Goal: Information Seeking & Learning: Learn about a topic

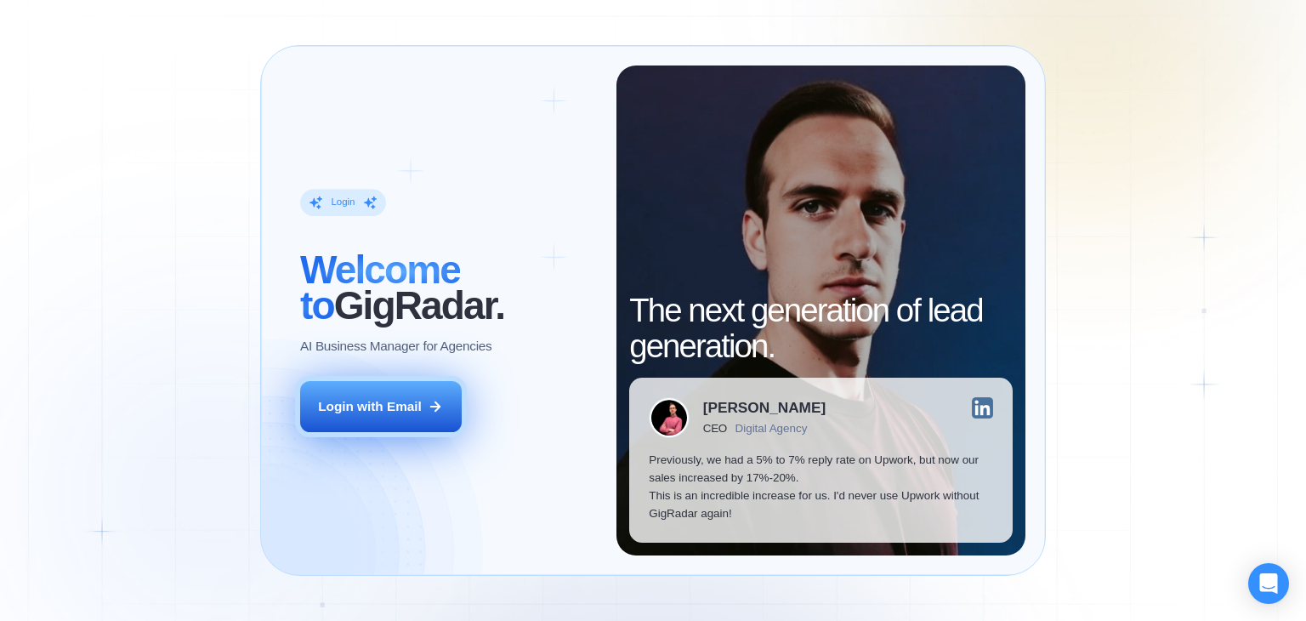
click at [439, 399] on icon at bounding box center [435, 406] width 15 height 15
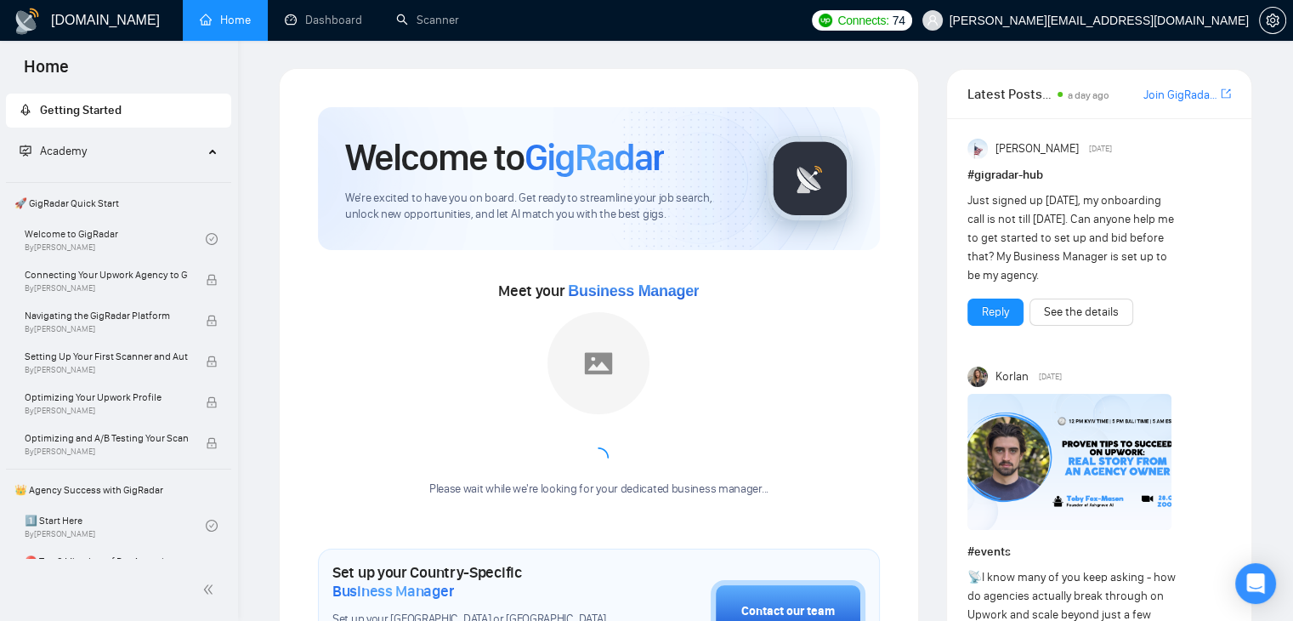
click at [218, 145] on div "Academy" at bounding box center [119, 151] width 226 height 34
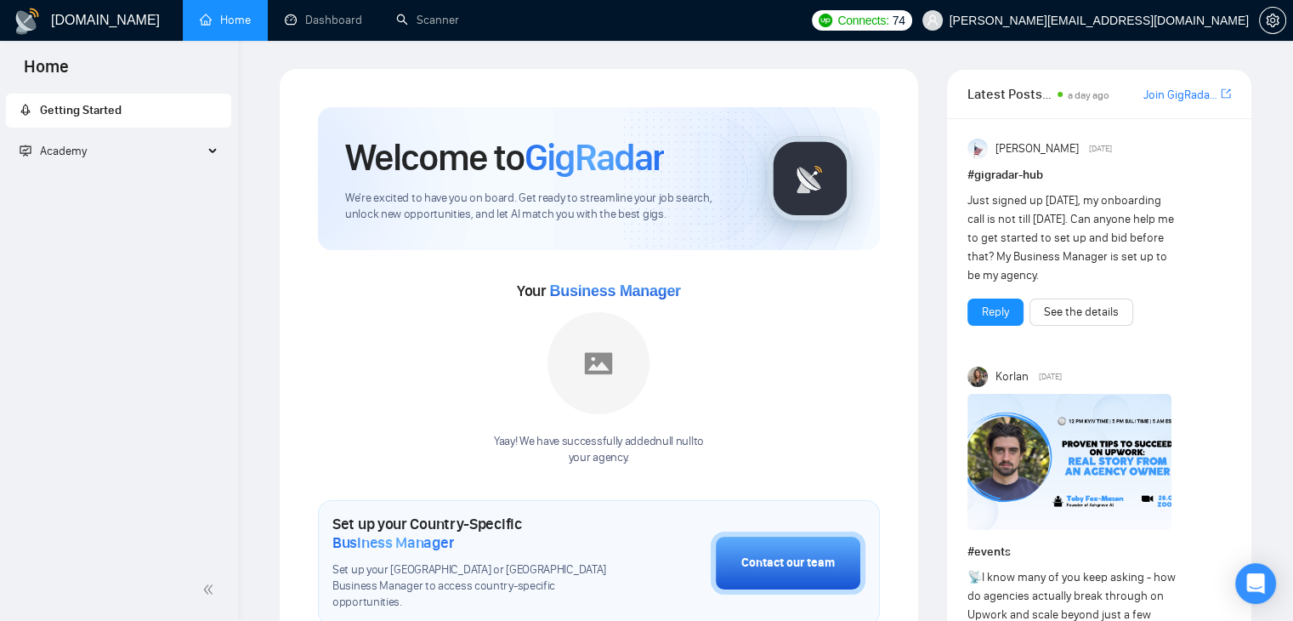
click at [213, 149] on div "Academy" at bounding box center [119, 151] width 226 height 34
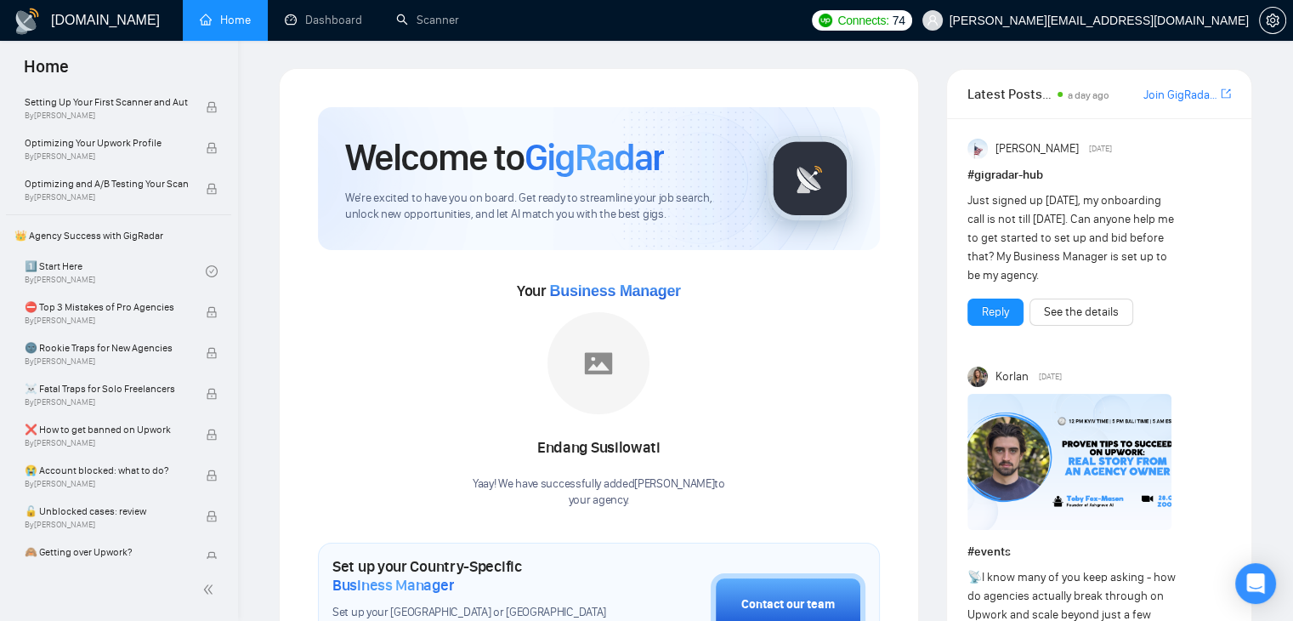
scroll to position [255, 0]
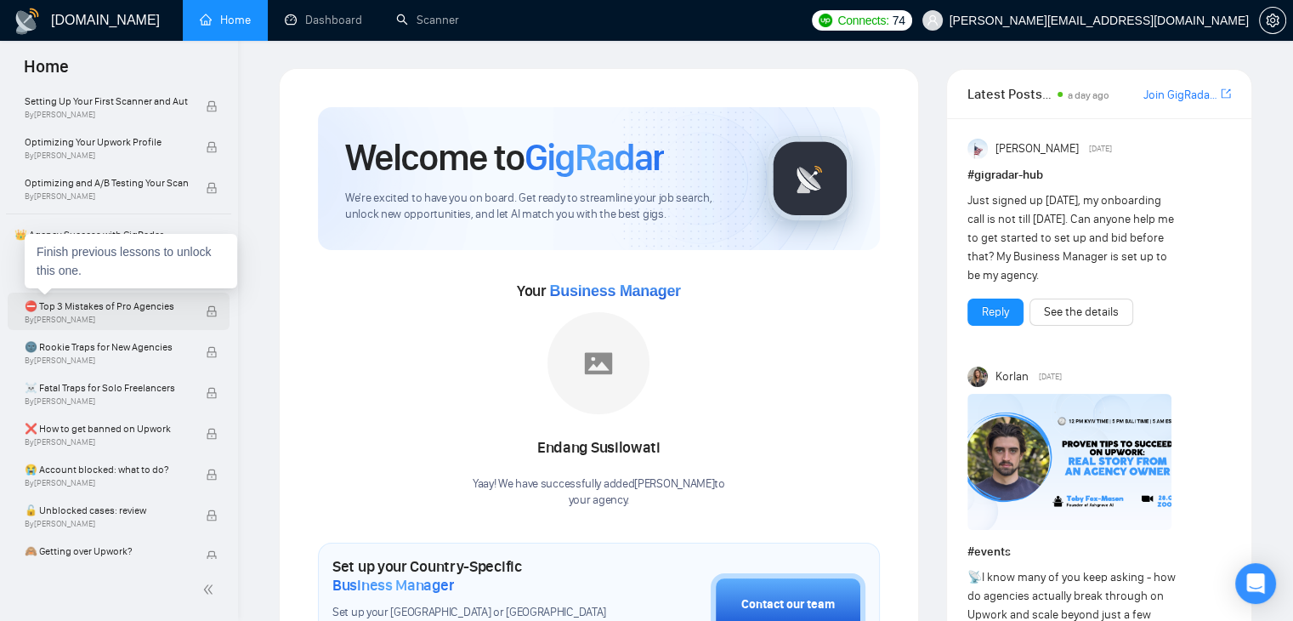
click at [119, 317] on span "By [PERSON_NAME]" at bounding box center [106, 320] width 163 height 10
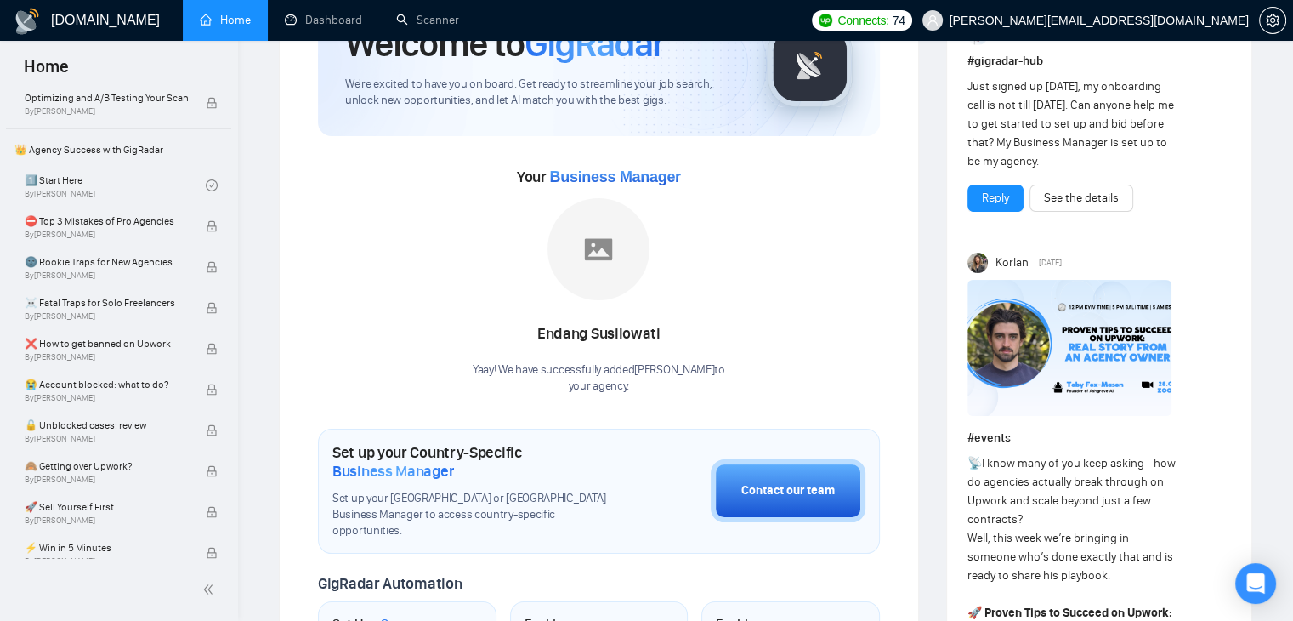
scroll to position [85, 0]
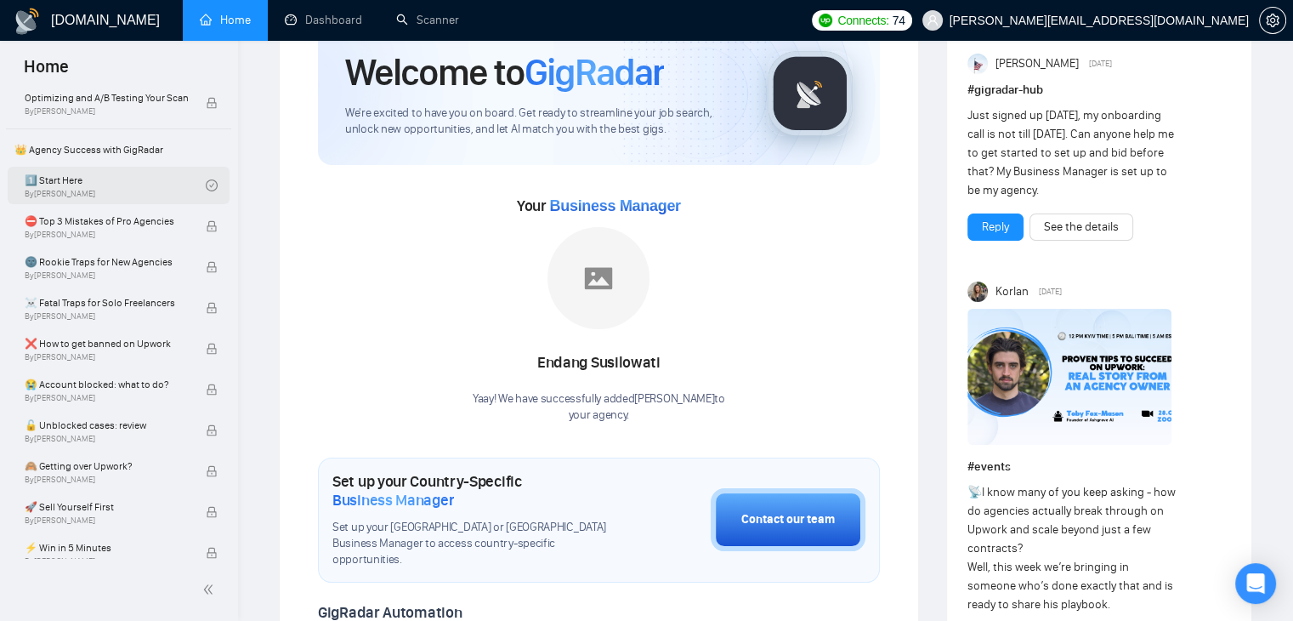
click at [107, 190] on link "1️⃣ Start Here By [PERSON_NAME]" at bounding box center [115, 185] width 181 height 37
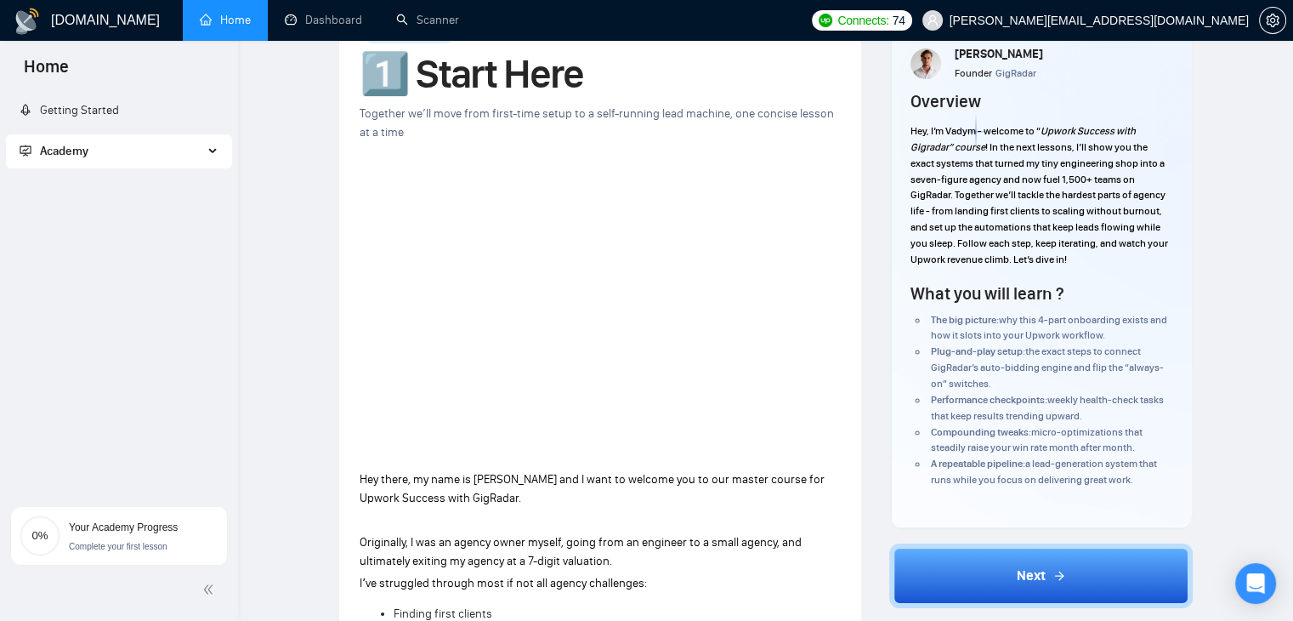
scroll to position [170, 0]
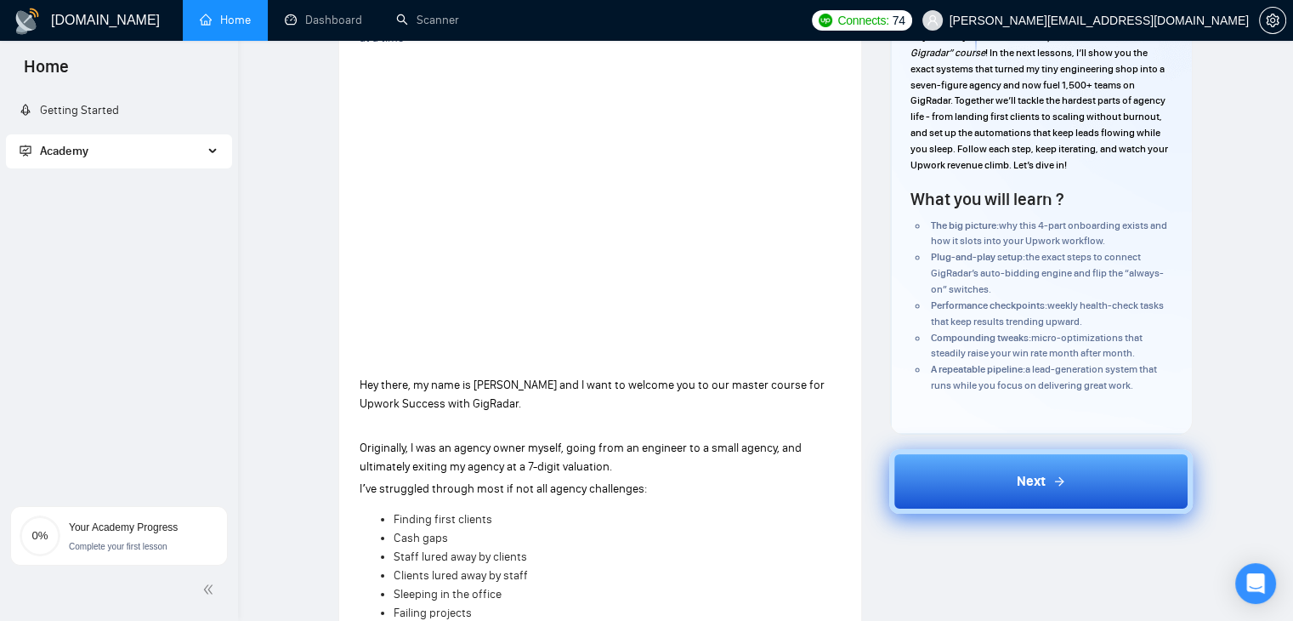
click at [972, 487] on button "Next" at bounding box center [1040, 481] width 303 height 65
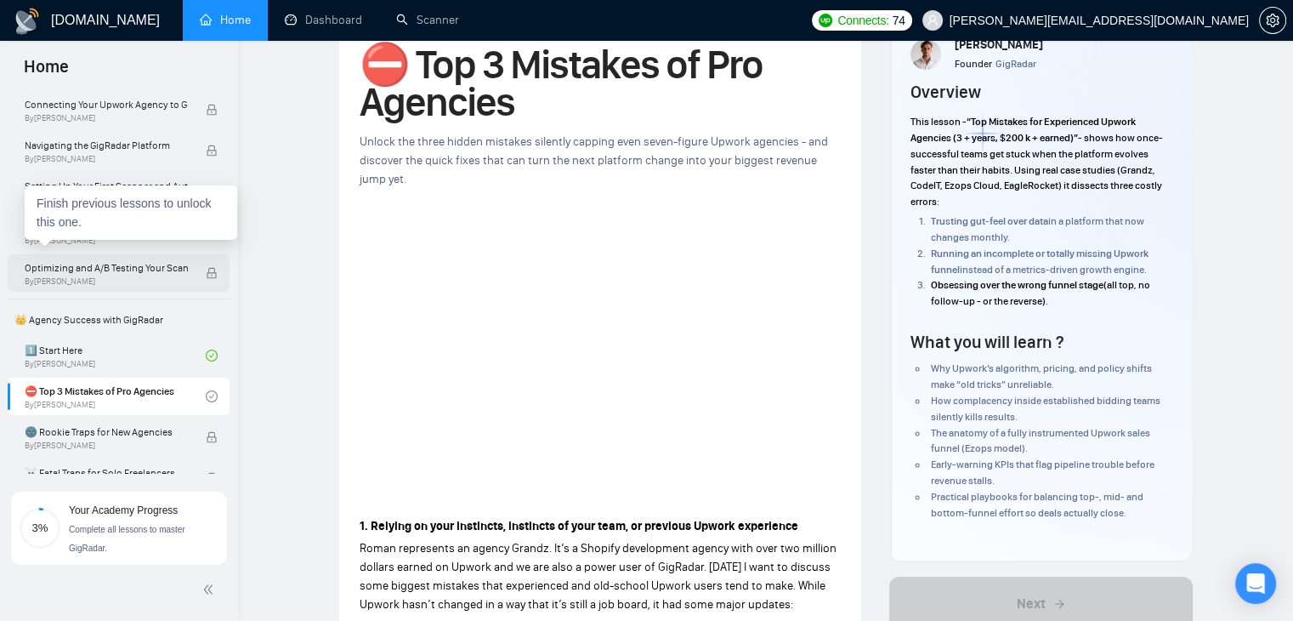
scroll to position [255, 0]
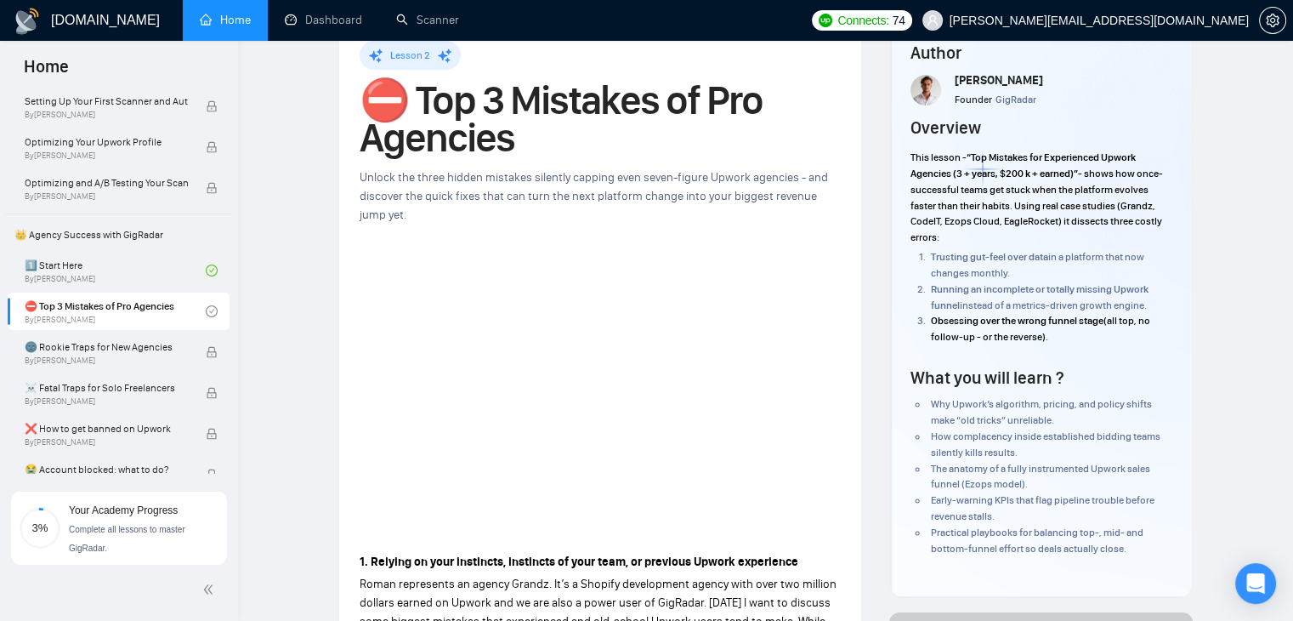
scroll to position [48, 0]
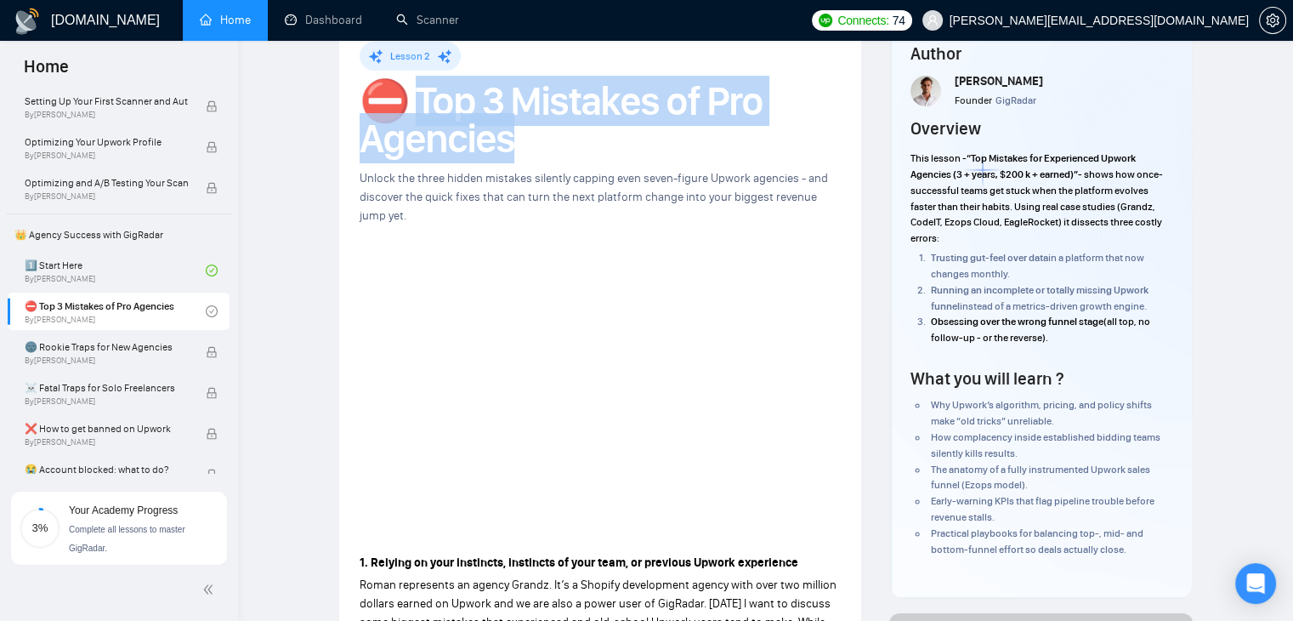
drag, startPoint x: 422, startPoint y: 99, endPoint x: 530, endPoint y: 142, distance: 116.3
click at [530, 142] on h1 "⛔ Top 3 Mistakes of Pro Agencies" at bounding box center [600, 119] width 481 height 75
copy h1 "Top 3 Mistakes of Pro Agencies"
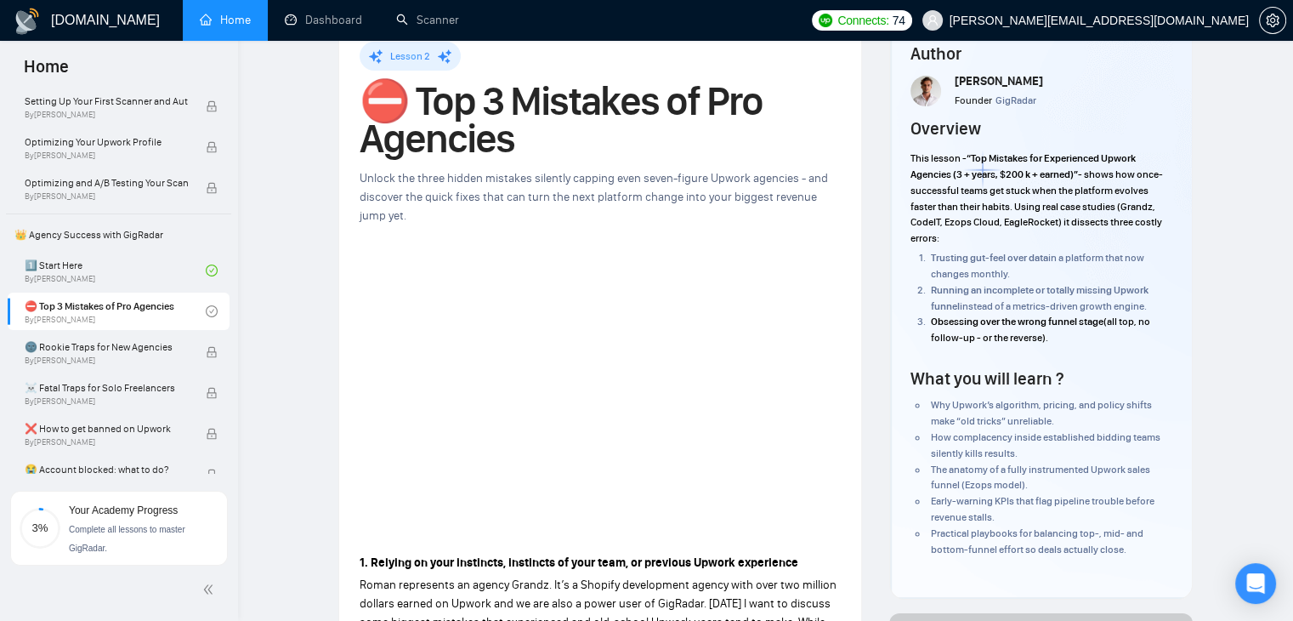
click at [575, 186] on div "Unlock the three hidden mistakes silently capping even seven-figure Upwork agen…" at bounding box center [600, 197] width 481 height 56
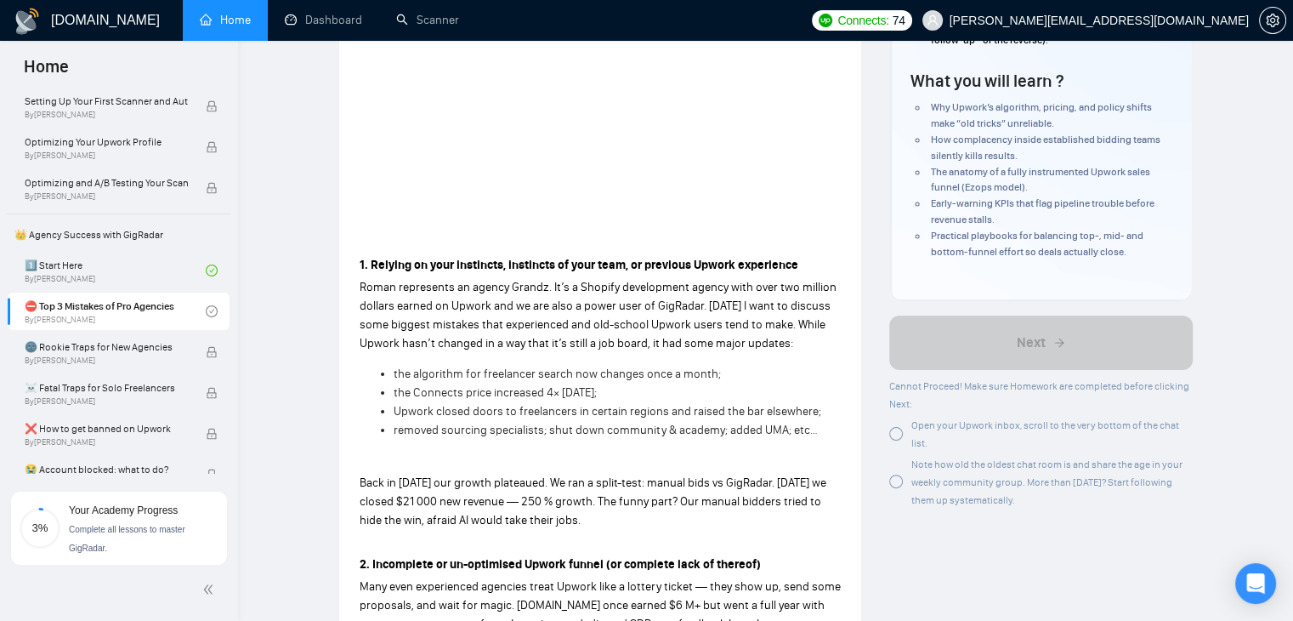
scroll to position [388, 0]
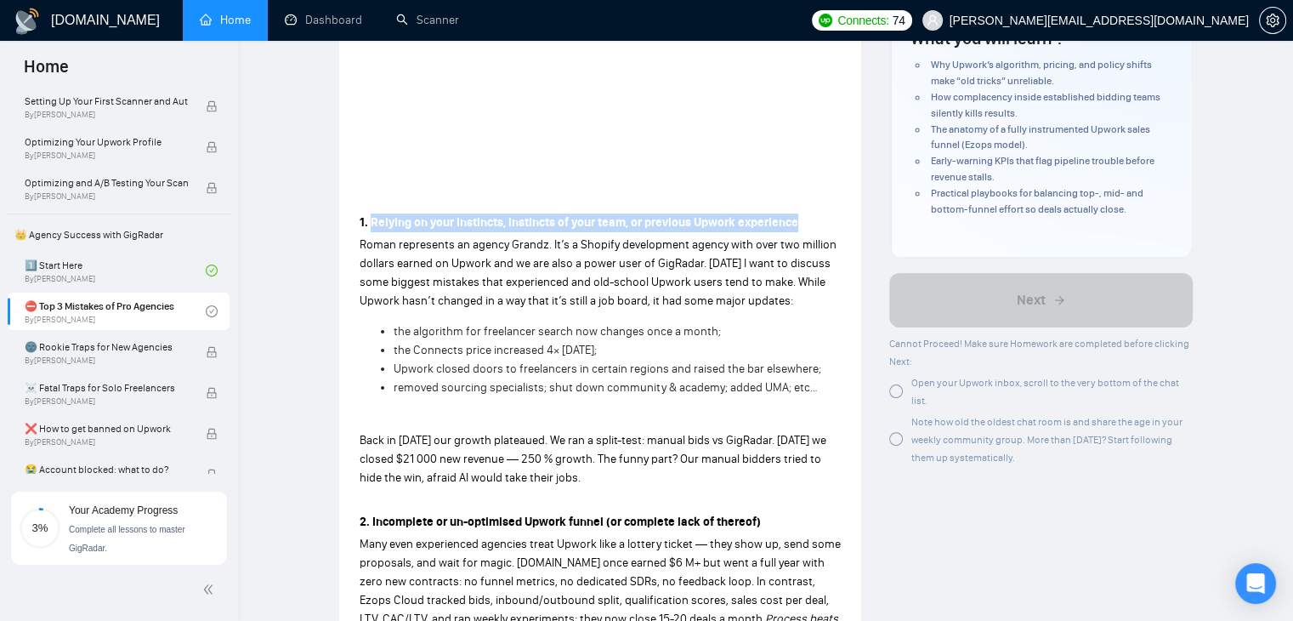
drag, startPoint x: 371, startPoint y: 222, endPoint x: 797, endPoint y: 221, distance: 425.9
click at [797, 221] on strong "1. Relying on your instincts, instincts of your team, or previous Upwork experi…" at bounding box center [579, 222] width 439 height 14
copy strong "Relying on your instincts, instincts of your team, or previous Upwork experience"
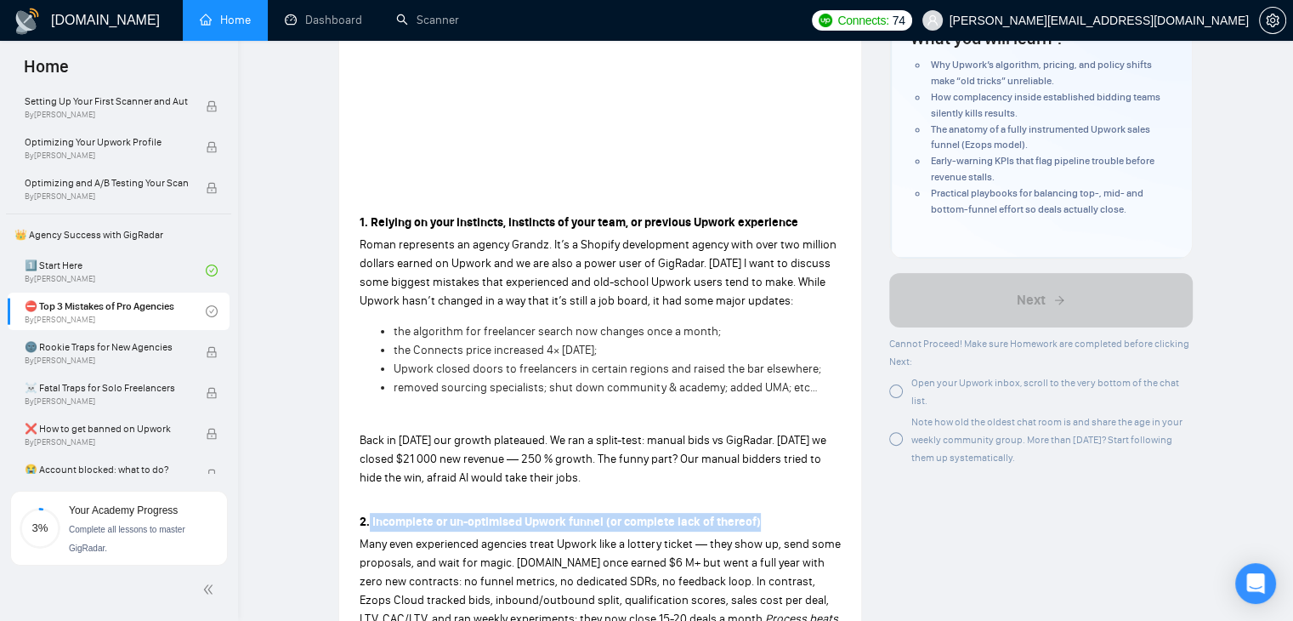
drag, startPoint x: 371, startPoint y: 523, endPoint x: 766, endPoint y: 522, distance: 395.3
click at [766, 522] on p "2. Incomplete or un-optimised Upwork funnel (or complete lack of thereof)" at bounding box center [600, 522] width 481 height 19
copy strong "Incomplete or un-optimised Upwork funnel (or complete lack of thereof)"
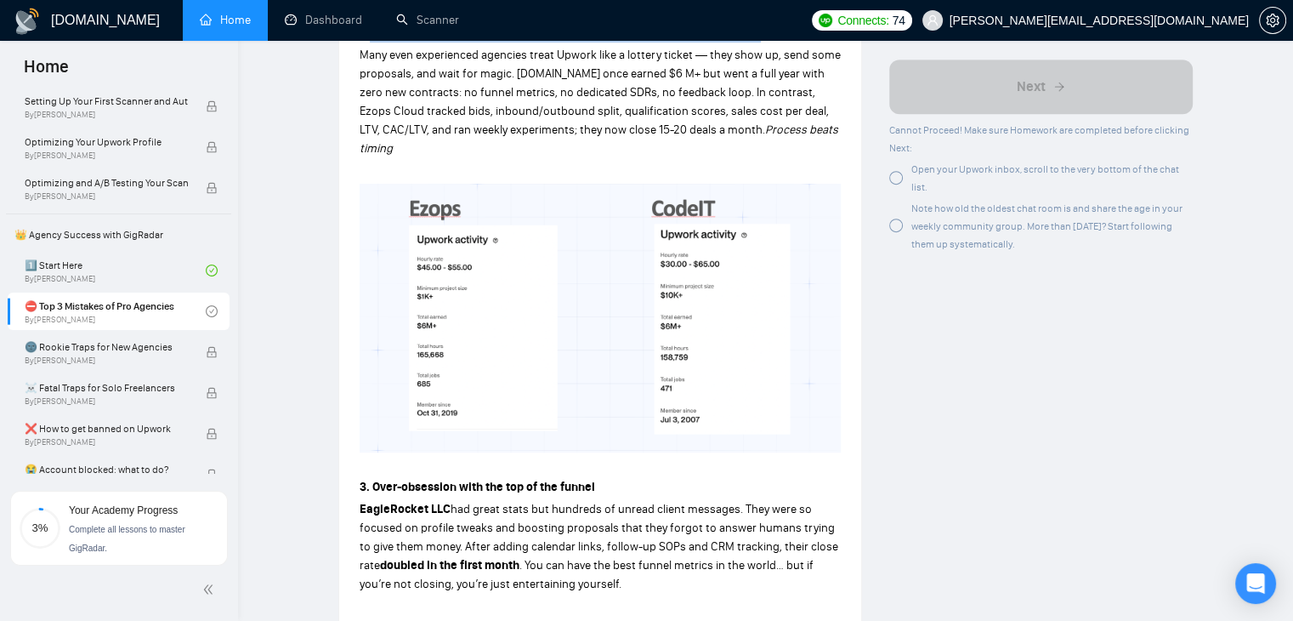
scroll to position [984, 0]
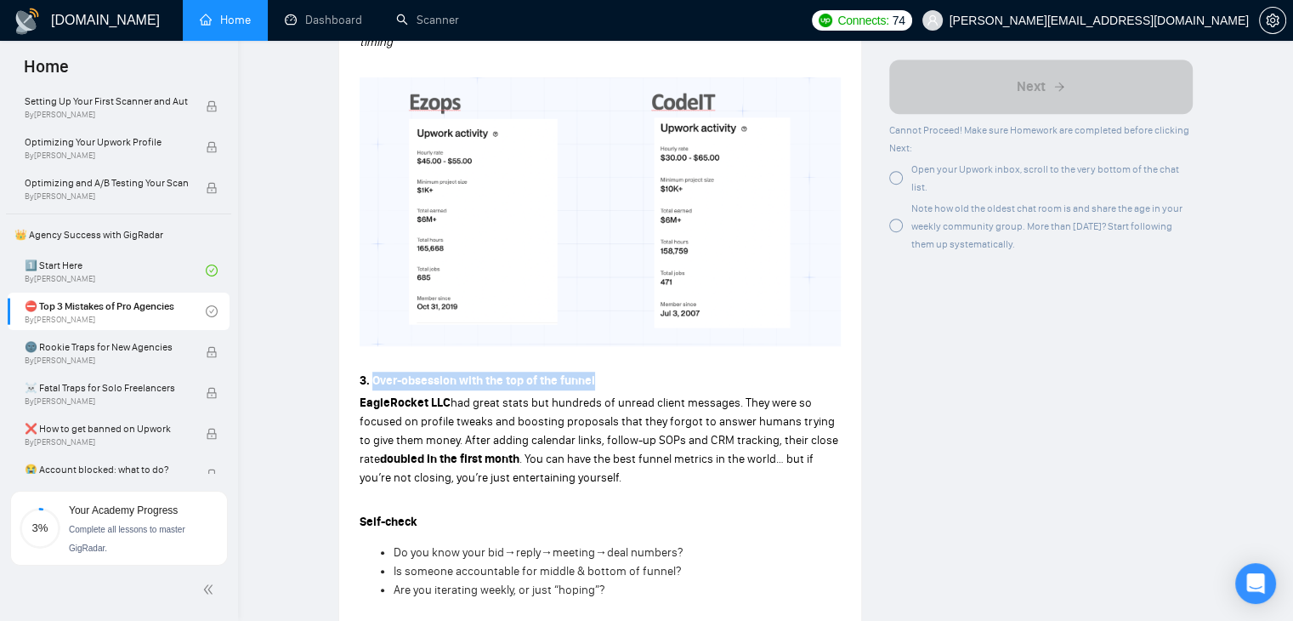
drag, startPoint x: 600, startPoint y: 360, endPoint x: 372, endPoint y: 359, distance: 227.8
click at [372, 371] on p "3. Over-obsession with the top of the funnel" at bounding box center [600, 380] width 481 height 19
copy strong "Over-obsession with the top of the funnel"
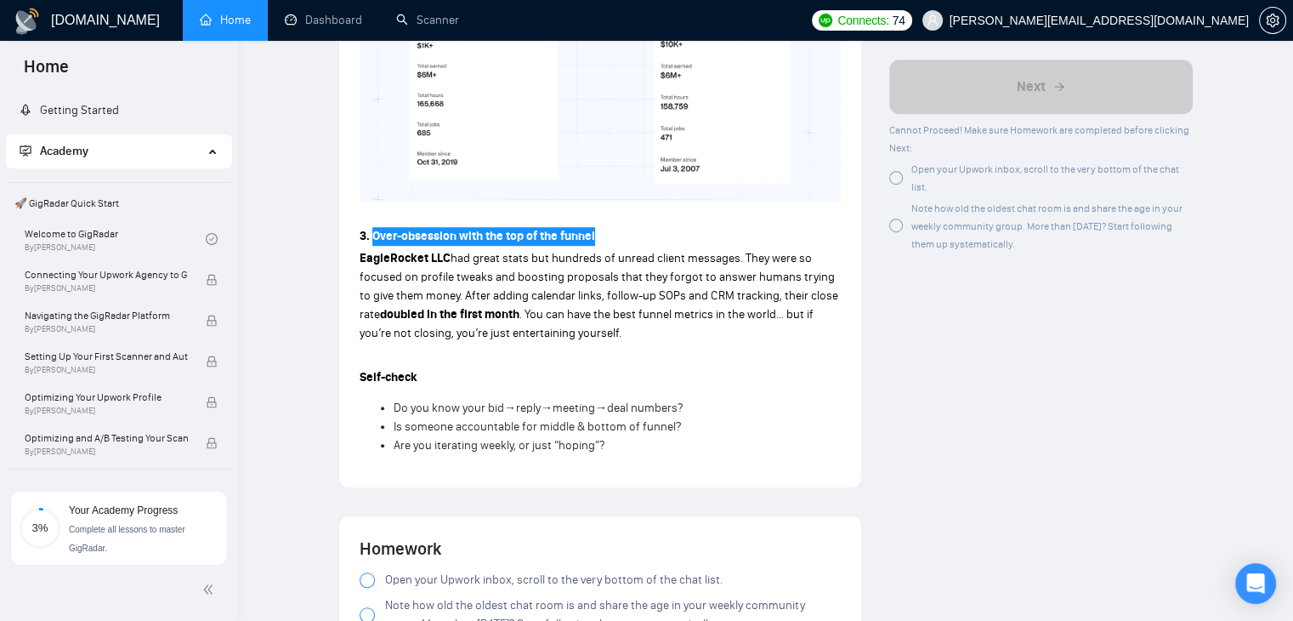
scroll to position [1154, 0]
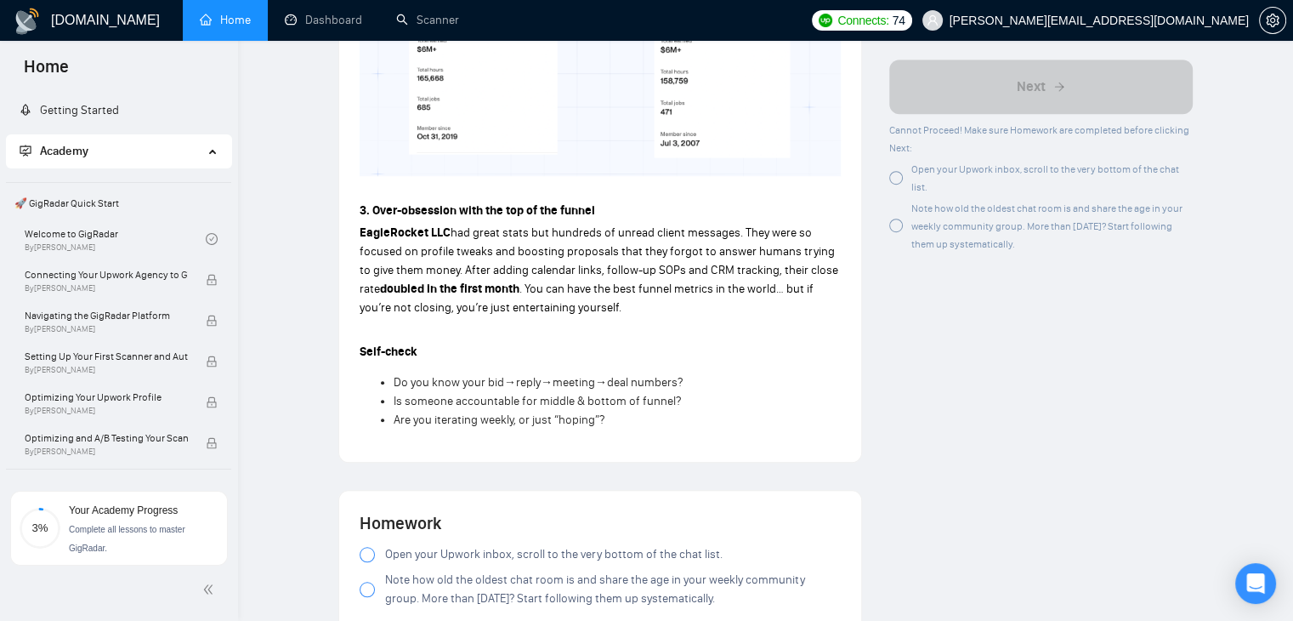
click at [534, 320] on p at bounding box center [600, 329] width 481 height 19
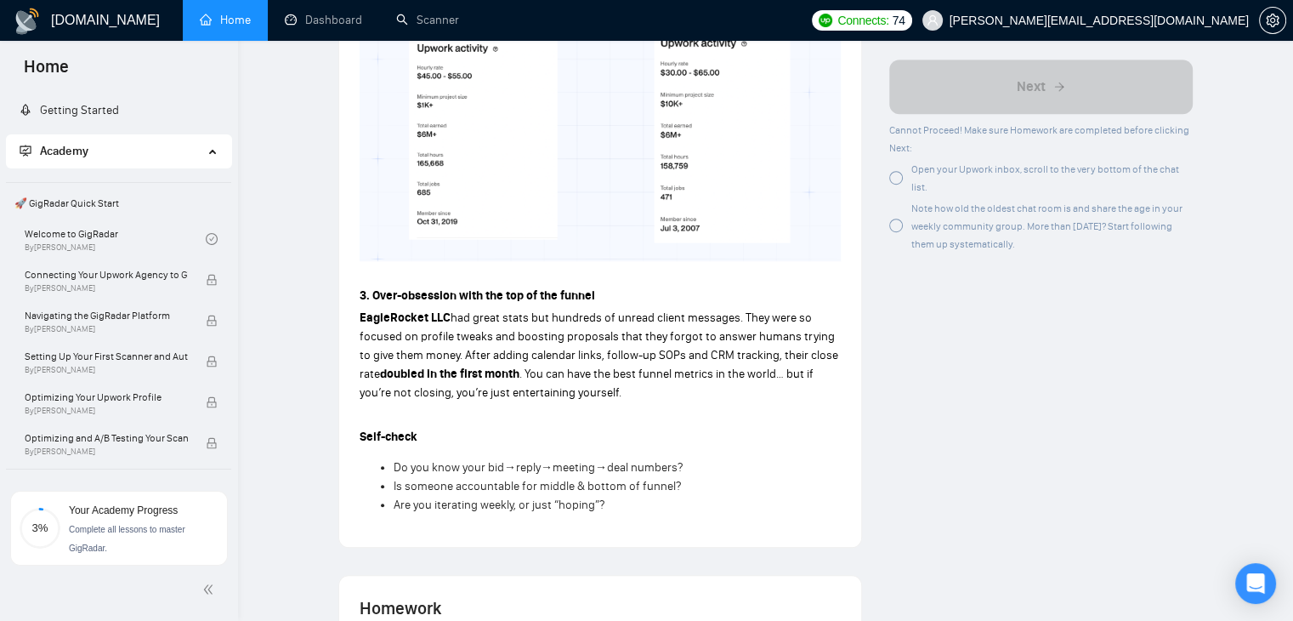
scroll to position [984, 0]
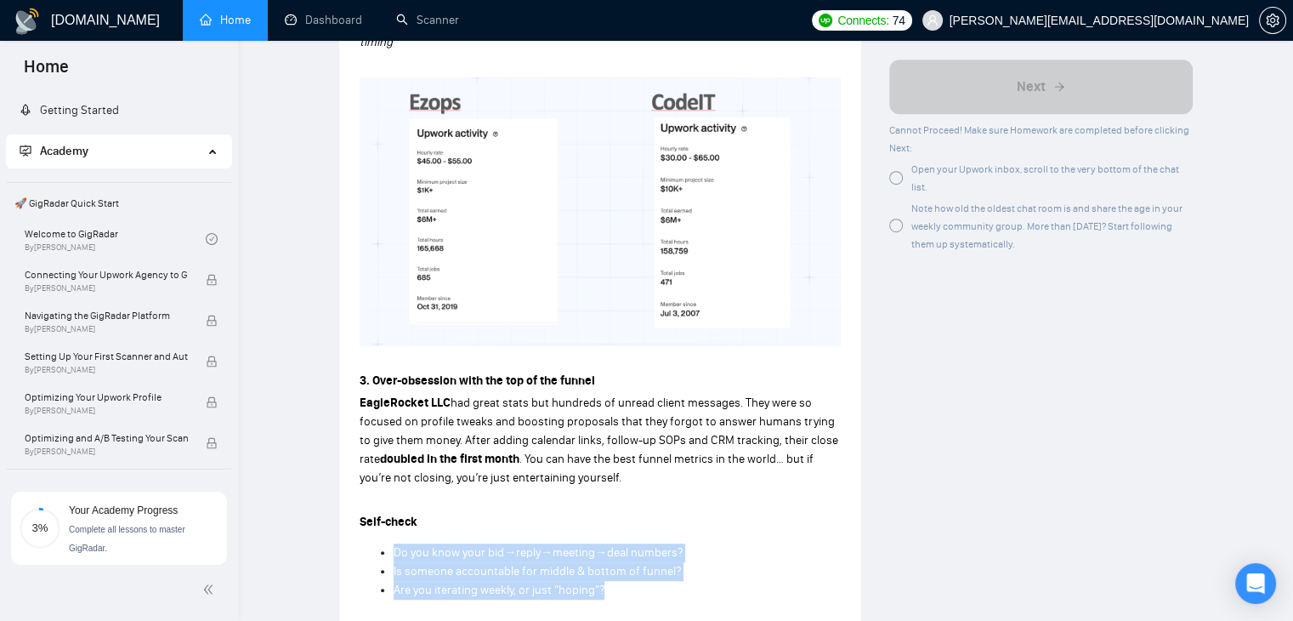
drag, startPoint x: 615, startPoint y: 567, endPoint x: 393, endPoint y: 530, distance: 225.7
click at [393, 543] on ul "Do you know your bid→reply→meeting→deal numbers? Is someone accountable for mid…" at bounding box center [600, 571] width 481 height 56
copy ul "Do you know your bid→reply→meeting→deal numbers? Is someone accountable for mid…"
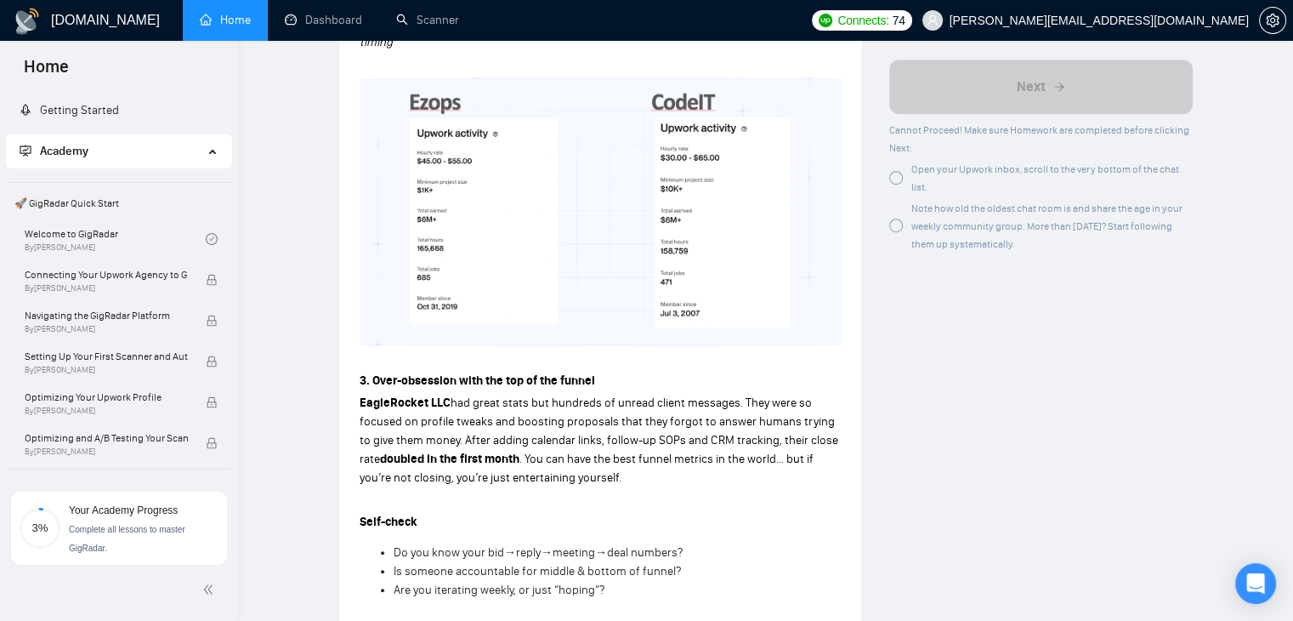
click at [603, 513] on p "Self-check" at bounding box center [600, 522] width 481 height 19
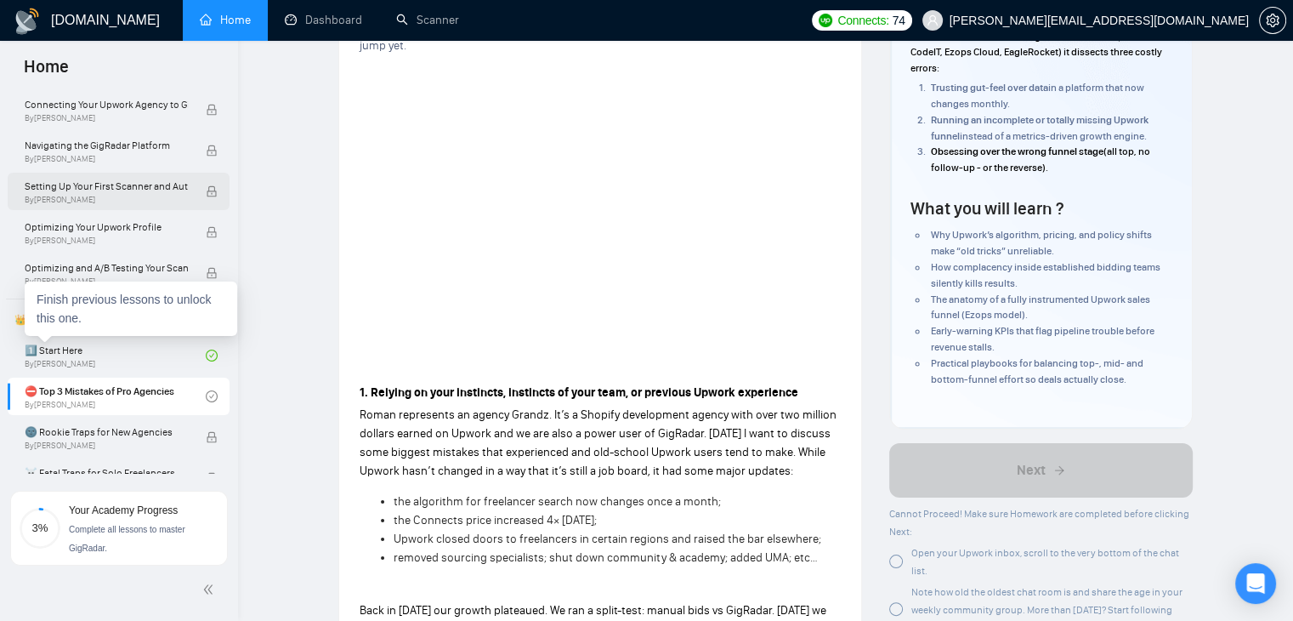
scroll to position [255, 0]
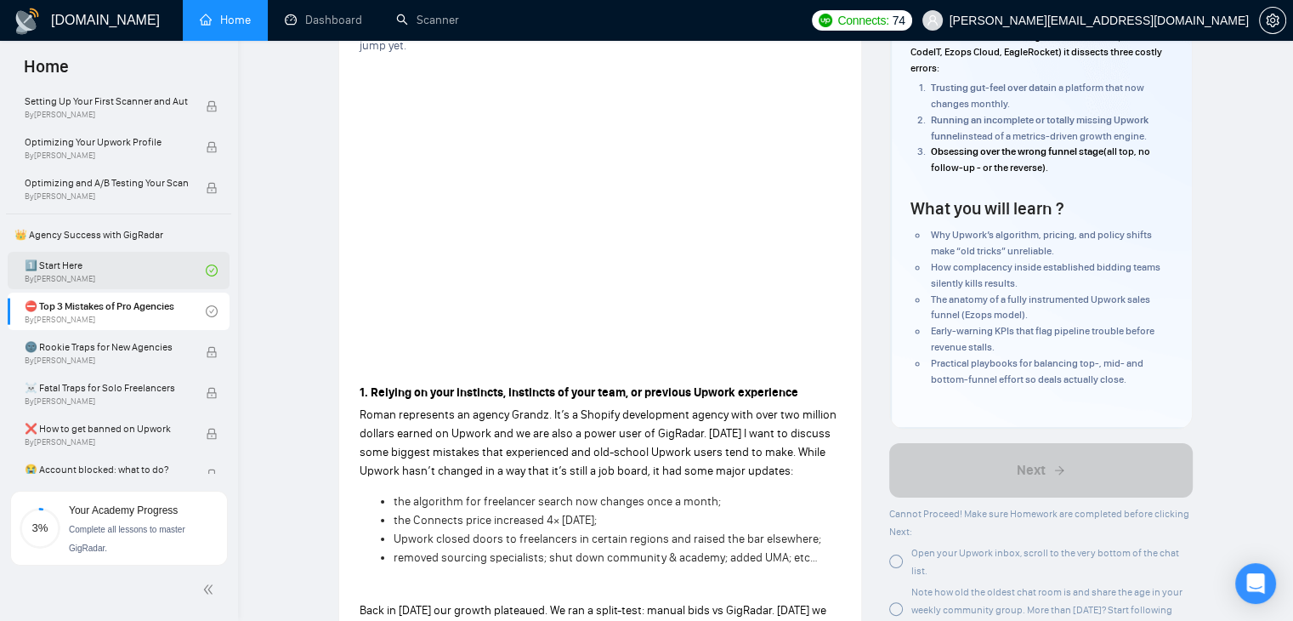
click at [80, 274] on link "1️⃣ Start Here By [PERSON_NAME]" at bounding box center [115, 270] width 181 height 37
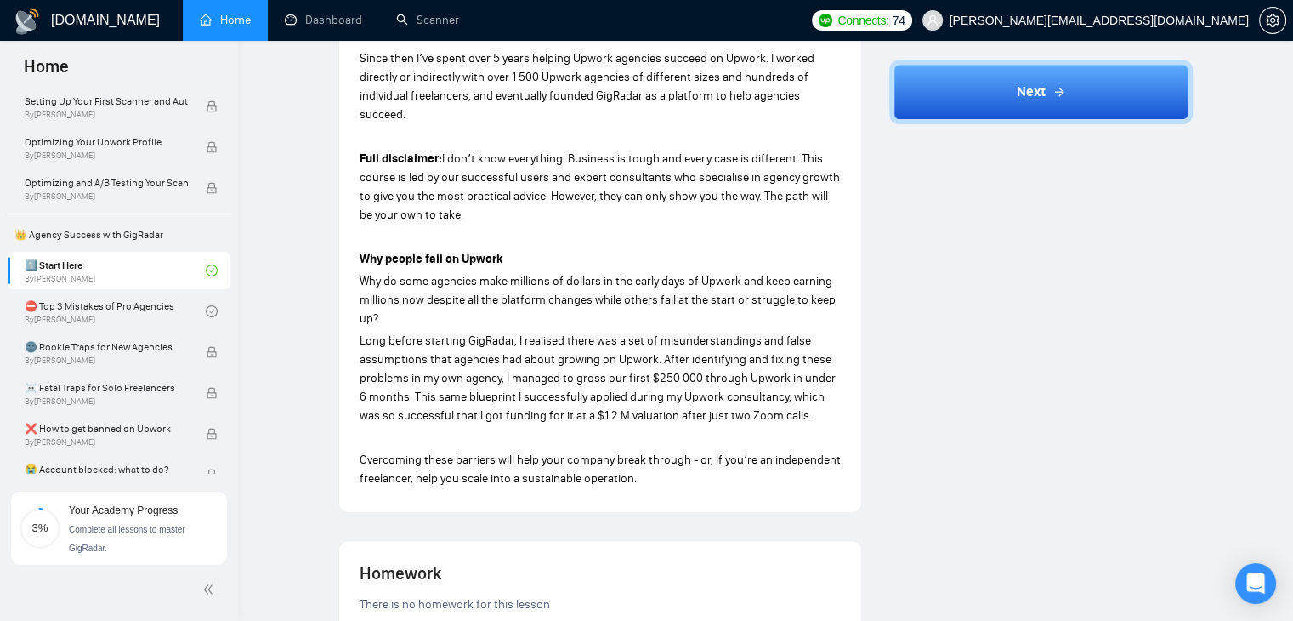
scroll to position [899, 0]
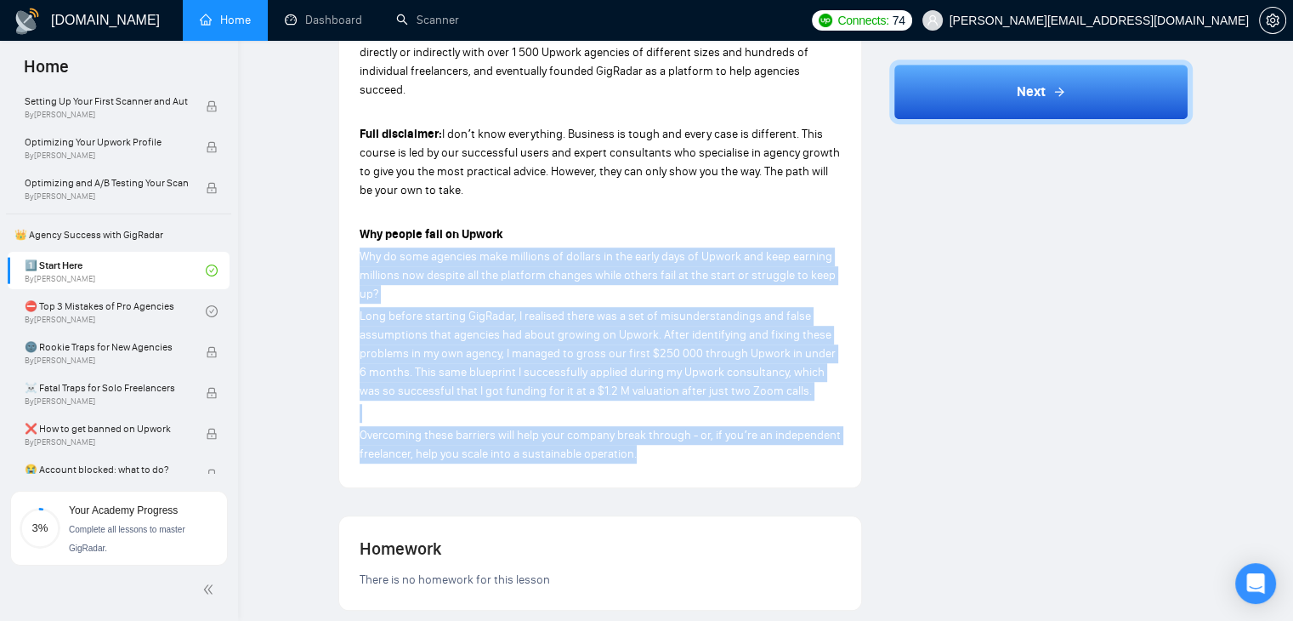
drag, startPoint x: 642, startPoint y: 453, endPoint x: 362, endPoint y: 257, distance: 341.7
click at [362, 257] on div "Hey there, my name is [PERSON_NAME] and I want to welcome you to our master cou…" at bounding box center [600, 55] width 481 height 823
copy div "Why do some agencies make millions of dollars in the early days of Upwork and k…"
drag, startPoint x: 357, startPoint y: 233, endPoint x: 670, endPoint y: 456, distance: 384.5
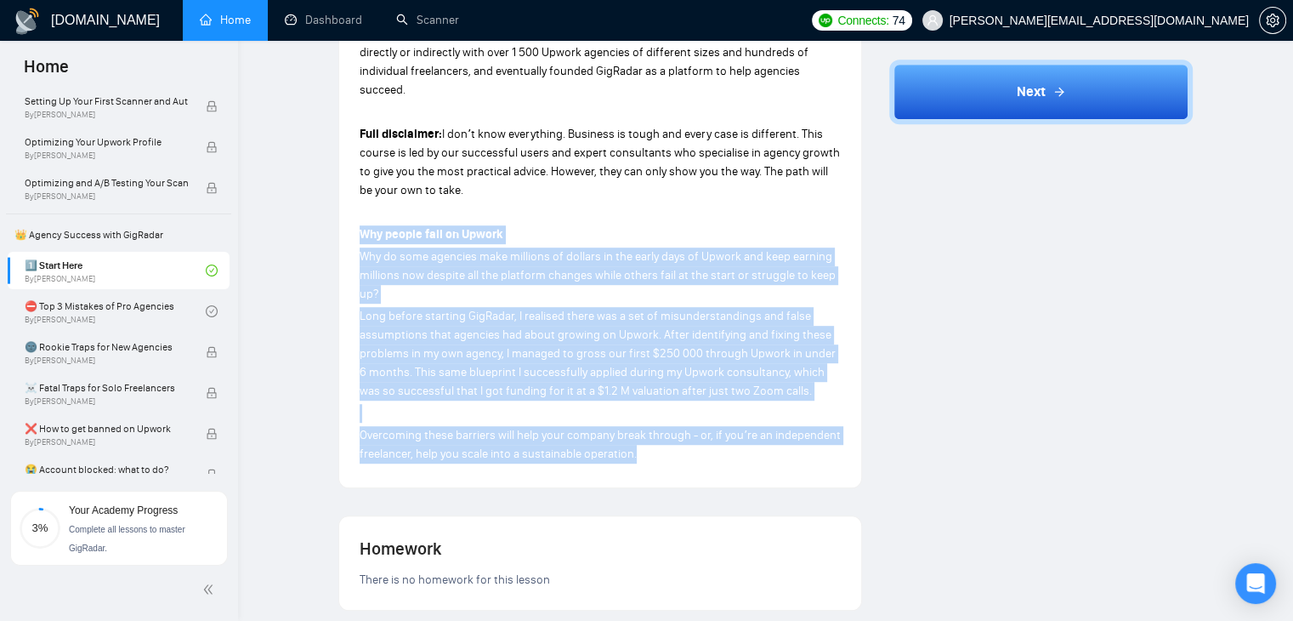
copy div "Why people fail on Upwork Why do some agencies make millions of dollars in the …"
click at [666, 453] on p "Overcoming these barriers will help your company break through - or, if youʼre …" at bounding box center [600, 444] width 481 height 37
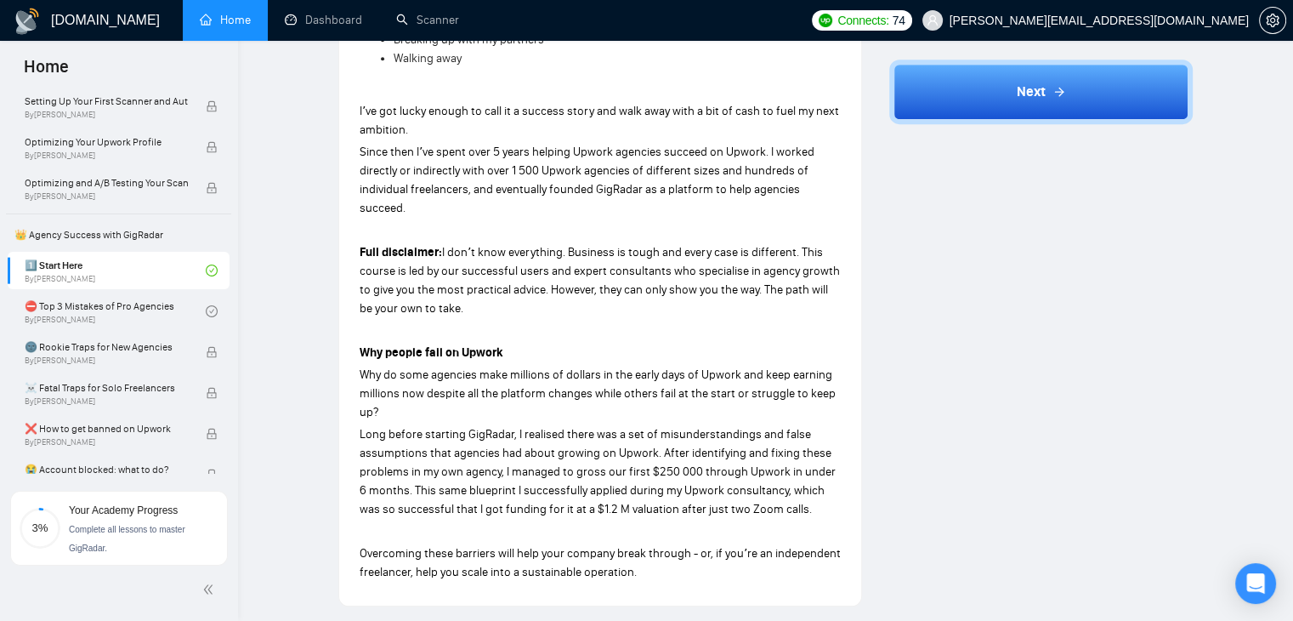
scroll to position [643, 0]
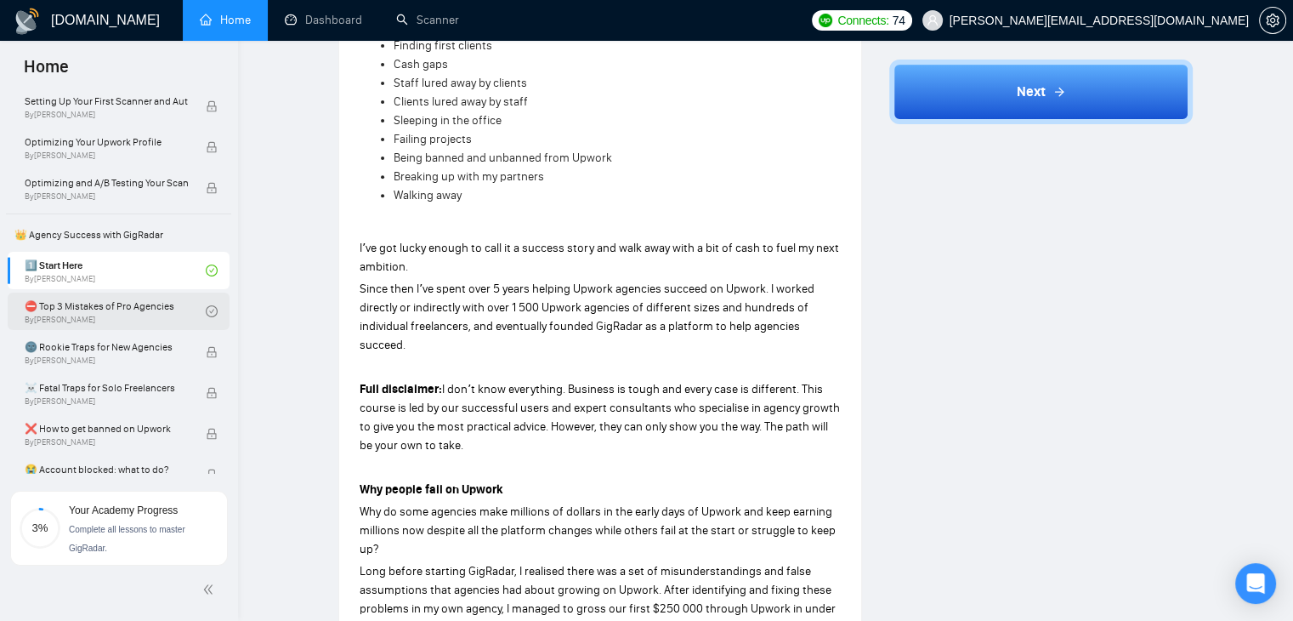
click at [150, 307] on link "⛔ Top 3 Mistakes of Pro Agencies By [PERSON_NAME]" at bounding box center [115, 310] width 181 height 37
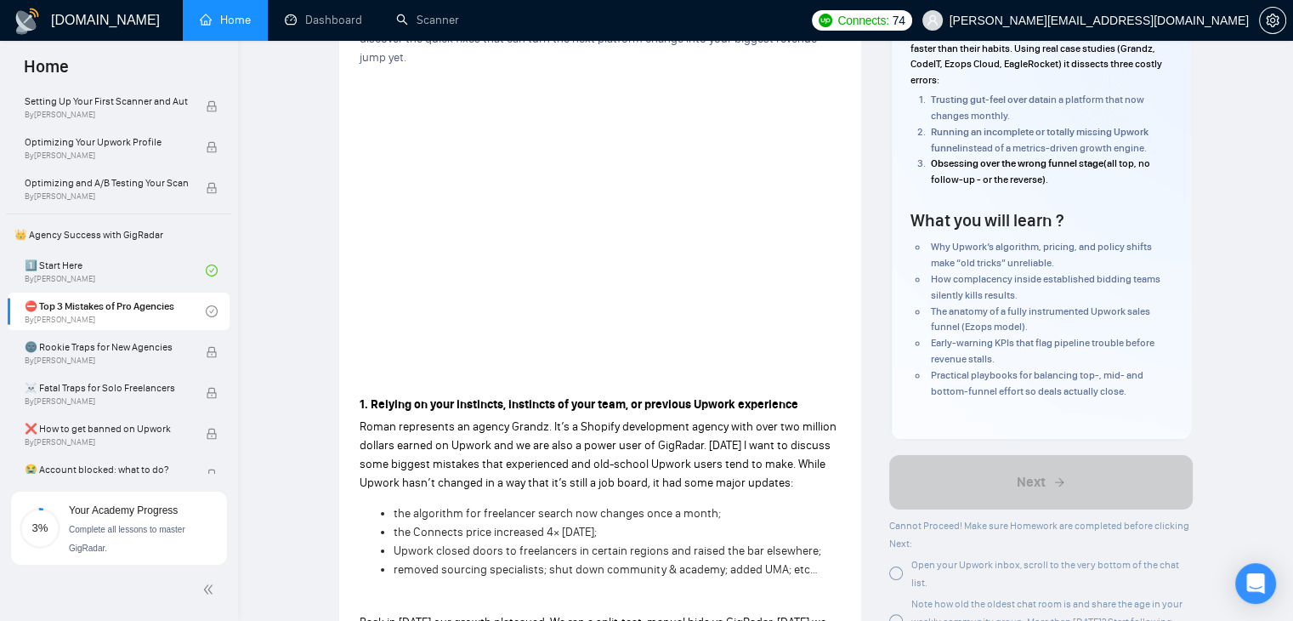
scroll to position [85, 0]
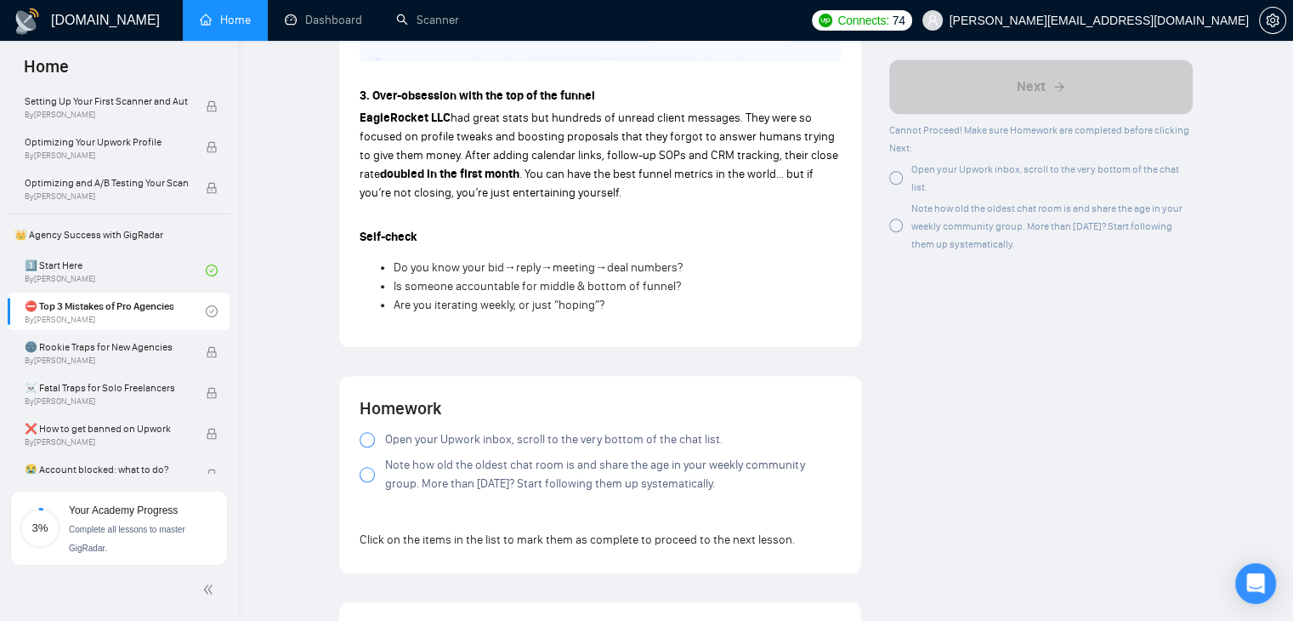
scroll to position [1360, 0]
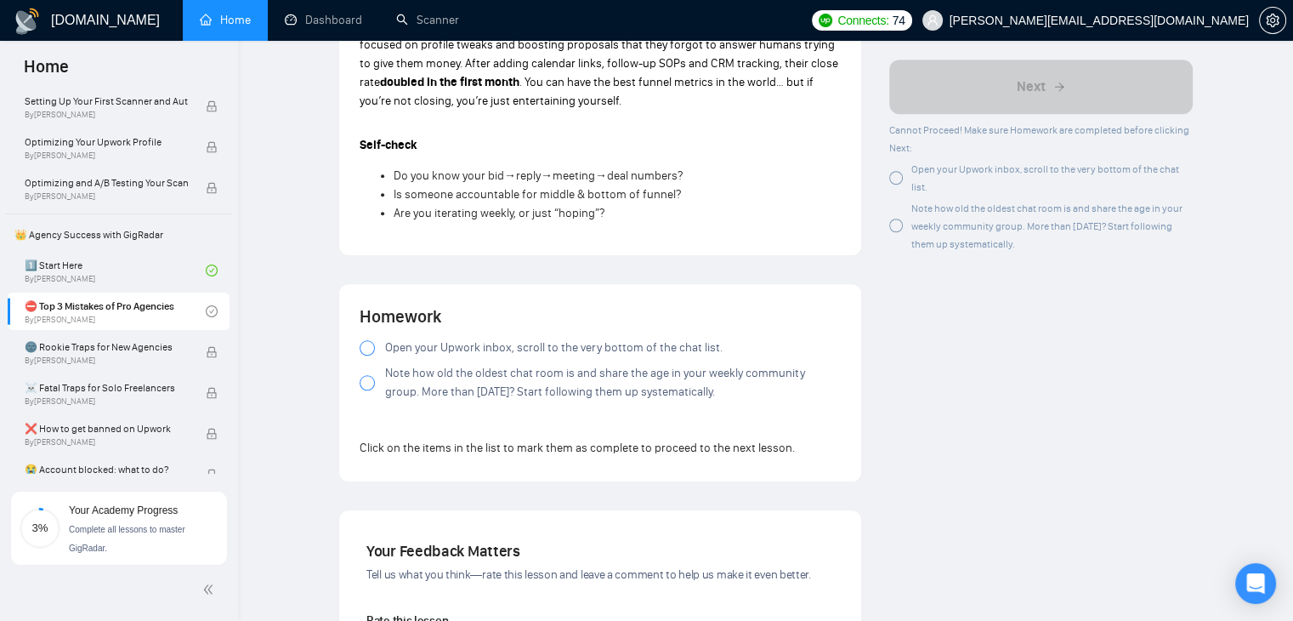
click at [366, 340] on div at bounding box center [367, 347] width 15 height 15
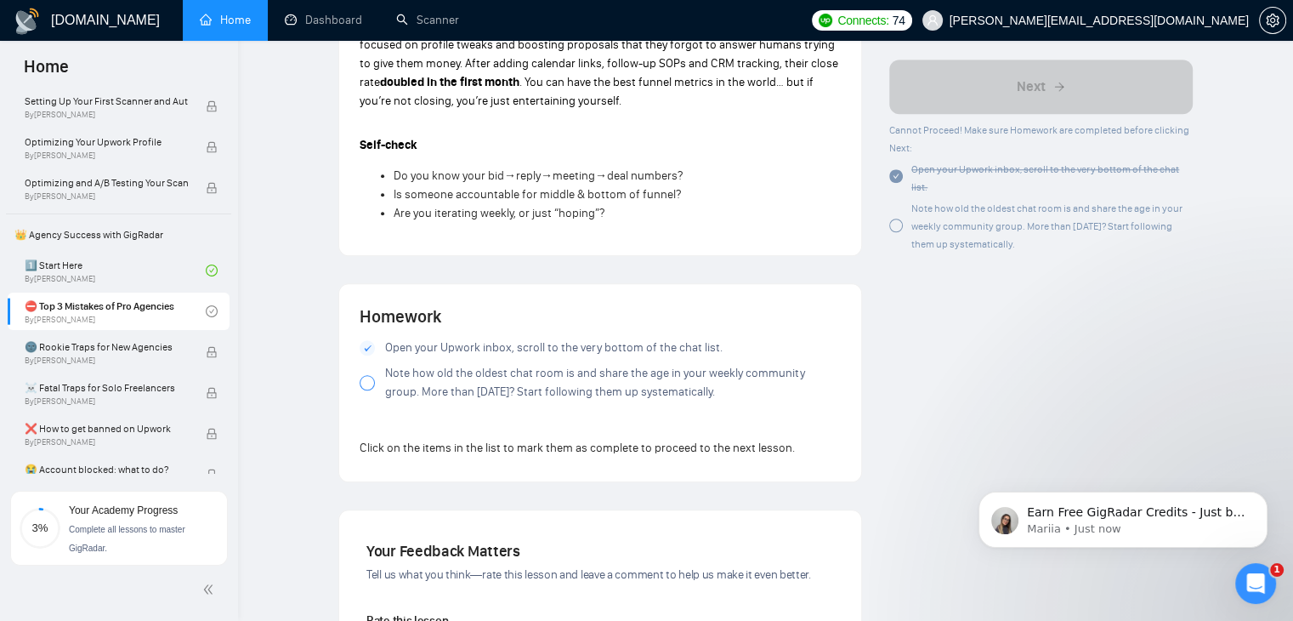
scroll to position [1445, 0]
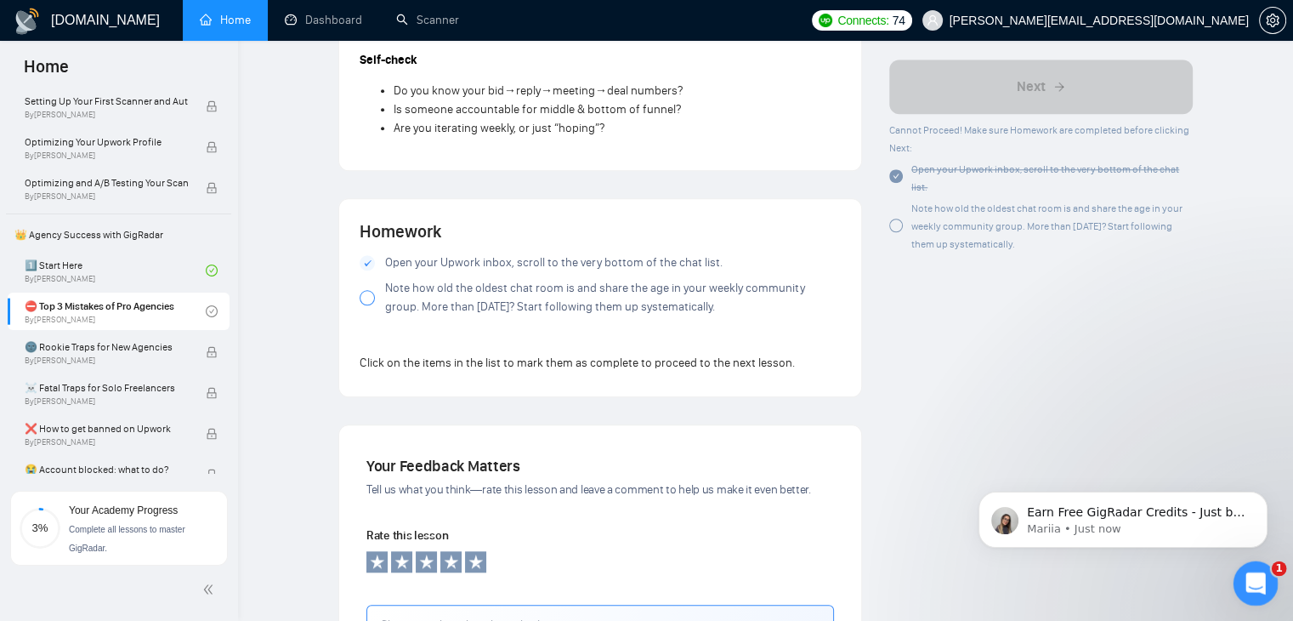
click at [1253, 600] on div "Open Intercom Messenger" at bounding box center [1253, 581] width 56 height 56
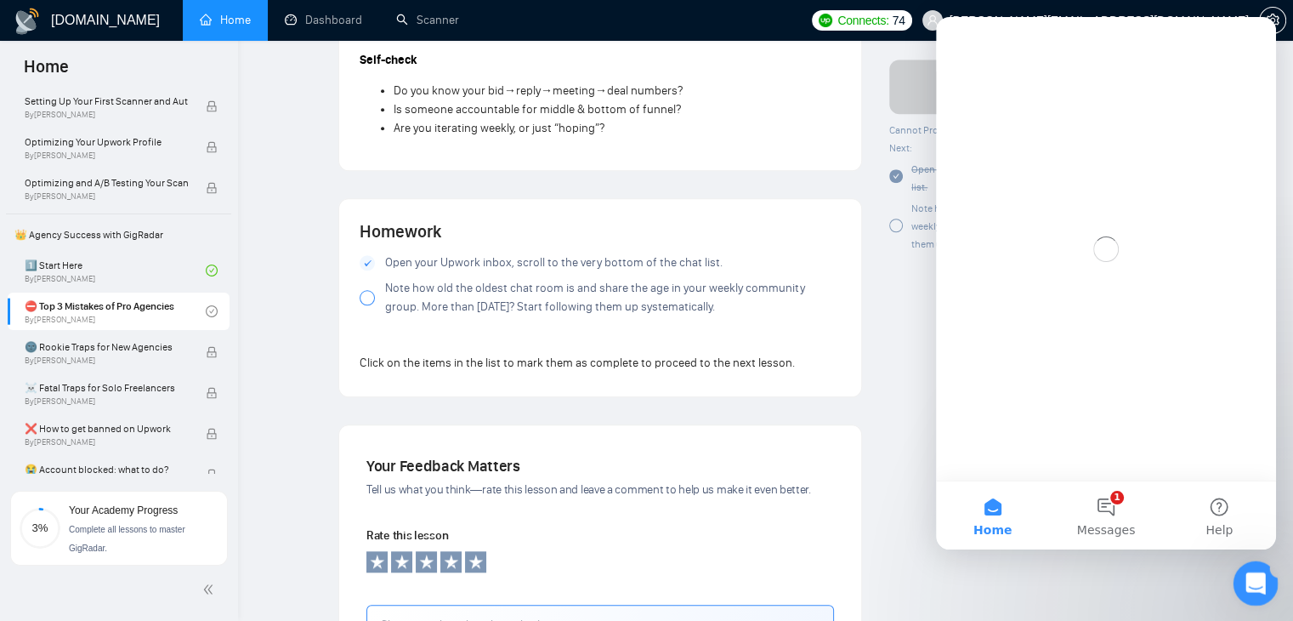
scroll to position [0, 0]
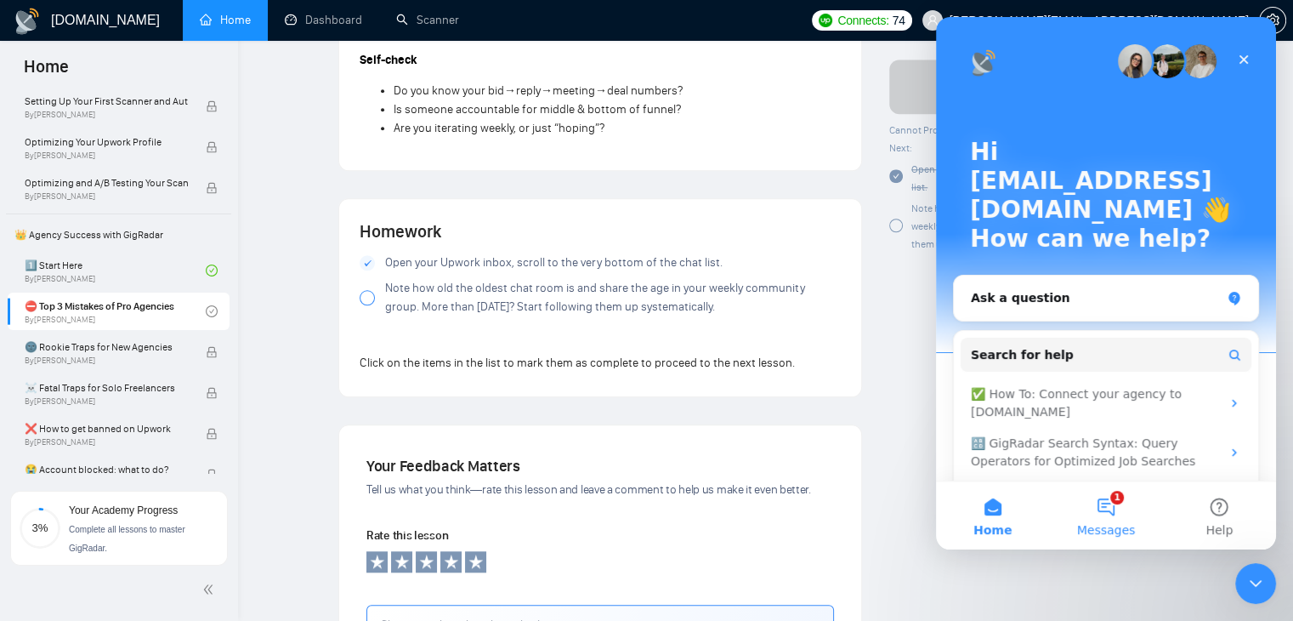
click at [1102, 514] on button "1 Messages" at bounding box center [1105, 515] width 113 height 68
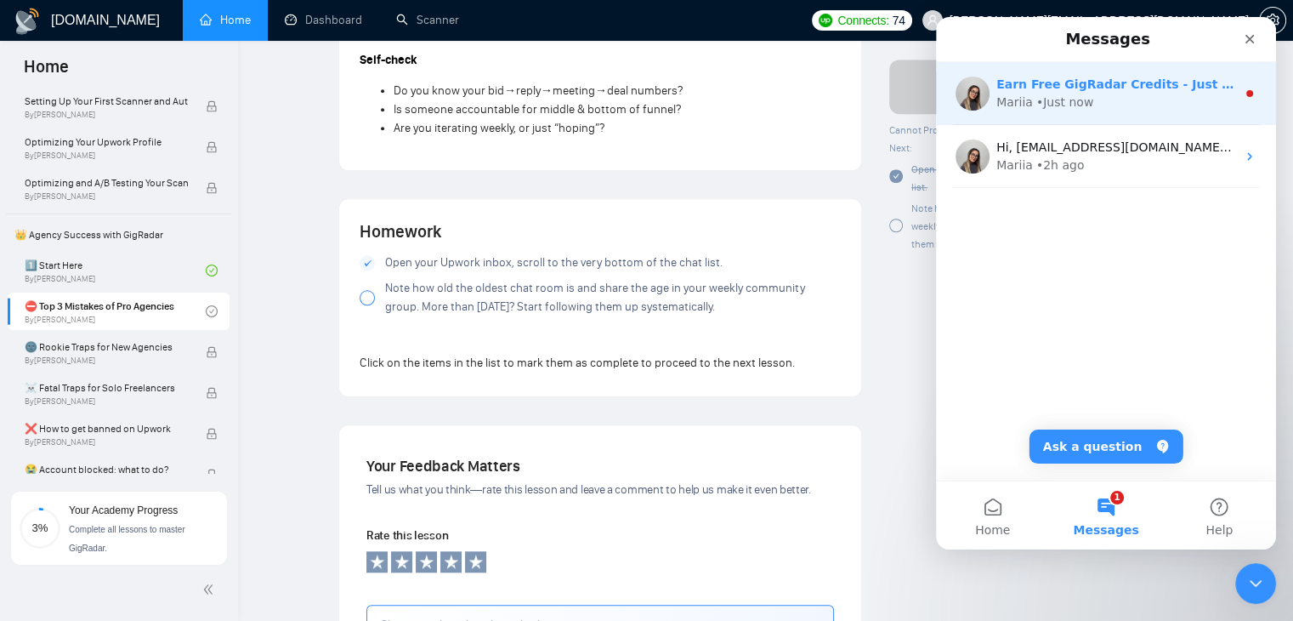
click at [1080, 106] on div "• Just now" at bounding box center [1064, 103] width 57 height 18
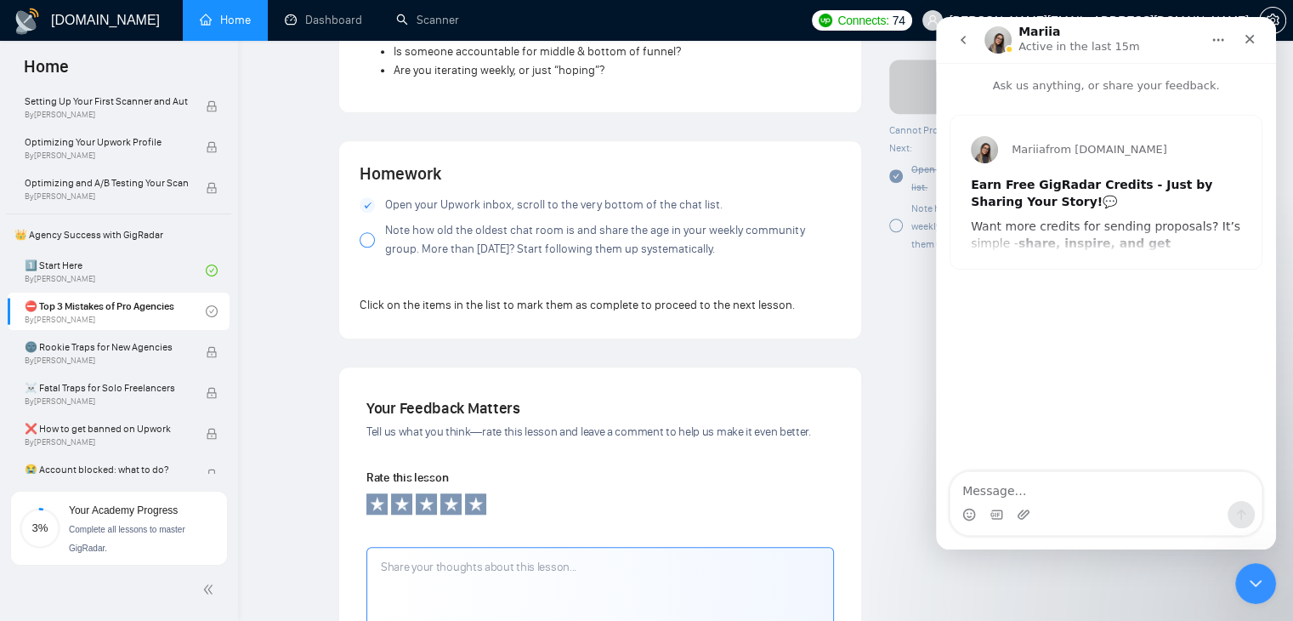
scroll to position [1530, 0]
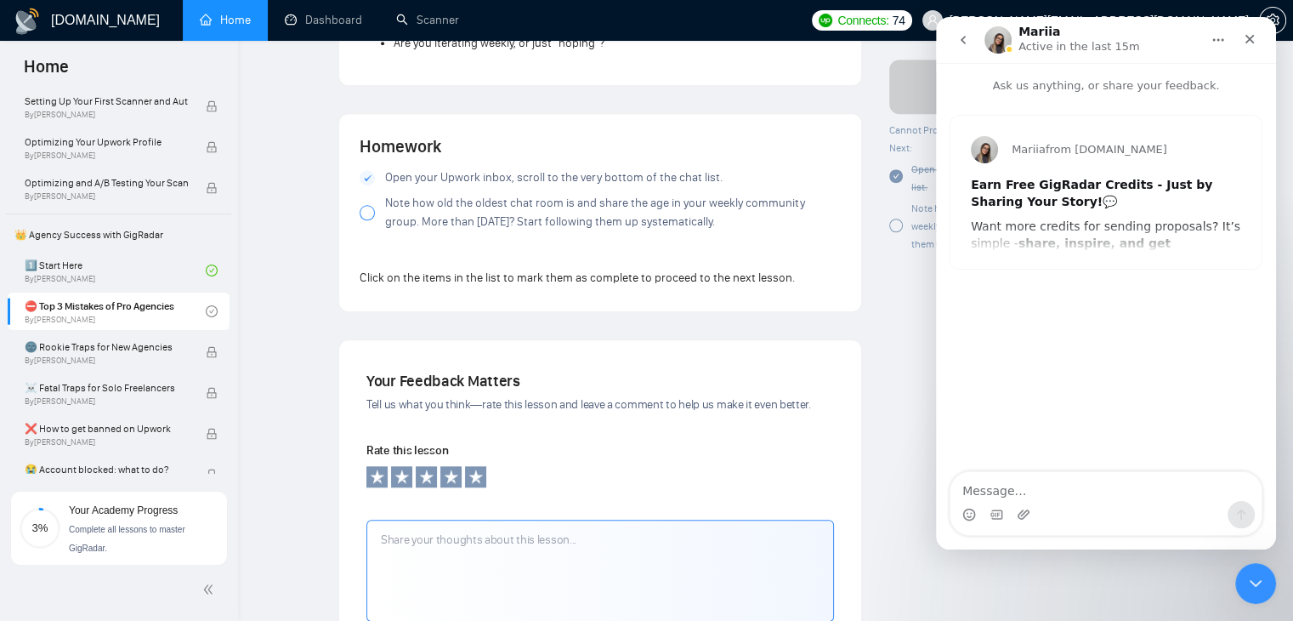
click at [963, 45] on icon "go back" at bounding box center [963, 40] width 14 height 14
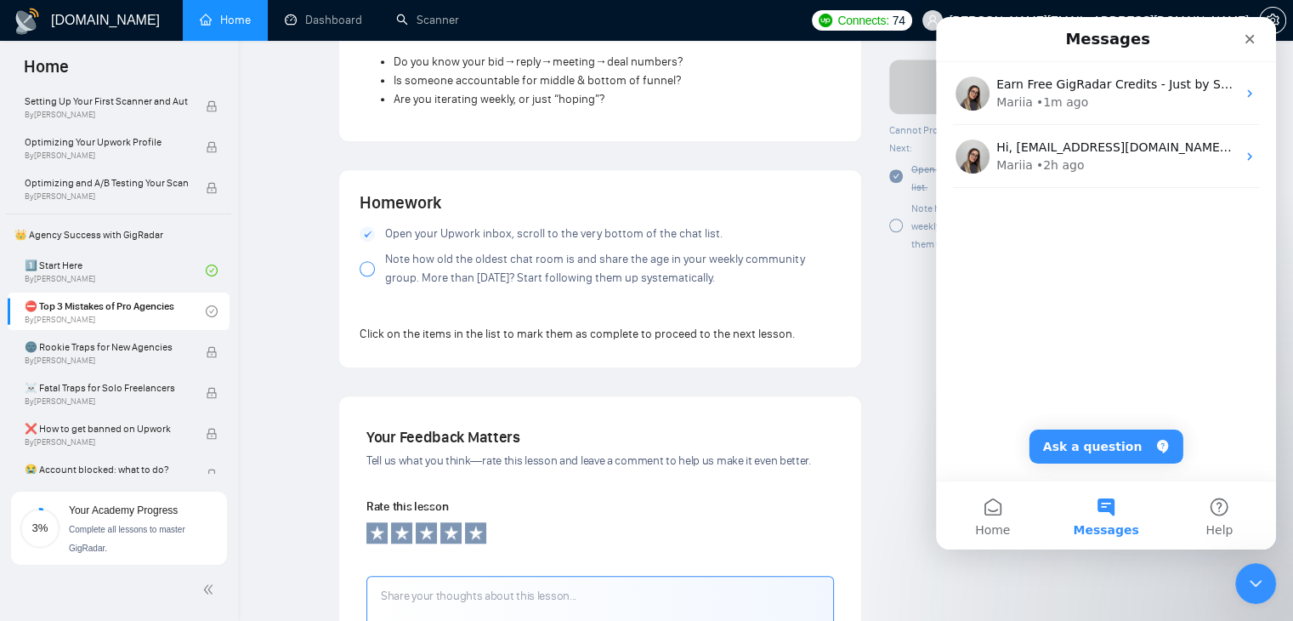
scroll to position [1445, 0]
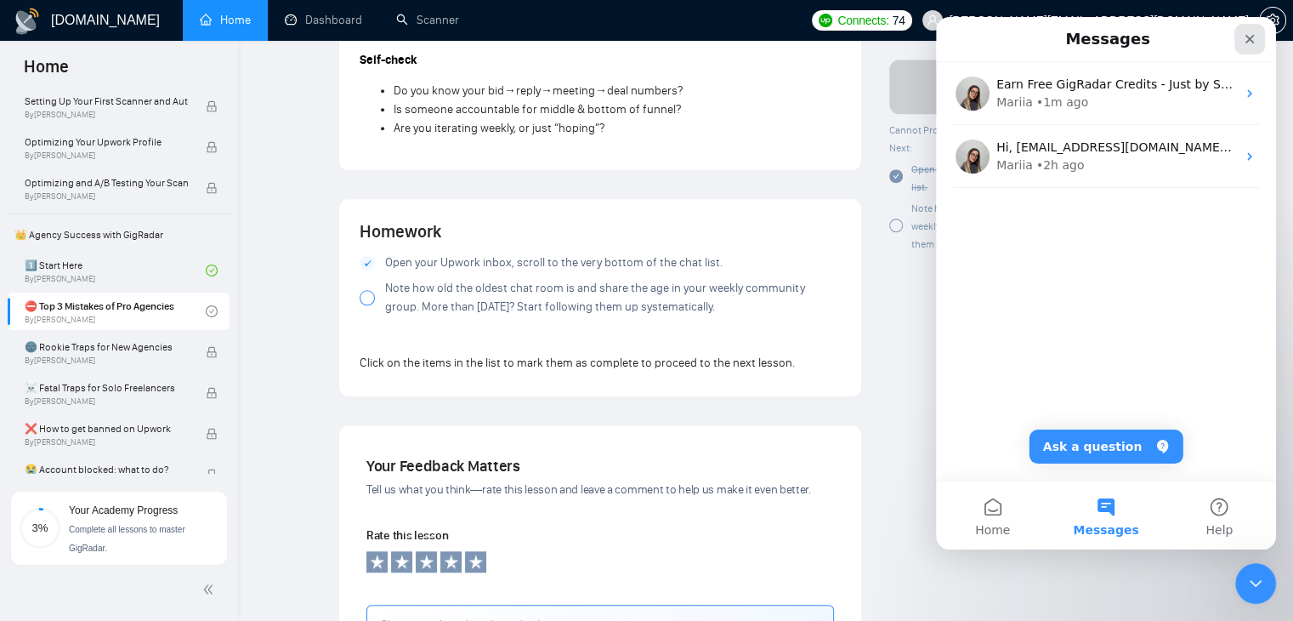
click at [1239, 43] on div "Close" at bounding box center [1249, 39] width 31 height 31
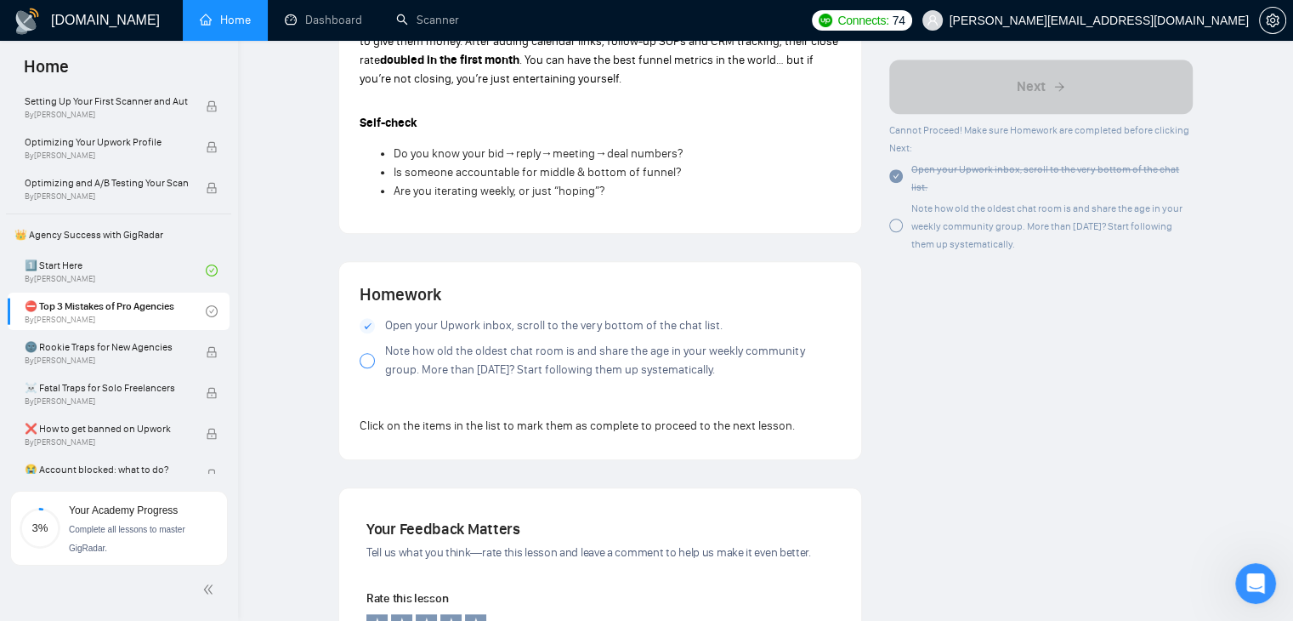
scroll to position [1516, 0]
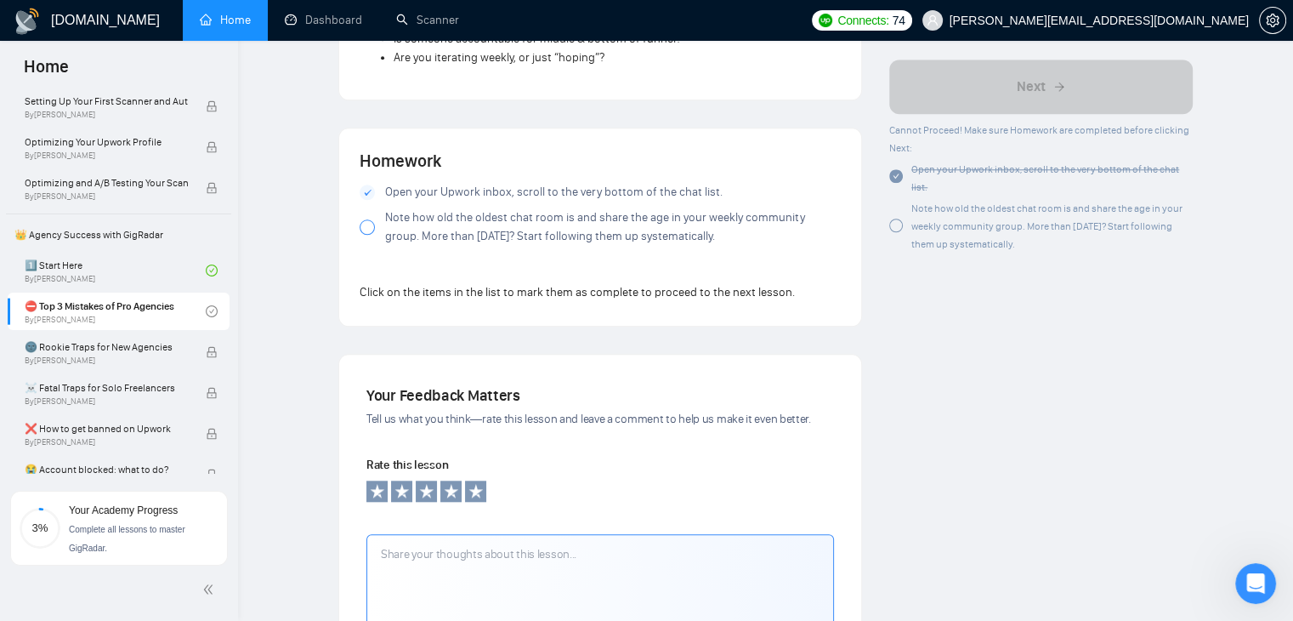
click at [366, 219] on div at bounding box center [367, 226] width 15 height 15
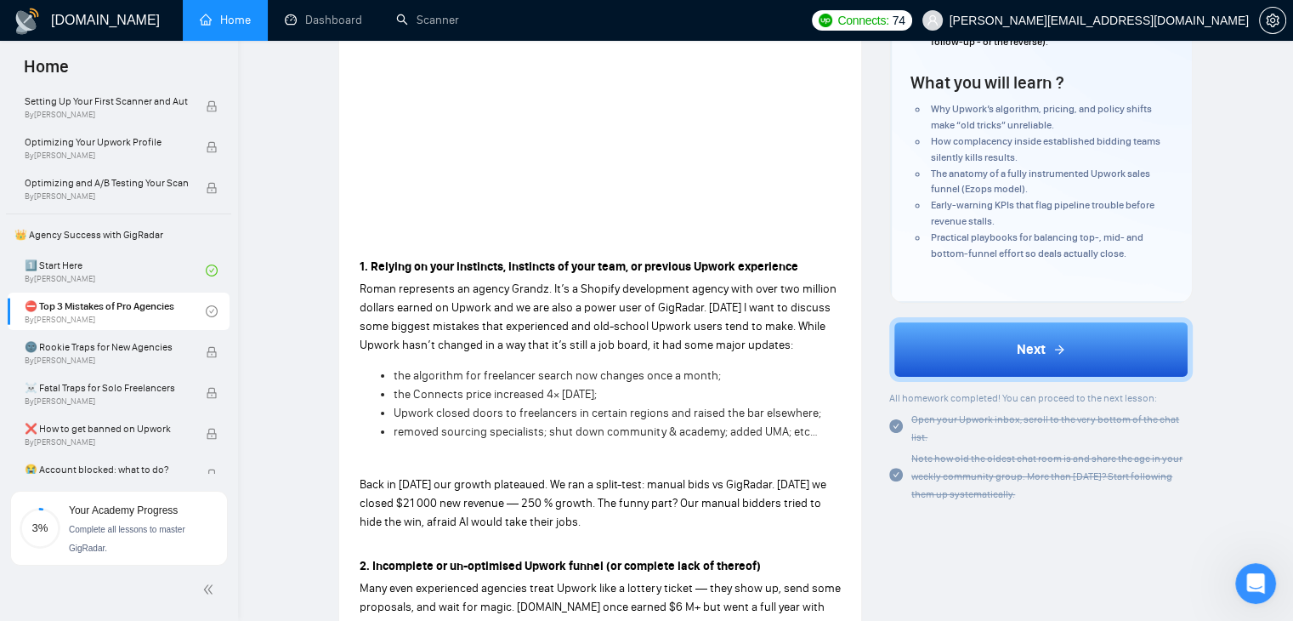
scroll to position [411, 0]
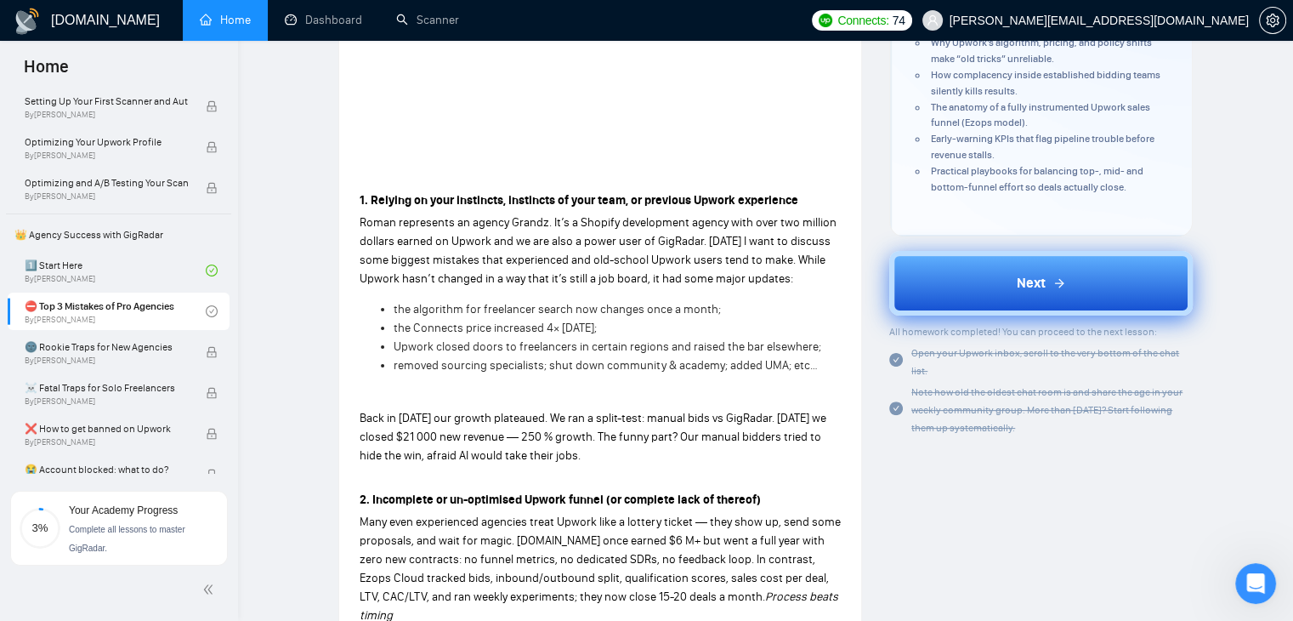
click at [998, 289] on button "Next" at bounding box center [1040, 283] width 303 height 65
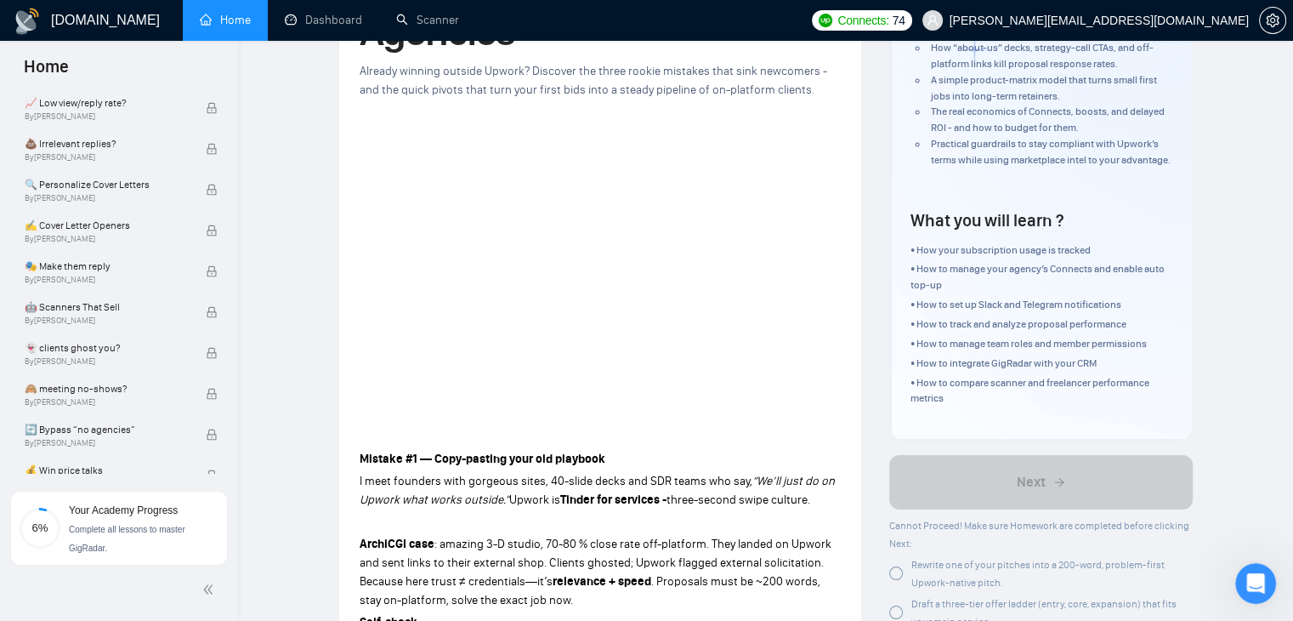
scroll to position [71, 0]
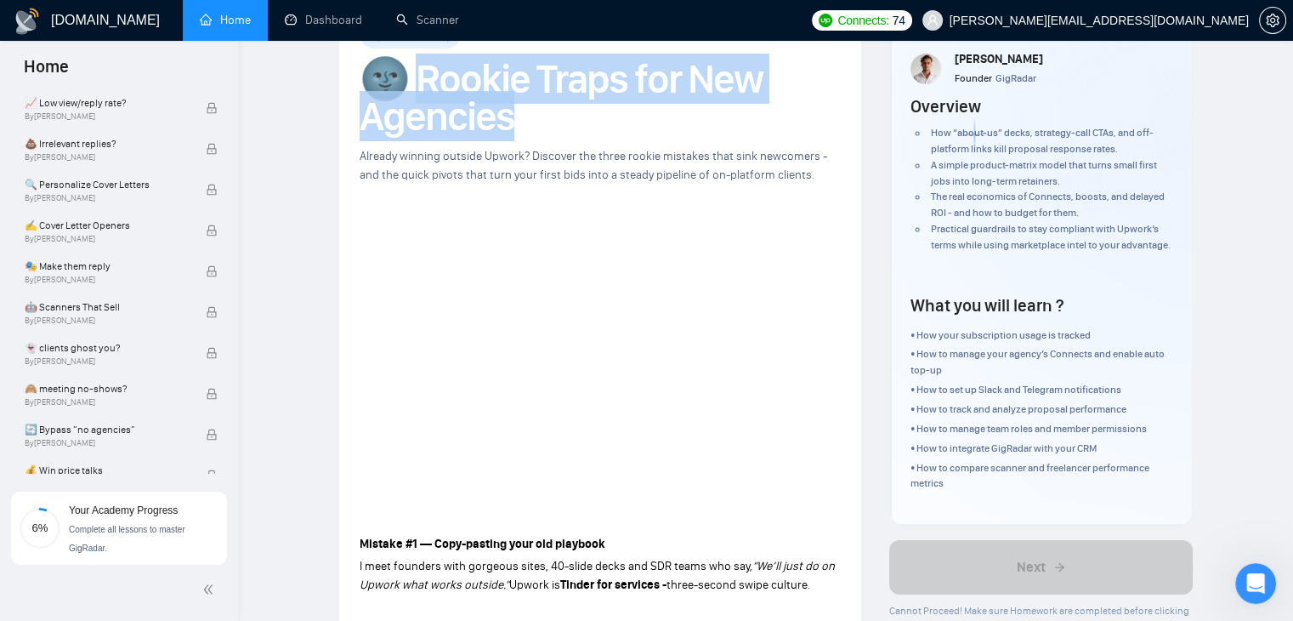
drag, startPoint x: 430, startPoint y: 77, endPoint x: 513, endPoint y: 111, distance: 89.5
click at [513, 111] on h1 "🌚 Rookie Traps for New Agencies" at bounding box center [600, 97] width 481 height 75
copy h1 "ookie Traps for New Agencies"
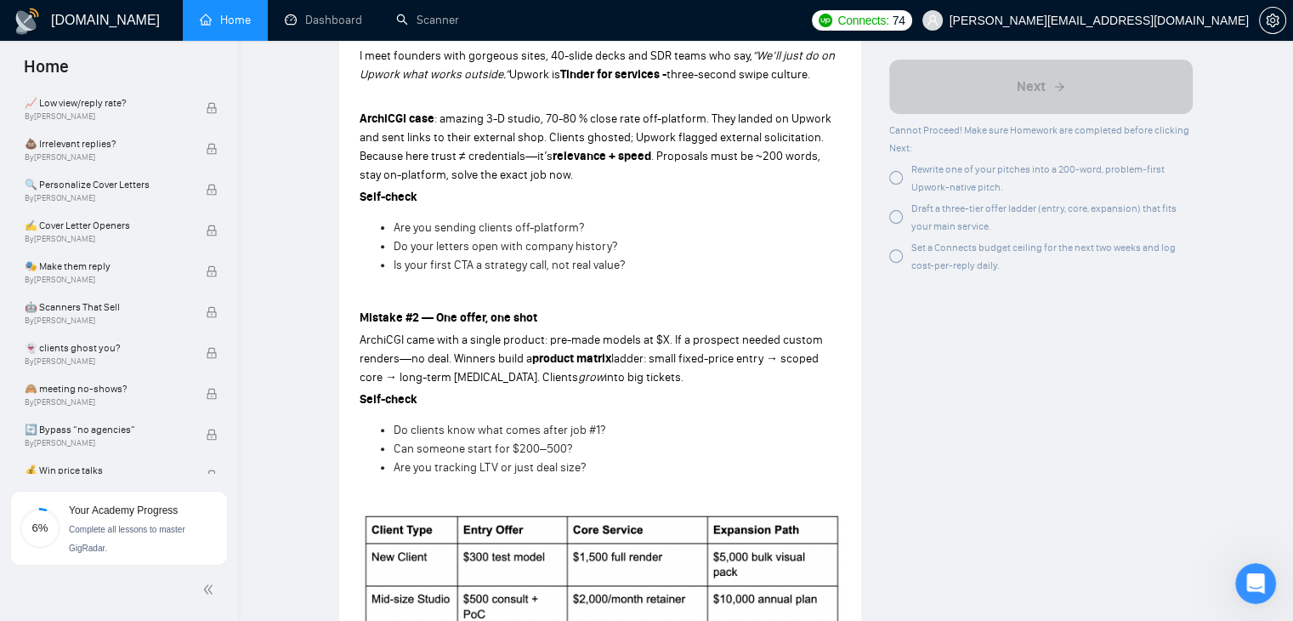
scroll to position [496, 0]
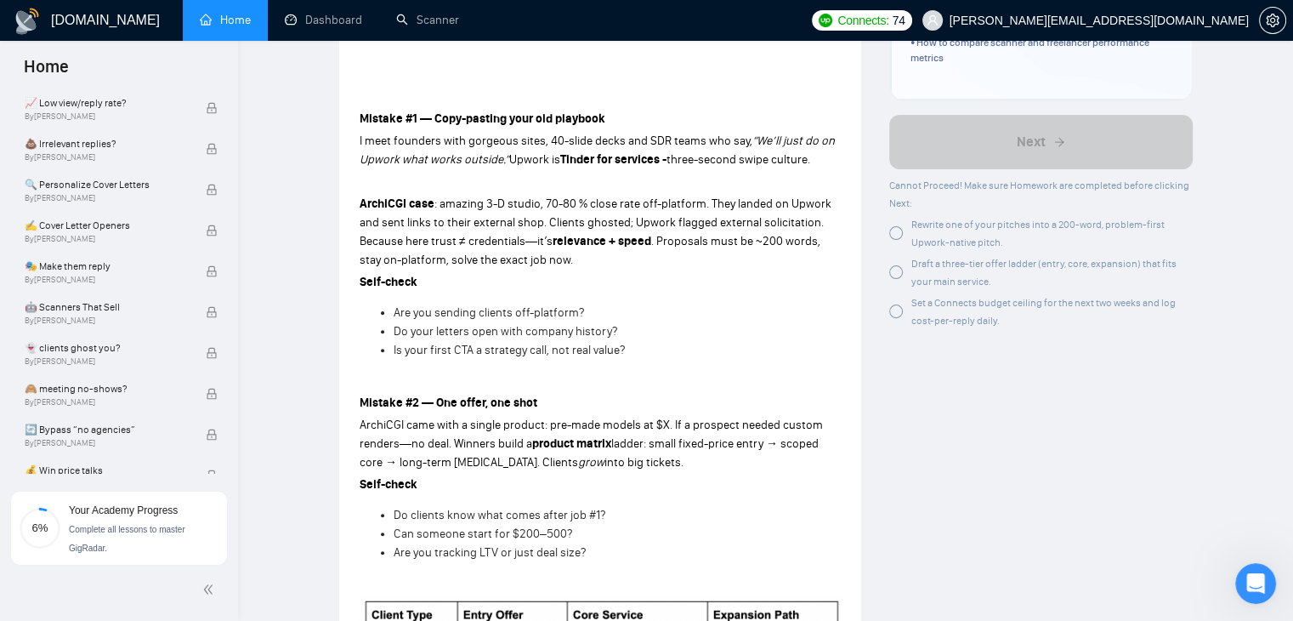
drag, startPoint x: 357, startPoint y: 113, endPoint x: 636, endPoint y: 347, distance: 363.8
click at [636, 347] on div "Lesson 3 🌚 Rookie Traps for New Agencies Already winning outside Upwork? Discov…" at bounding box center [600, 592] width 522 height 2037
click at [636, 347] on li "Is your first CTA a strategy call, not real value?" at bounding box center [617, 350] width 447 height 19
drag, startPoint x: 611, startPoint y: 116, endPoint x: 435, endPoint y: 122, distance: 176.0
click at [435, 122] on p "Mistake #1 — Copy-pasting your old playbook" at bounding box center [600, 119] width 481 height 19
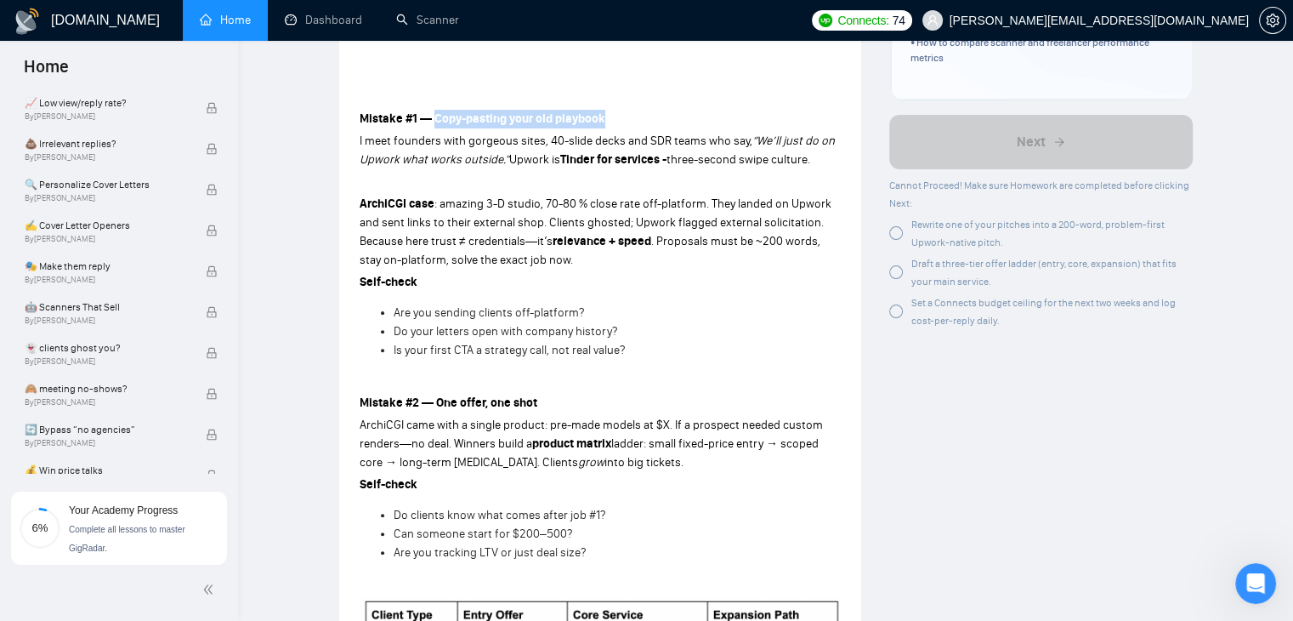
copy strong "Copy-pasting your old playbook"
drag, startPoint x: 537, startPoint y: 398, endPoint x: 436, endPoint y: 400, distance: 101.2
click at [436, 400] on p "Mistake #2 — One offer, one shot" at bounding box center [600, 403] width 481 height 19
copy strong "One offer, one shot"
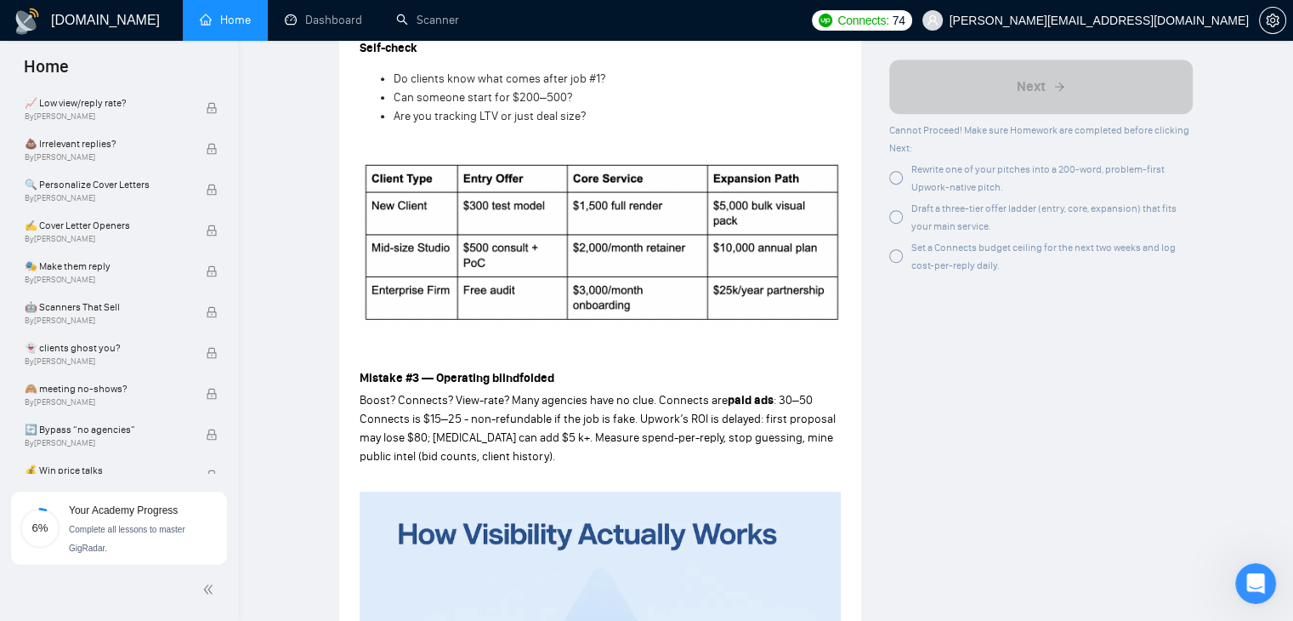
scroll to position [1006, 0]
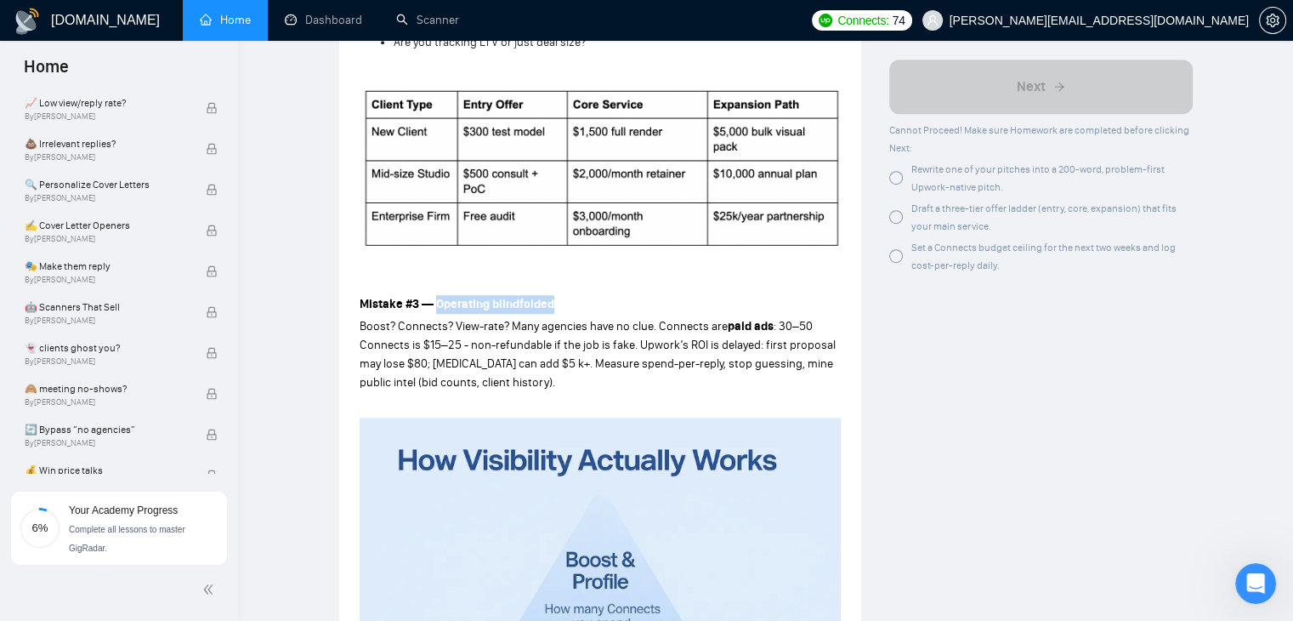
drag, startPoint x: 551, startPoint y: 306, endPoint x: 436, endPoint y: 303, distance: 114.8
click at [436, 303] on strong "Mistake #3 — Operating blindfolded" at bounding box center [457, 304] width 195 height 14
click at [492, 273] on p at bounding box center [600, 282] width 481 height 19
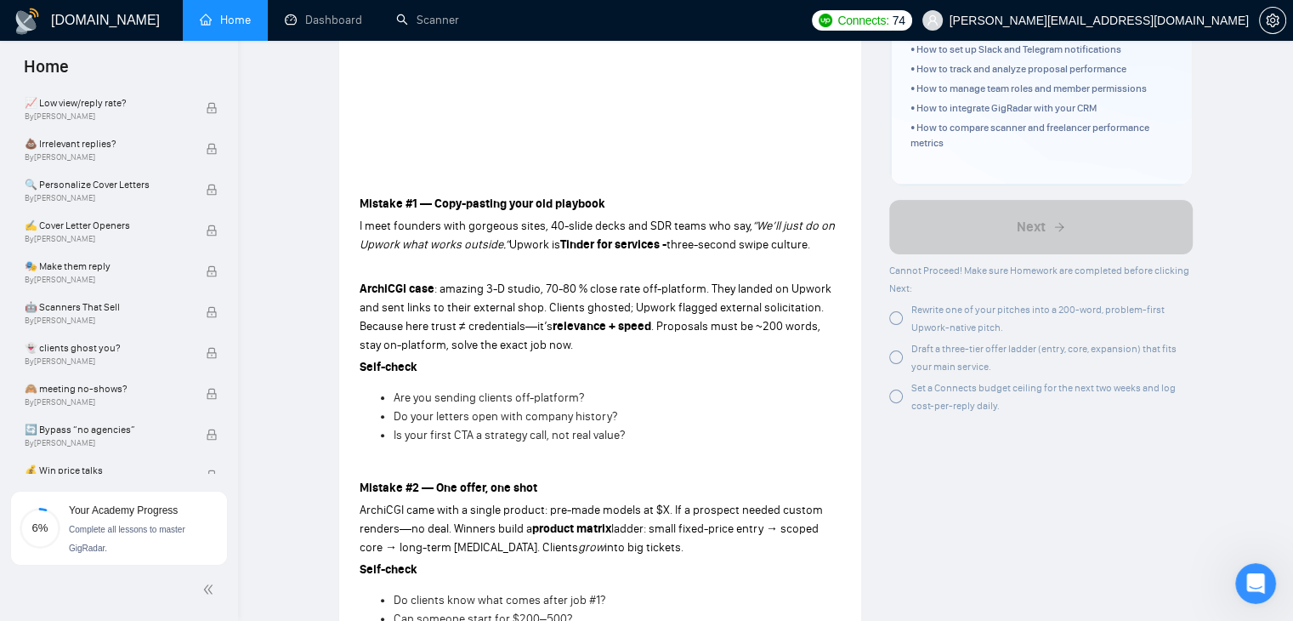
scroll to position [496, 0]
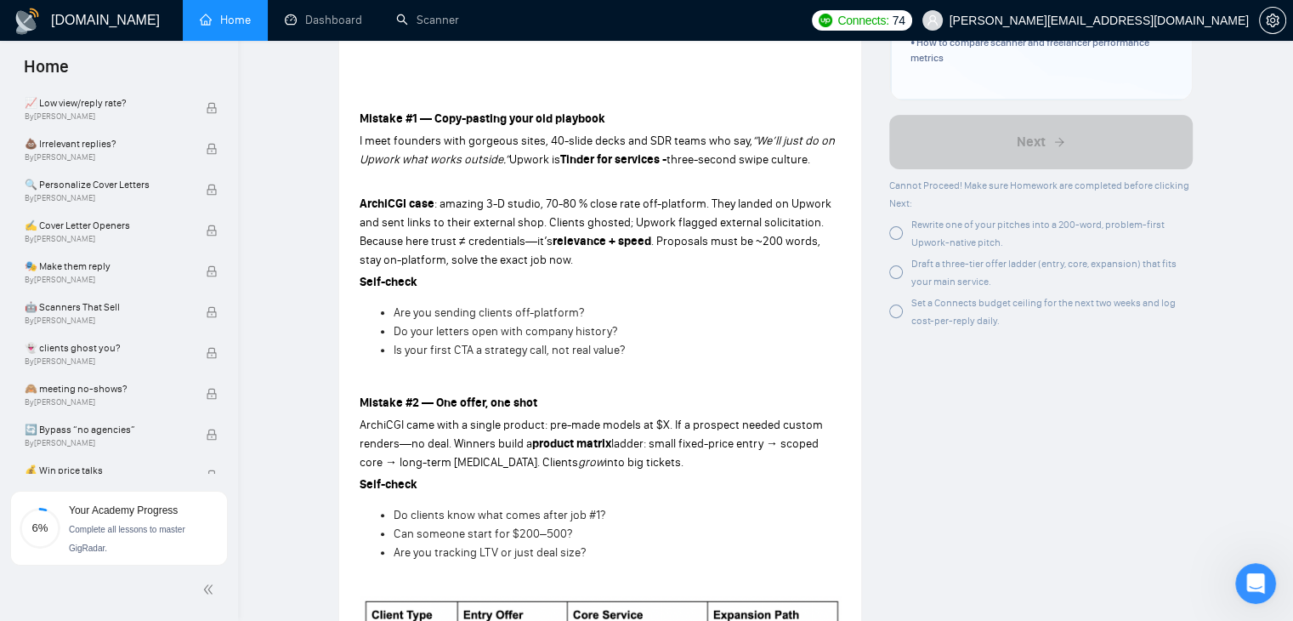
drag, startPoint x: 638, startPoint y: 354, endPoint x: 360, endPoint y: 126, distance: 358.7
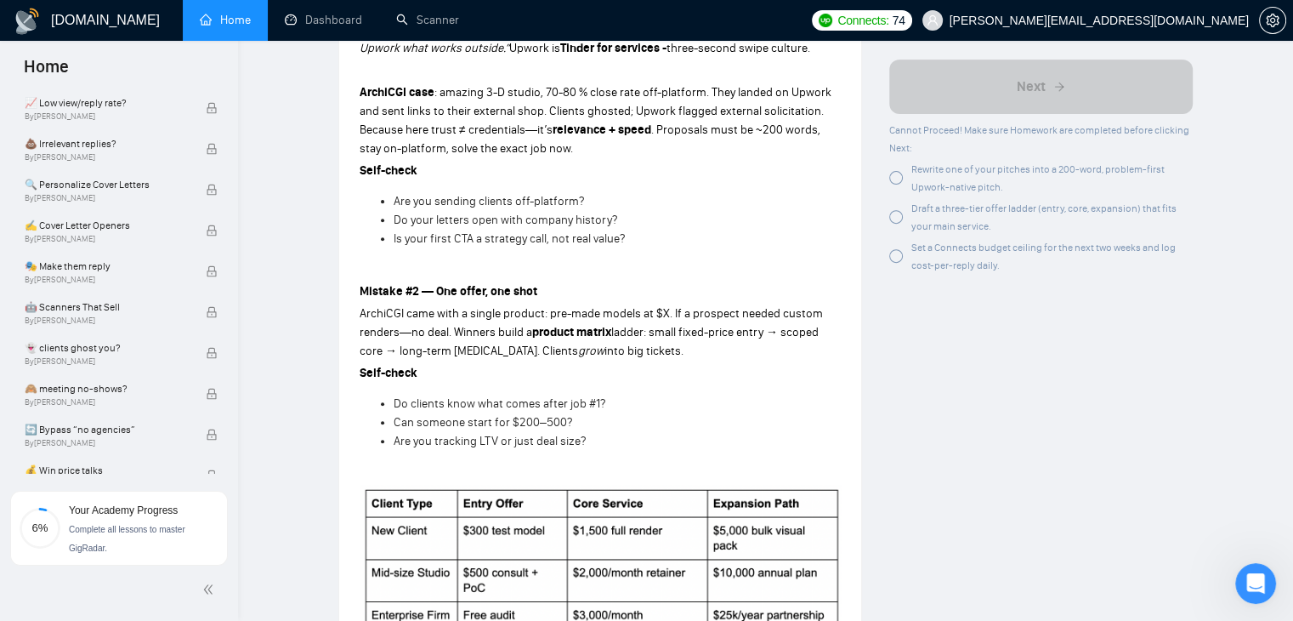
scroll to position [666, 0]
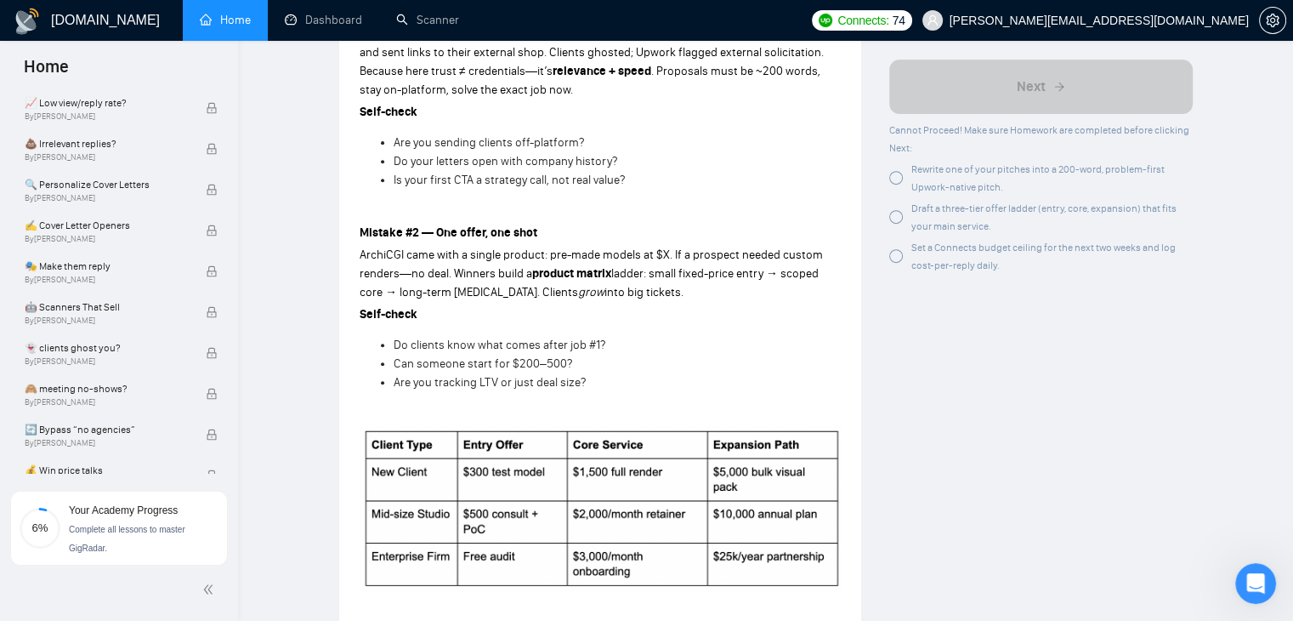
drag, startPoint x: 358, startPoint y: 230, endPoint x: 590, endPoint y: 386, distance: 279.4
click at [590, 386] on div "Lesson 3 🌚 Rookie Traps for New Agencies Already winning outside Upwork? Discov…" at bounding box center [600, 422] width 522 height 2037
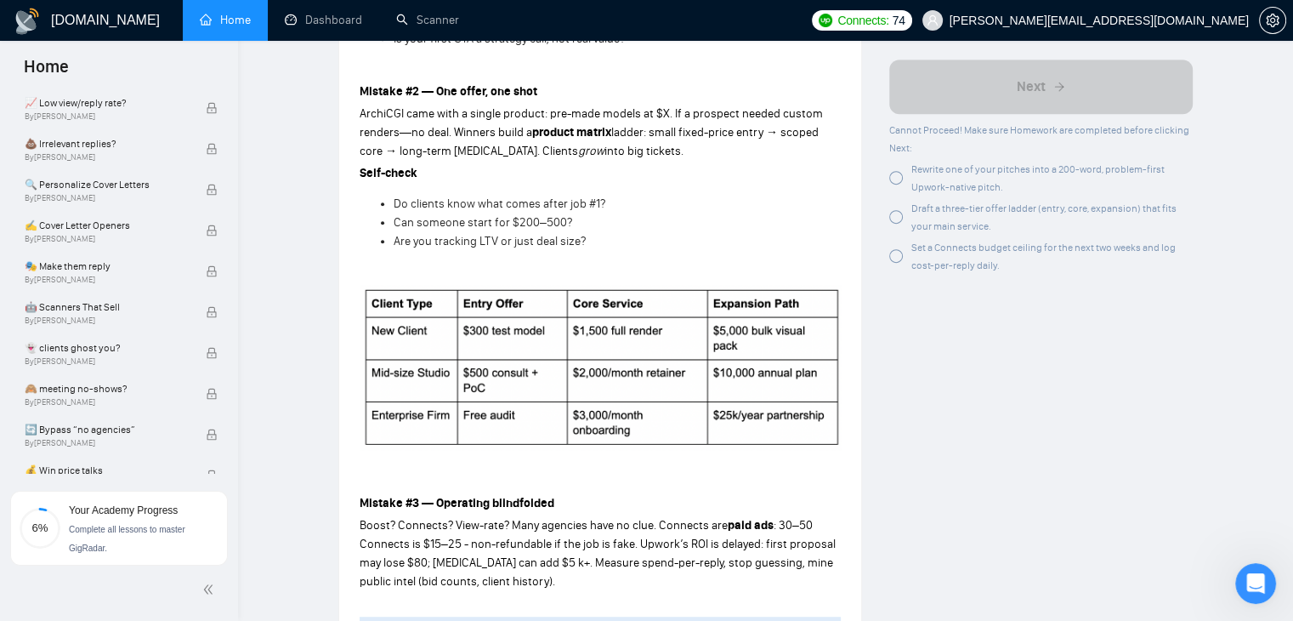
scroll to position [836, 0]
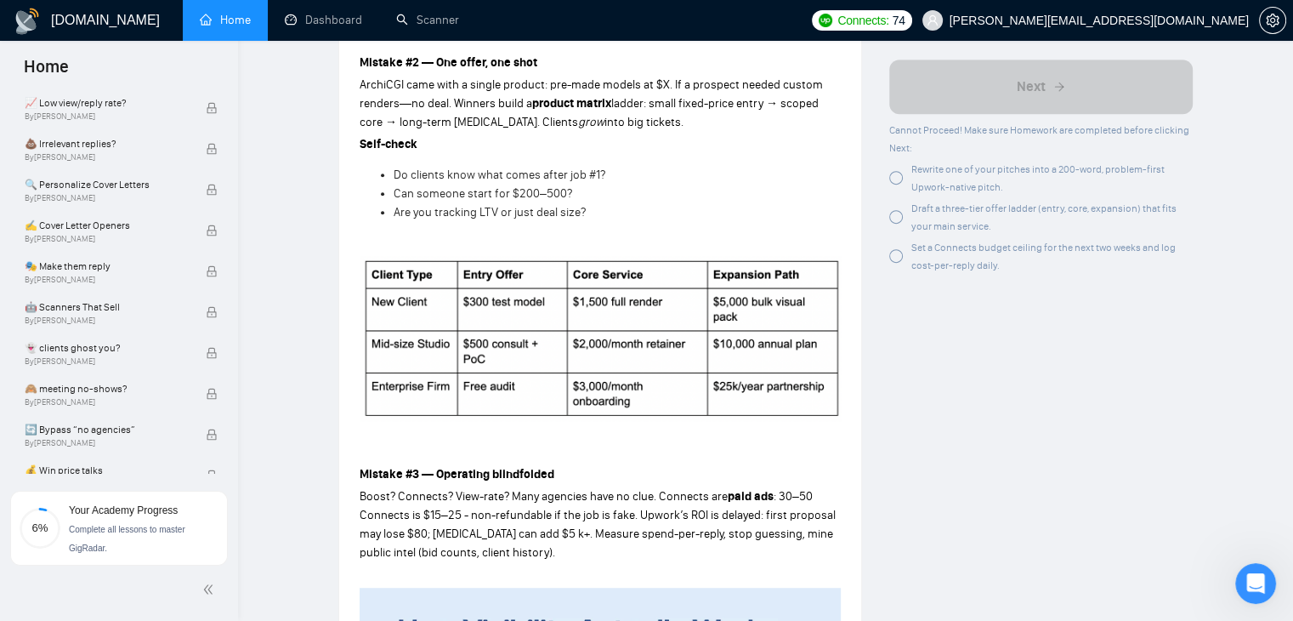
click at [598, 208] on li "Are you tracking LTV or just deal size?" at bounding box center [617, 212] width 447 height 19
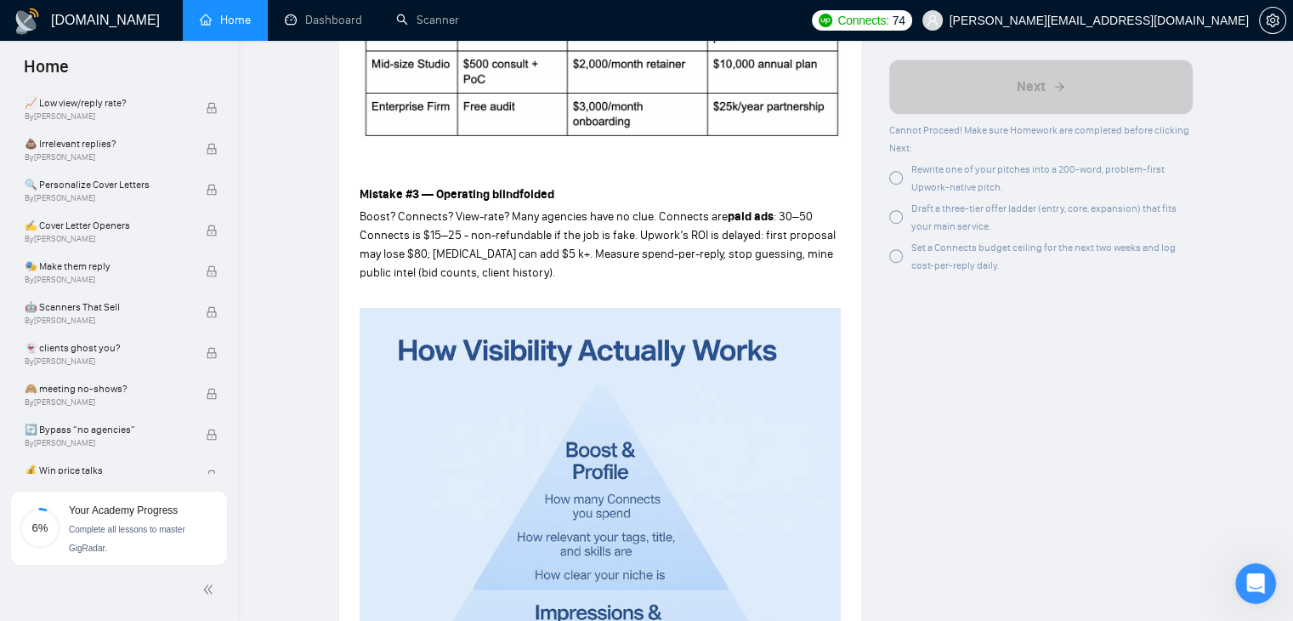
scroll to position [1091, 0]
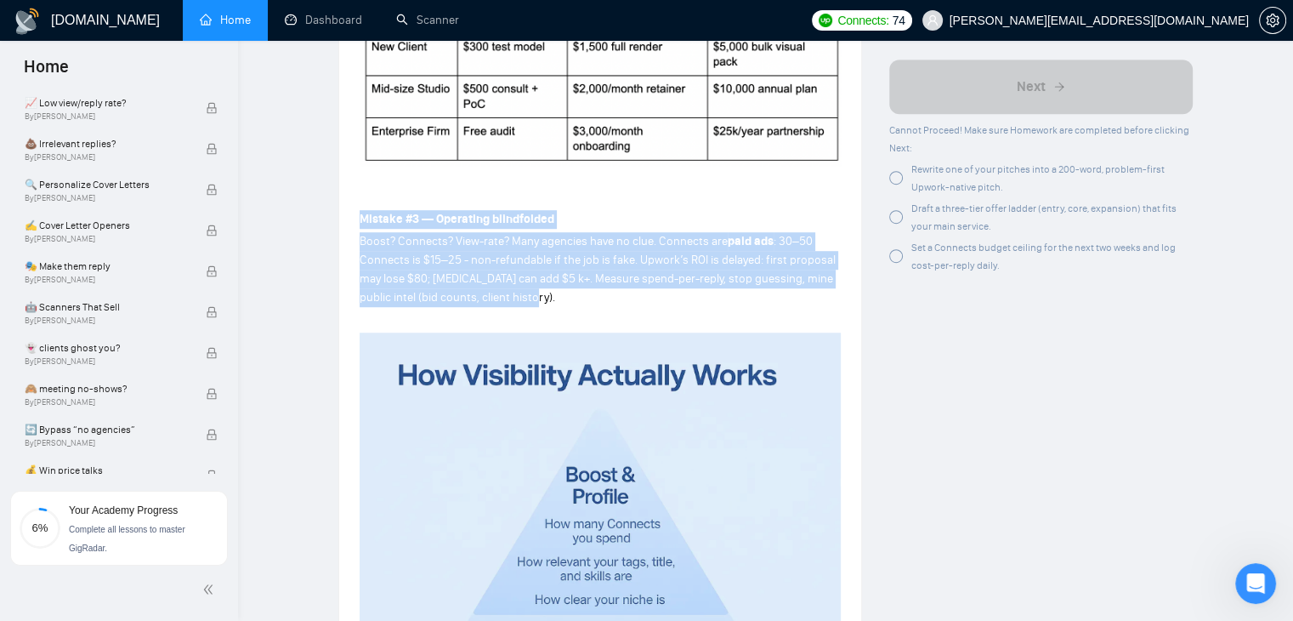
drag, startPoint x: 359, startPoint y: 220, endPoint x: 524, endPoint y: 301, distance: 183.6
click at [524, 301] on div "Mistake #1 — Copy-pasting your old playbook I meet founders with gorgeous sites…" at bounding box center [600, 242] width 481 height 1506
click at [546, 299] on p "Boost? Connects? View-rate? Many agencies have no clue. Connects are paid ads :…" at bounding box center [600, 269] width 481 height 75
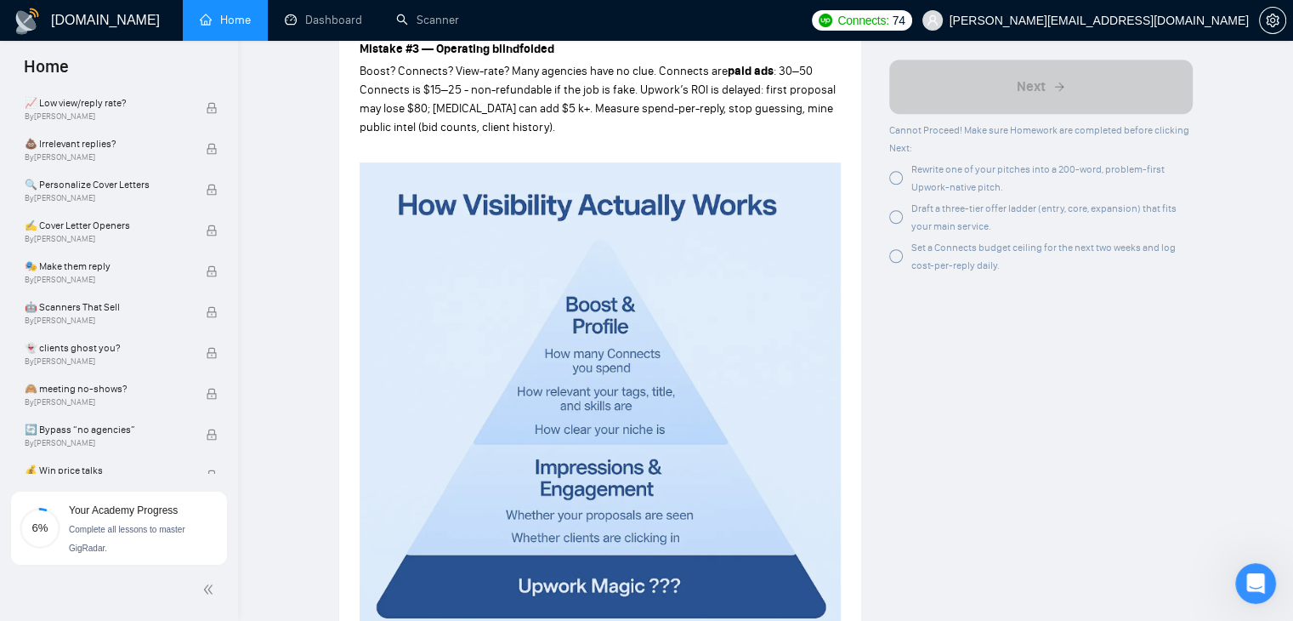
scroll to position [1601, 0]
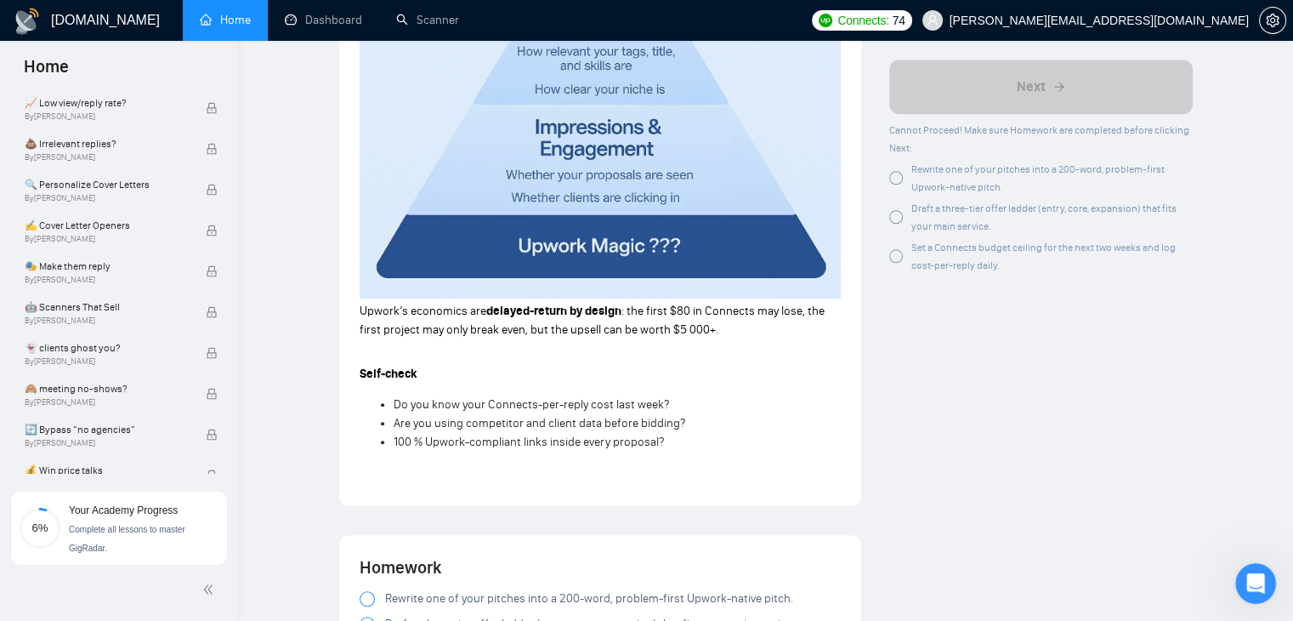
drag, startPoint x: 356, startPoint y: 309, endPoint x: 669, endPoint y: 439, distance: 338.5
click at [644, 480] on p at bounding box center [600, 472] width 481 height 19
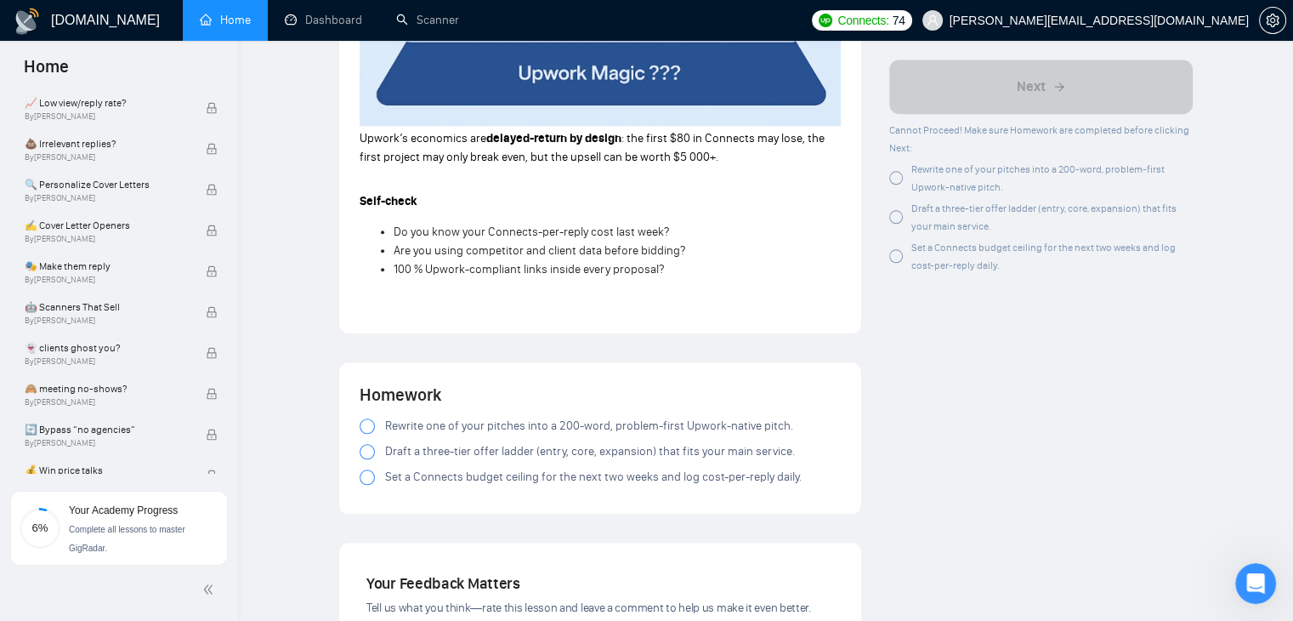
scroll to position [1870, 0]
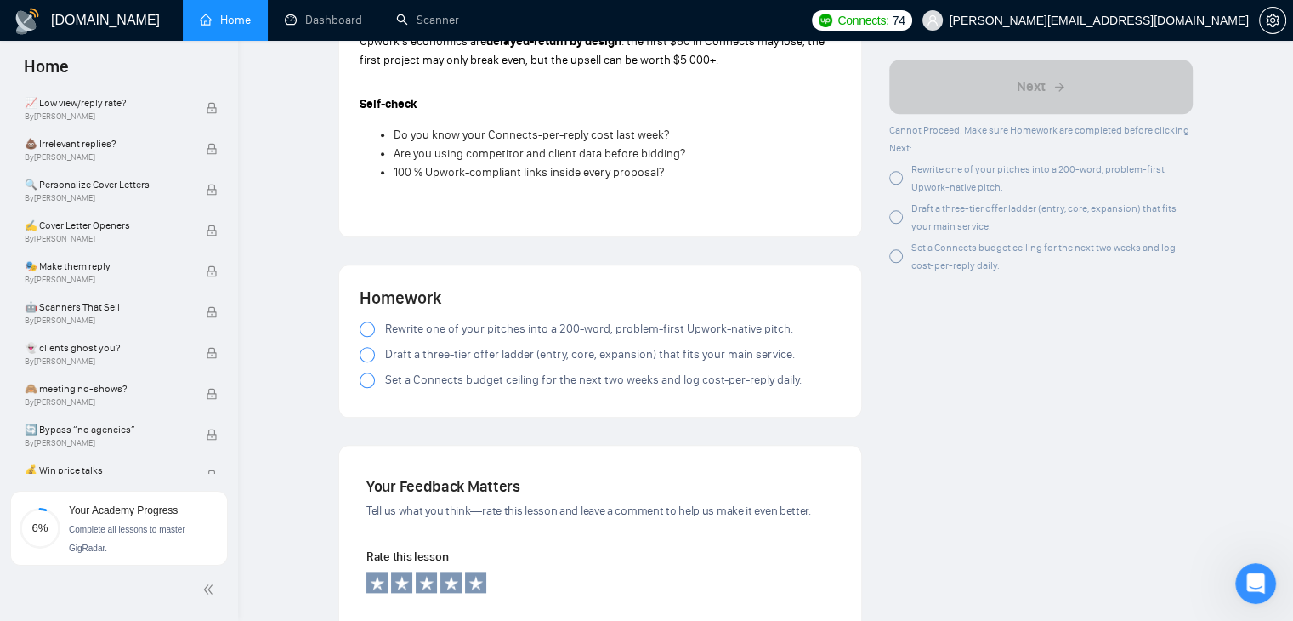
click at [364, 328] on div at bounding box center [367, 328] width 15 height 15
click at [367, 358] on div at bounding box center [367, 354] width 15 height 15
click at [368, 384] on div at bounding box center [367, 379] width 15 height 15
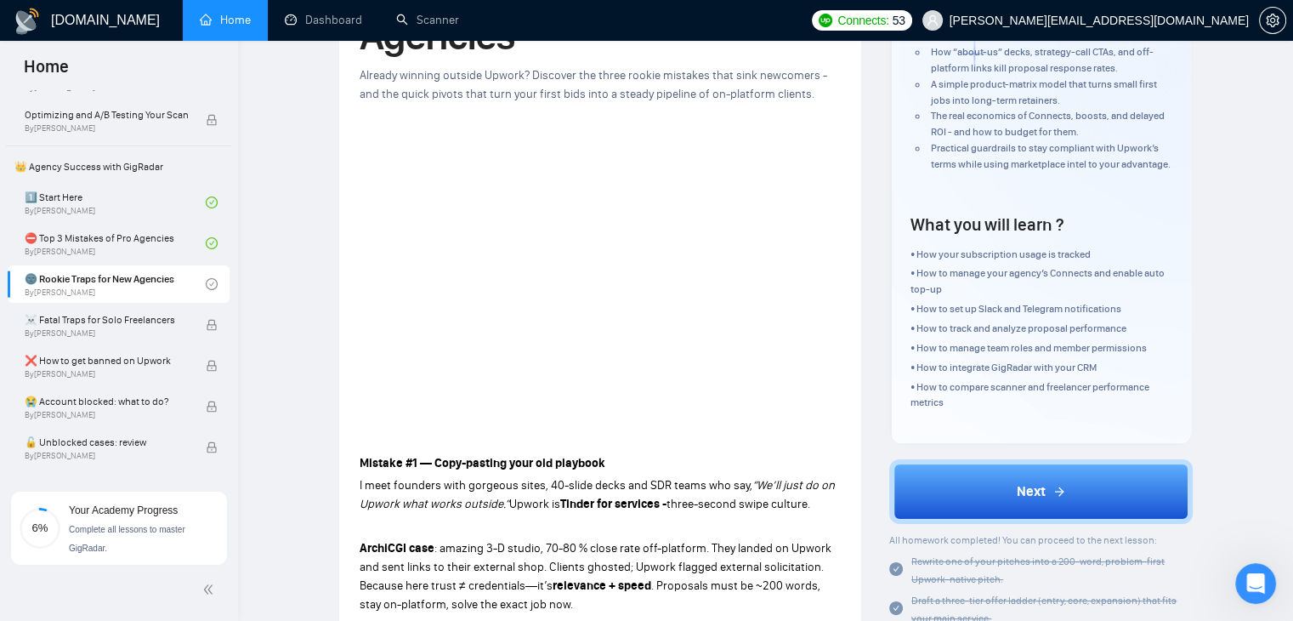
scroll to position [255, 0]
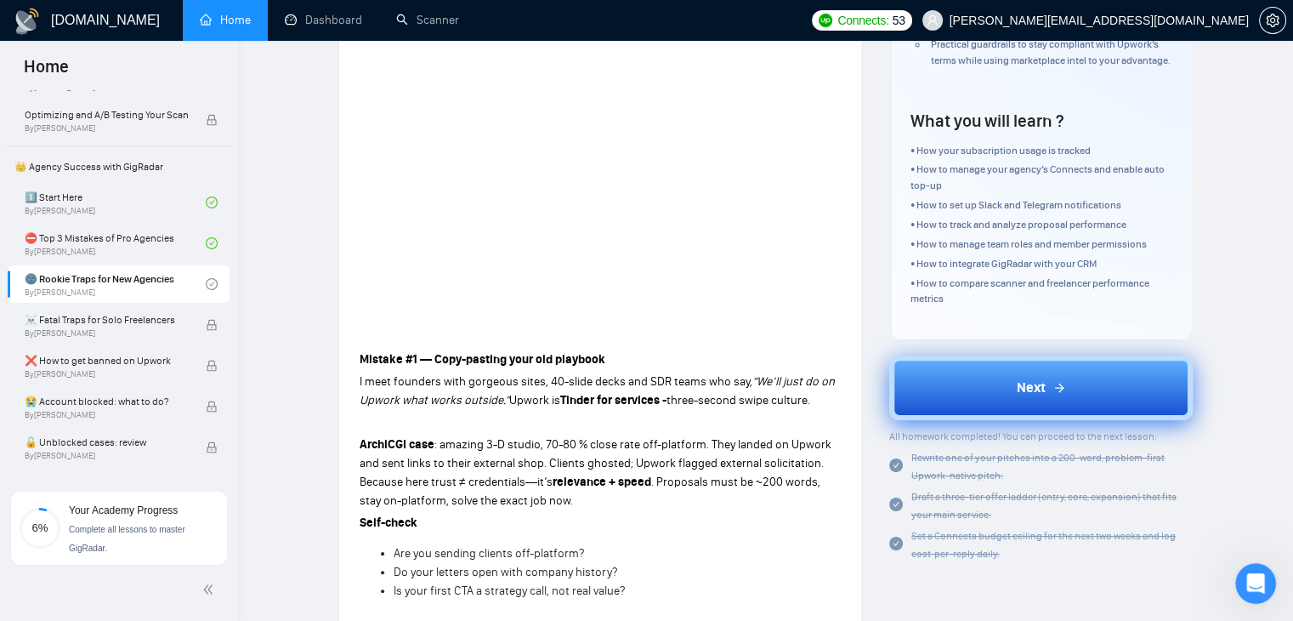
click at [1040, 420] on button "Next" at bounding box center [1040, 387] width 303 height 65
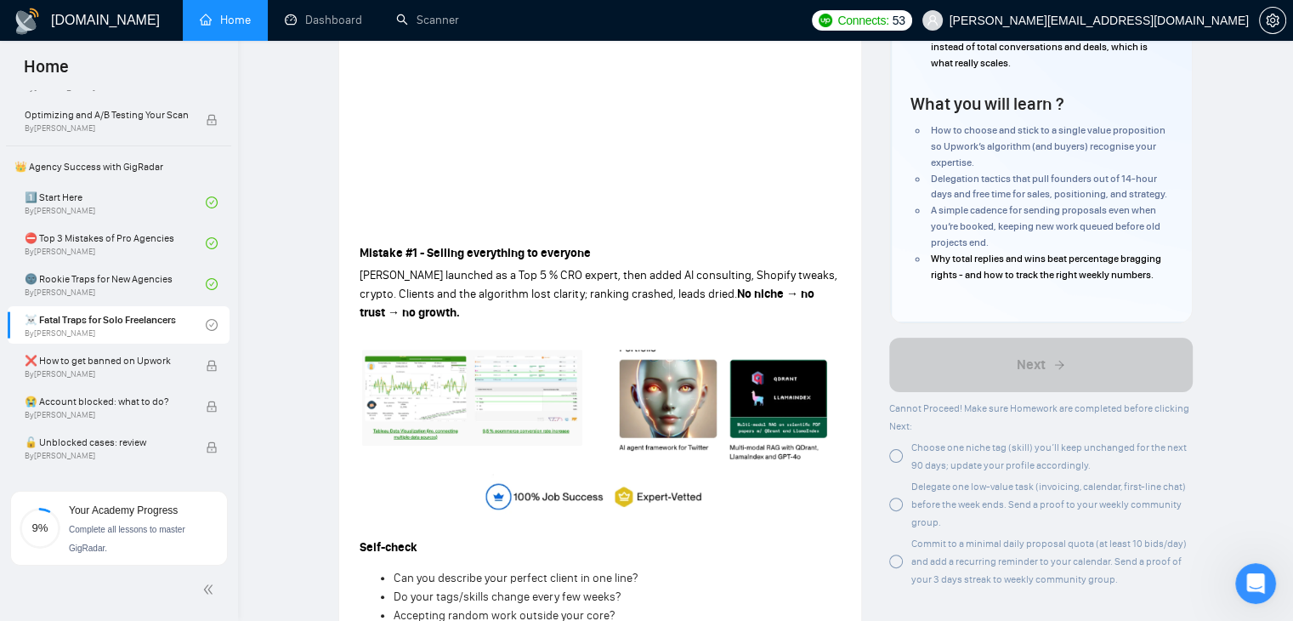
scroll to position [340, 0]
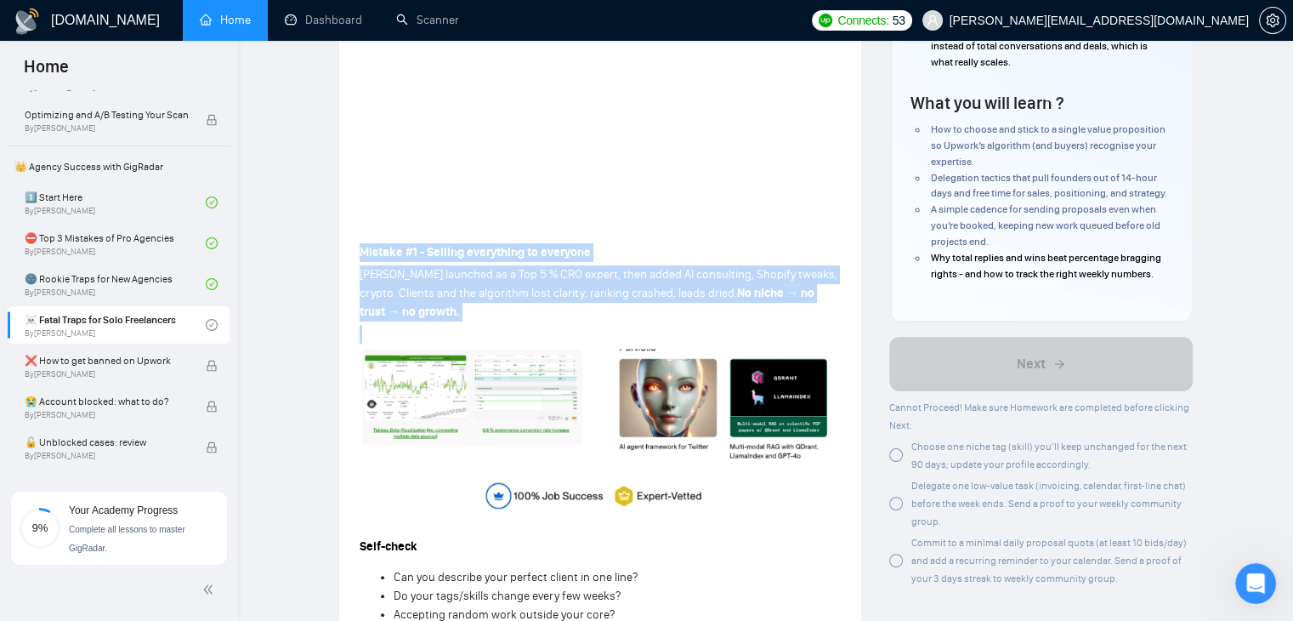
drag, startPoint x: 354, startPoint y: 249, endPoint x: 417, endPoint y: 325, distance: 98.4
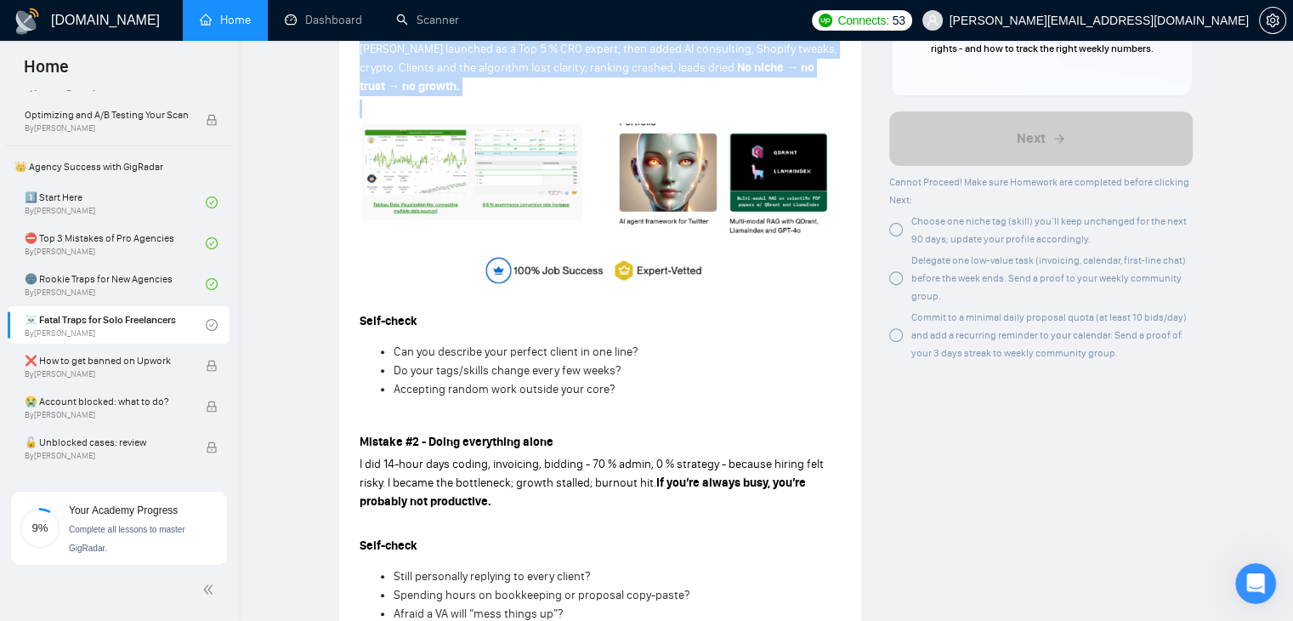
scroll to position [595, 0]
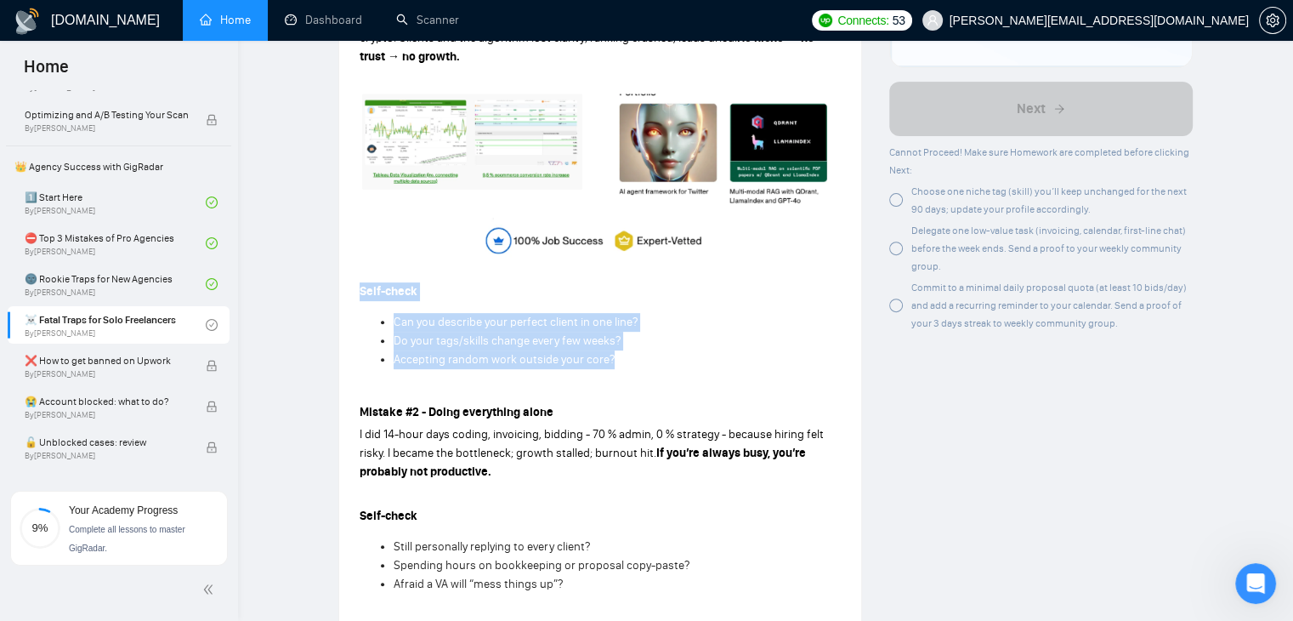
drag, startPoint x: 348, startPoint y: 281, endPoint x: 613, endPoint y: 367, distance: 278.8
click at [613, 367] on div "Lesson 4 ☠️ Fatal Traps for Solo Freelancers Fix these four rookie mistakes and…" at bounding box center [600, 456] width 522 height 1962
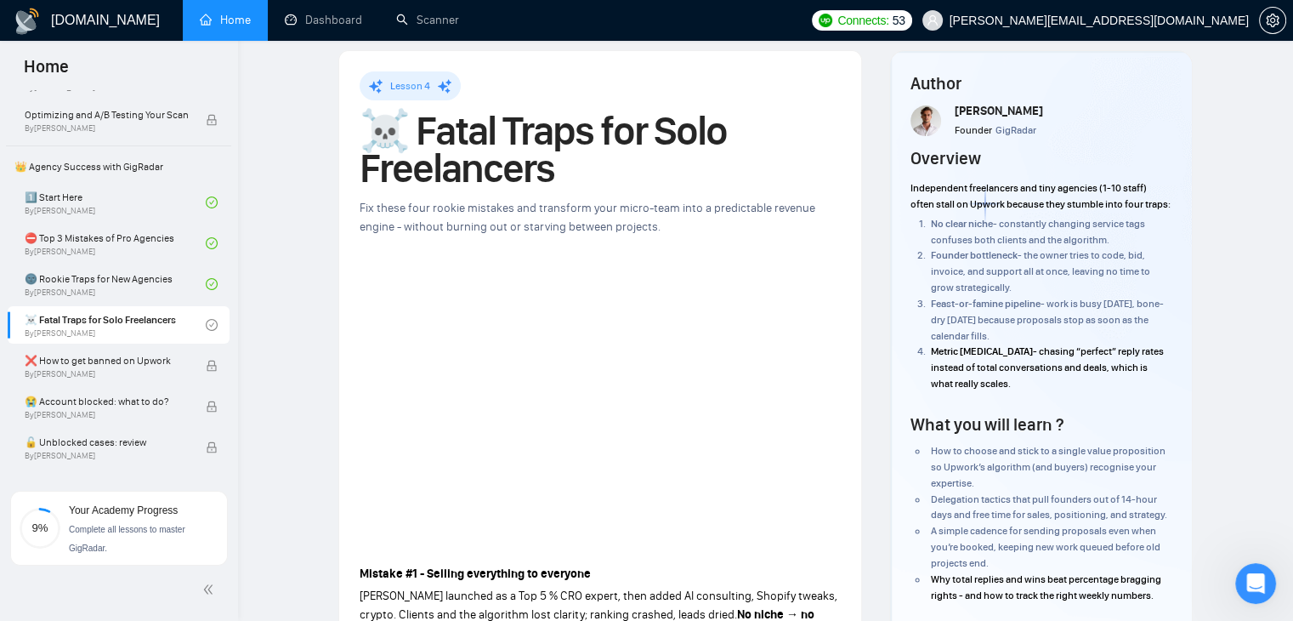
scroll to position [0, 0]
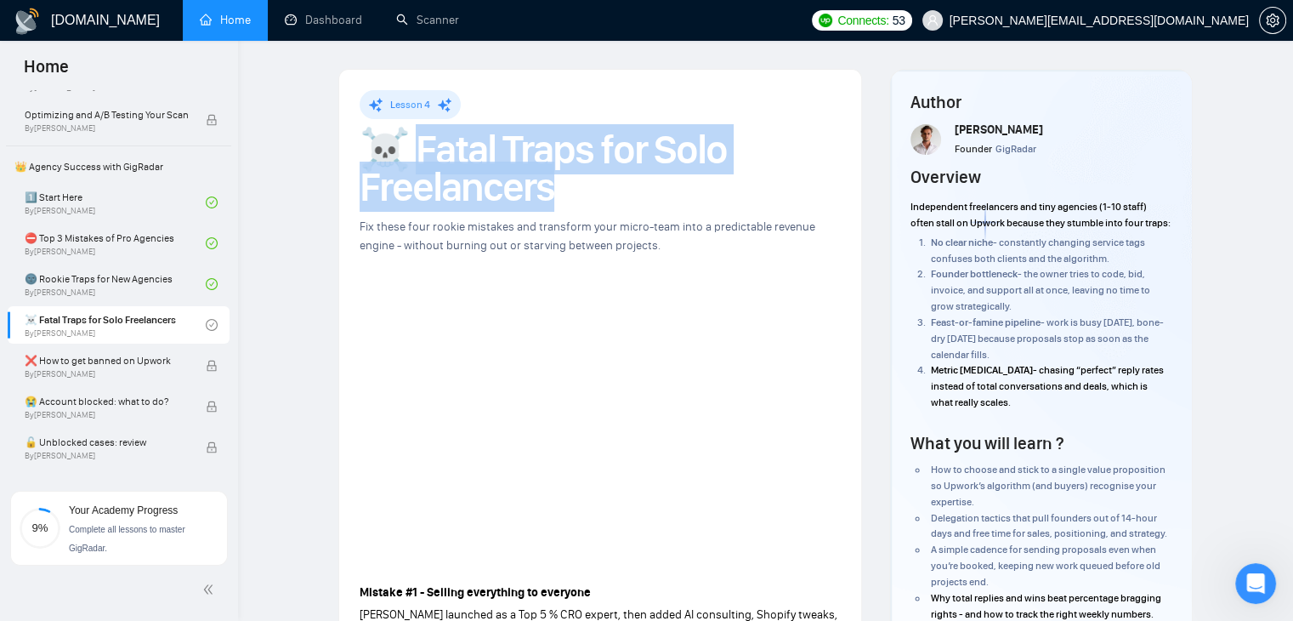
drag, startPoint x: 422, startPoint y: 149, endPoint x: 562, endPoint y: 190, distance: 145.5
click at [562, 190] on h1 "☠️ Fatal Traps for Solo Freelancers" at bounding box center [600, 168] width 481 height 75
click at [564, 196] on h1 "☠️ Fatal Traps for Solo Freelancers" at bounding box center [600, 168] width 481 height 75
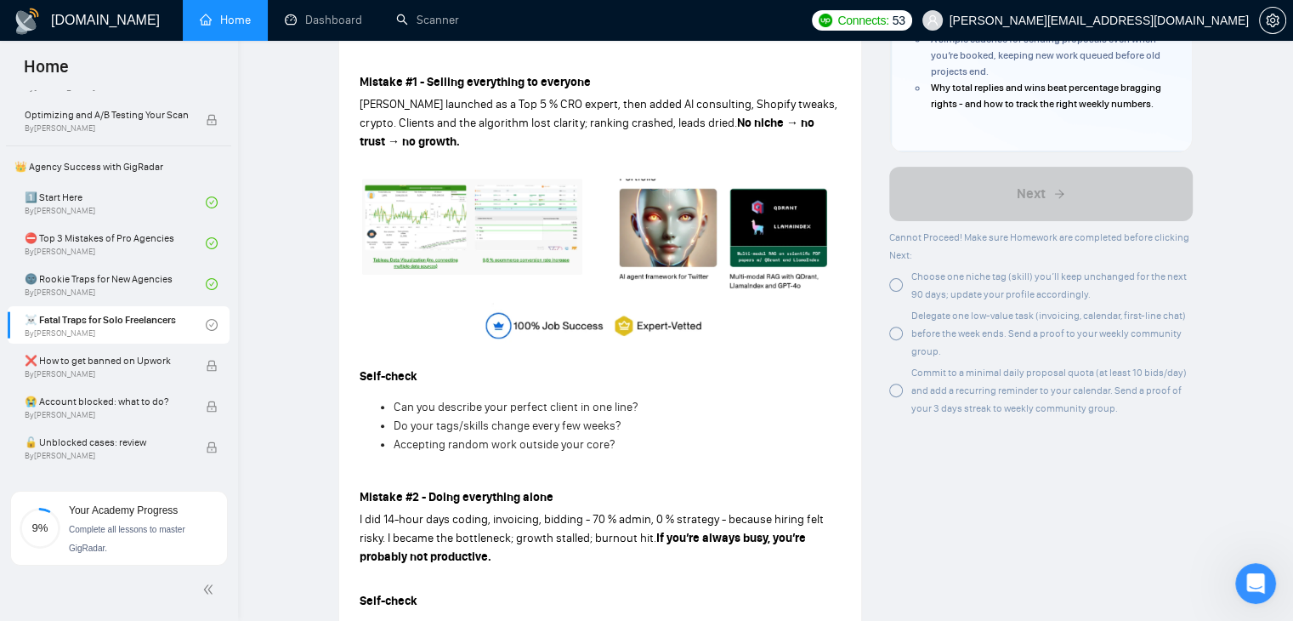
scroll to position [425, 0]
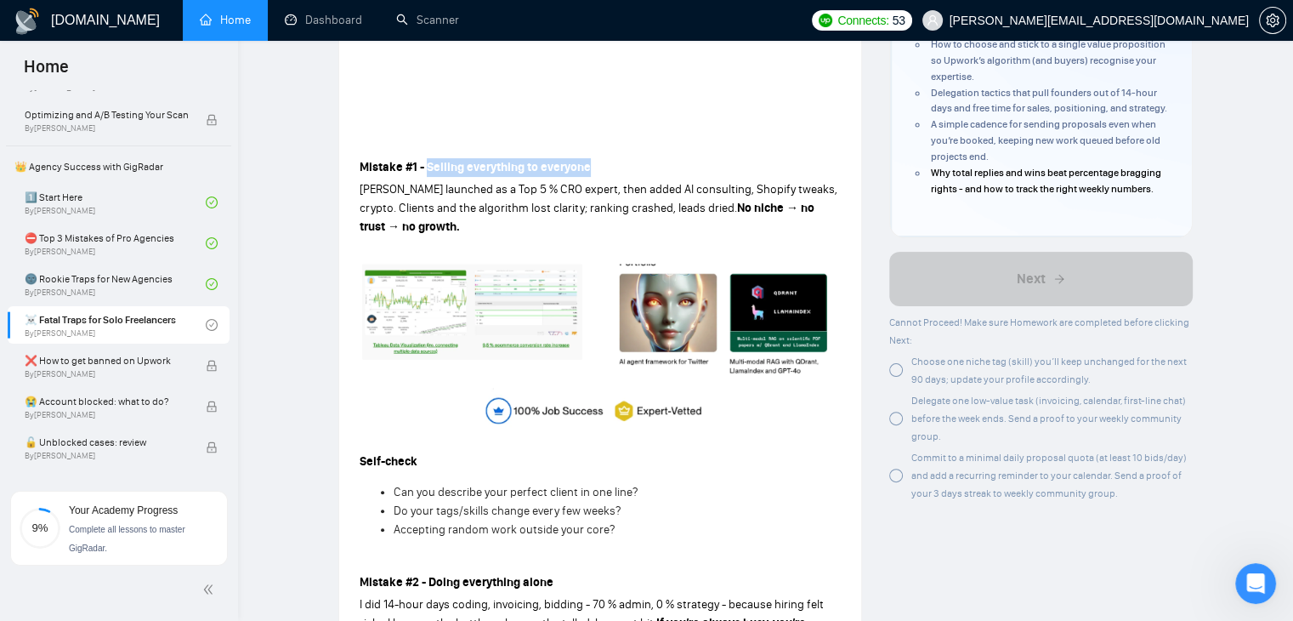
drag, startPoint x: 594, startPoint y: 169, endPoint x: 427, endPoint y: 173, distance: 167.5
click at [427, 173] on p "Mistake #1 - Selling everything to everyone" at bounding box center [600, 167] width 481 height 19
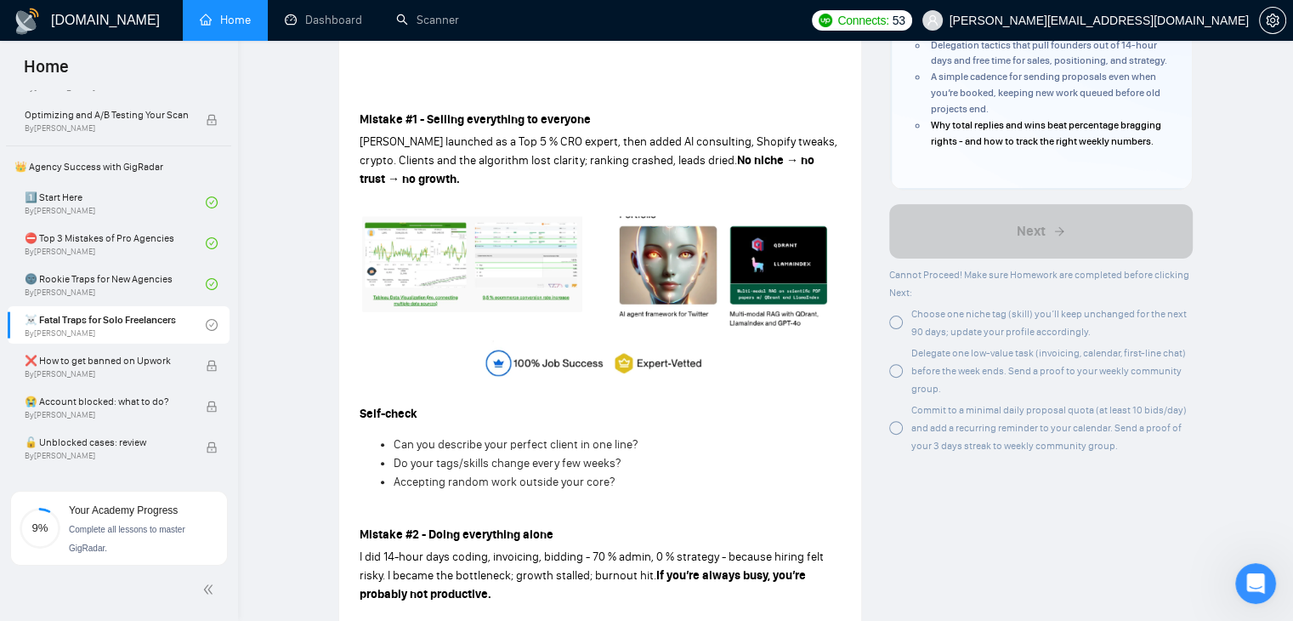
scroll to position [510, 0]
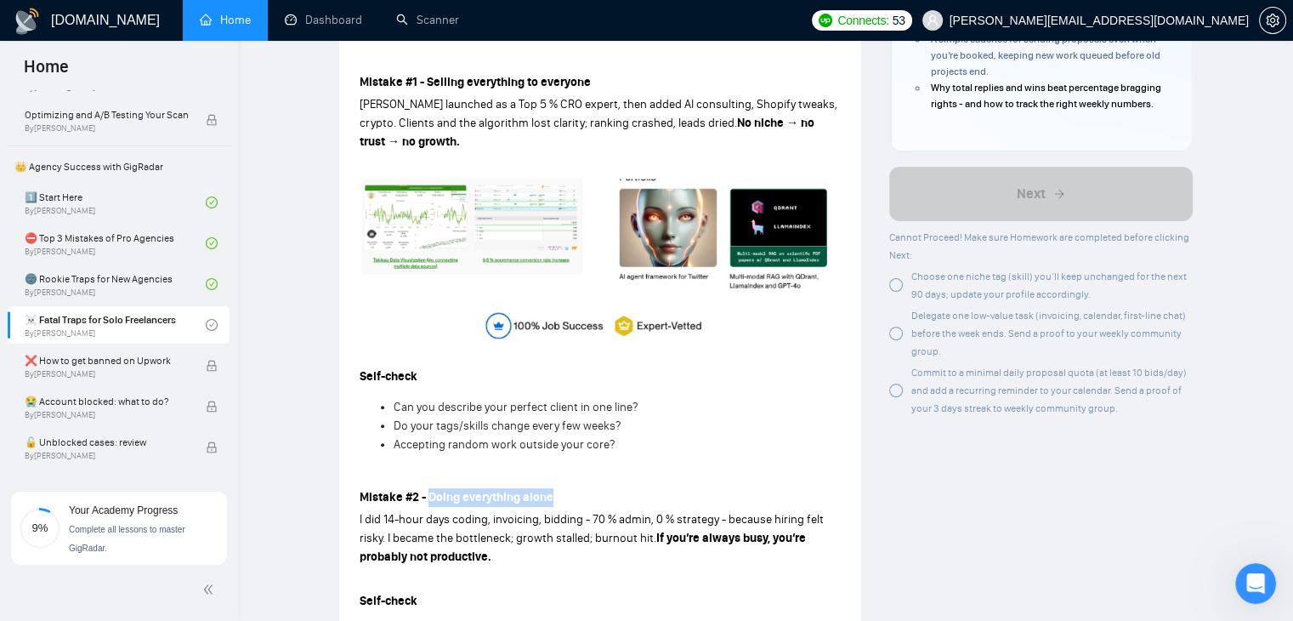
drag, startPoint x: 558, startPoint y: 494, endPoint x: 427, endPoint y: 492, distance: 130.9
click at [427, 492] on p "Mistake #2 - Doing everything alone" at bounding box center [600, 497] width 481 height 19
click at [592, 501] on p "Mistake #2 - Doing everything alone" at bounding box center [600, 497] width 481 height 19
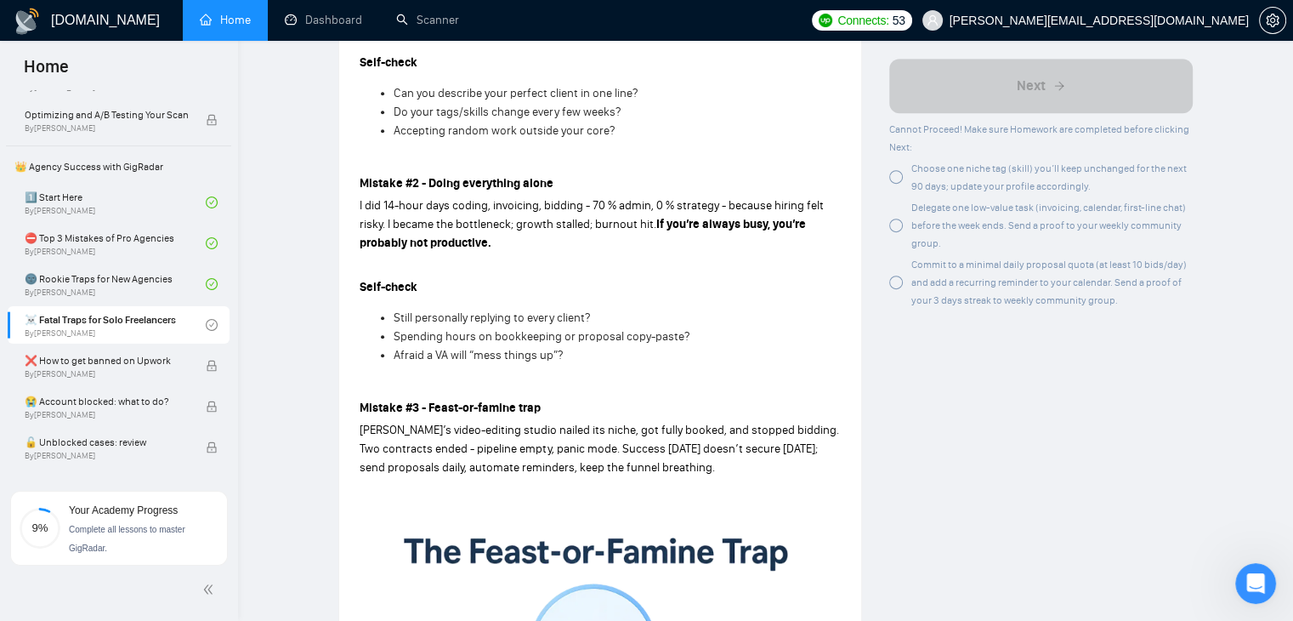
scroll to position [850, 0]
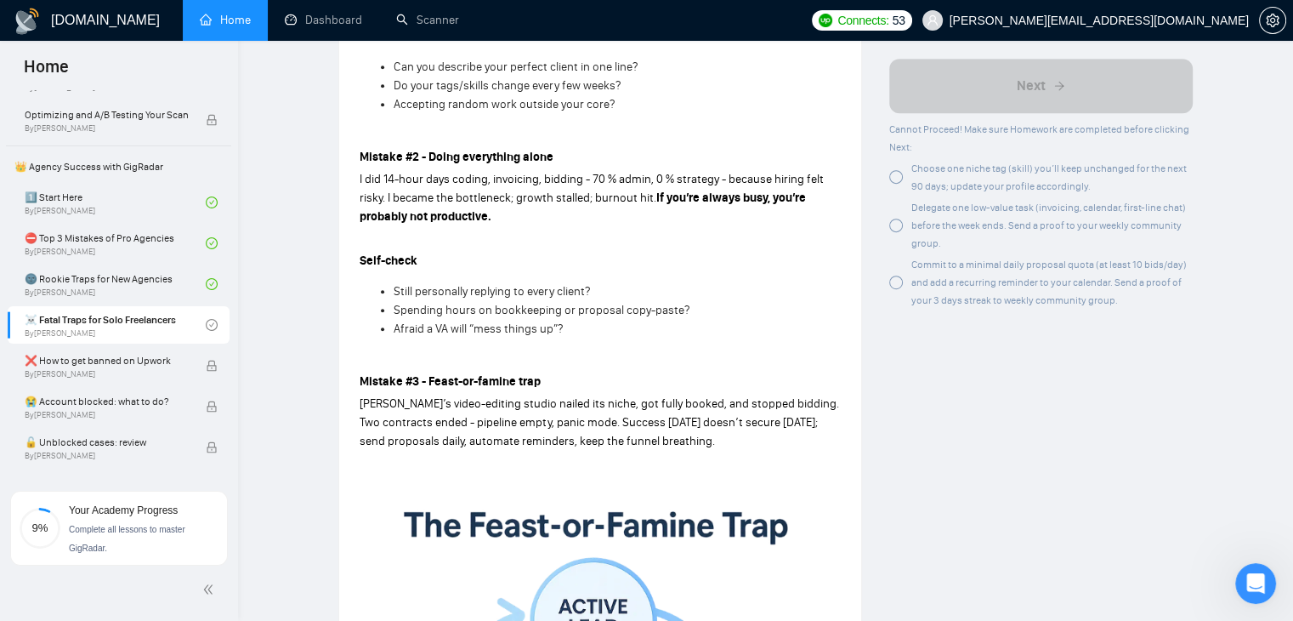
drag, startPoint x: 356, startPoint y: 149, endPoint x: 581, endPoint y: 329, distance: 287.8
click at [581, 329] on div "Lesson 4 ☠️ Fatal Traps for Solo Freelancers Fix these four rookie mistakes and…" at bounding box center [600, 201] width 522 height 1962
click at [711, 281] on div "Mistake #1 - Selling everything to everyone [PERSON_NAME] launched as a Top 5 %…" at bounding box center [600, 445] width 481 height 1431
drag, startPoint x: 656, startPoint y: 196, endPoint x: 495, endPoint y: 219, distance: 163.1
click at [495, 219] on p "I did 14-hour days coding, invoicing, bidding - 70 % admin, 0 % strategy - beca…" at bounding box center [600, 198] width 481 height 56
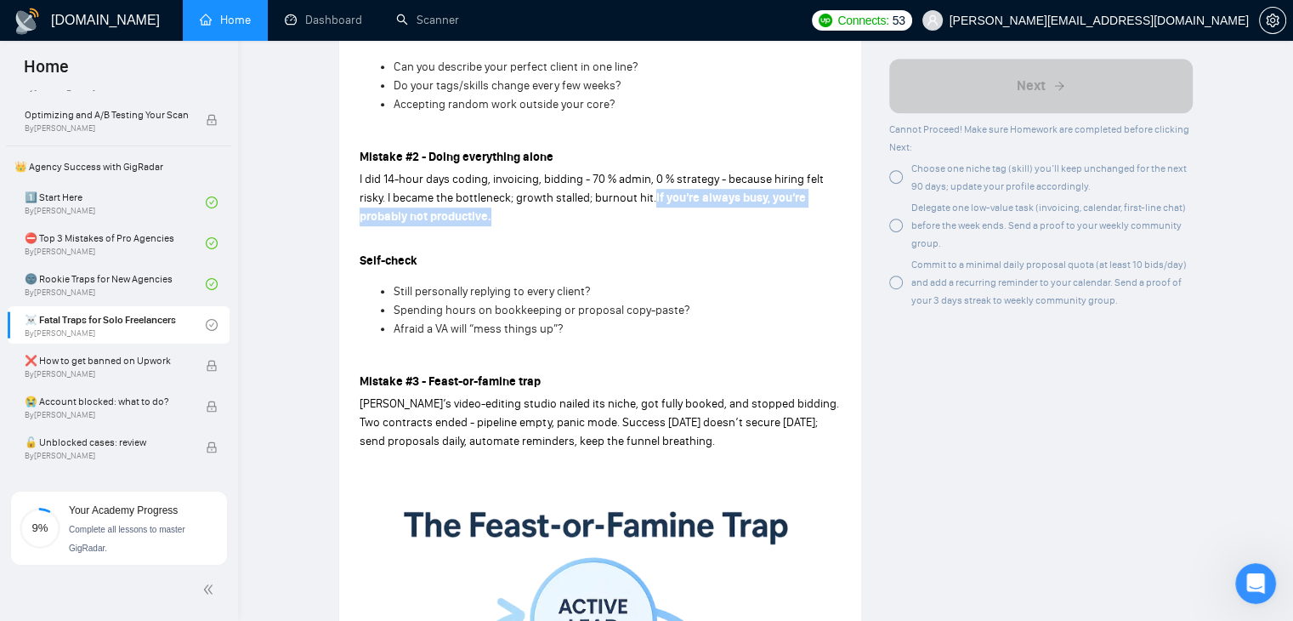
click at [495, 219] on p "I did 14-hour days coding, invoicing, bidding - 70 % admin, 0 % strategy - beca…" at bounding box center [600, 198] width 481 height 56
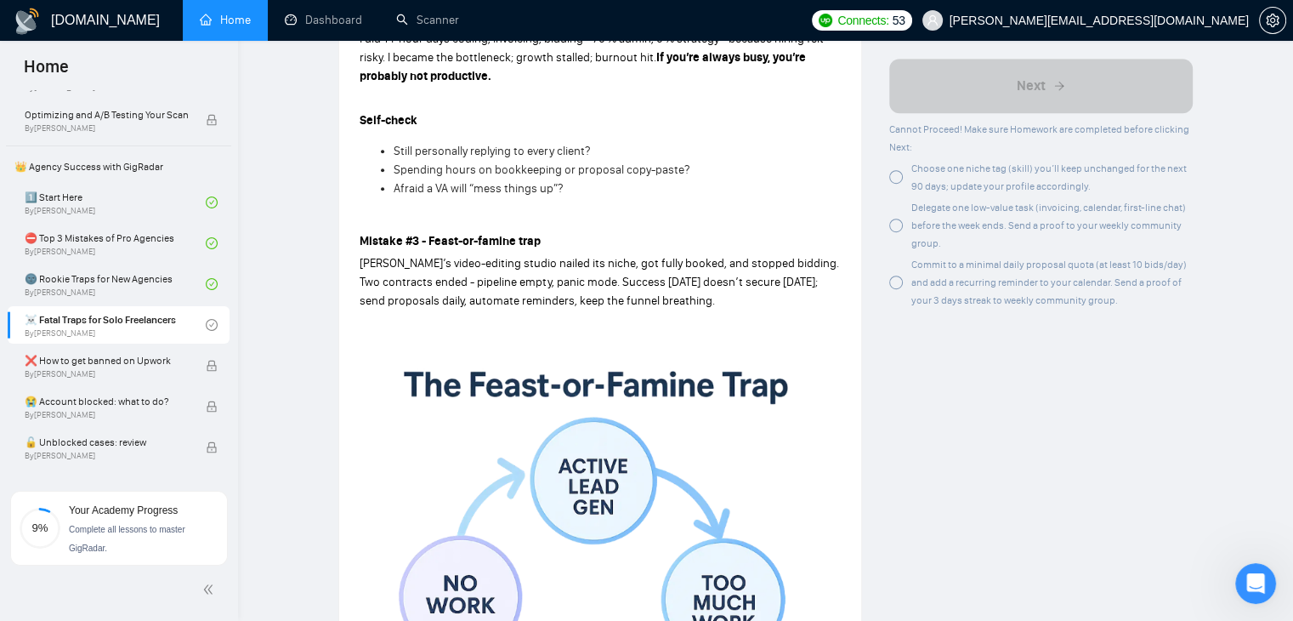
scroll to position [1020, 0]
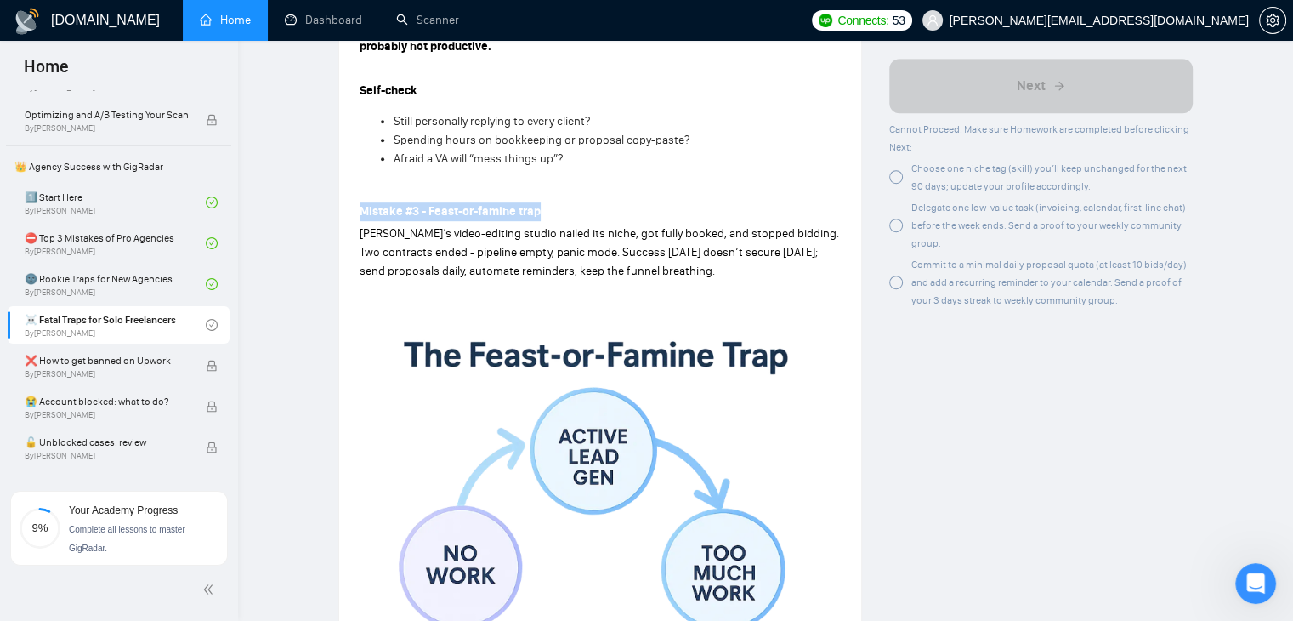
drag, startPoint x: 541, startPoint y: 210, endPoint x: 361, endPoint y: 213, distance: 179.4
click at [361, 213] on p "Mistake #3 - Feast-or-famine trap" at bounding box center [600, 211] width 481 height 19
click at [360, 223] on div "Mistake #1 - Selling everything to everyone [PERSON_NAME] launched as a Top 5 %…" at bounding box center [600, 275] width 481 height 1431
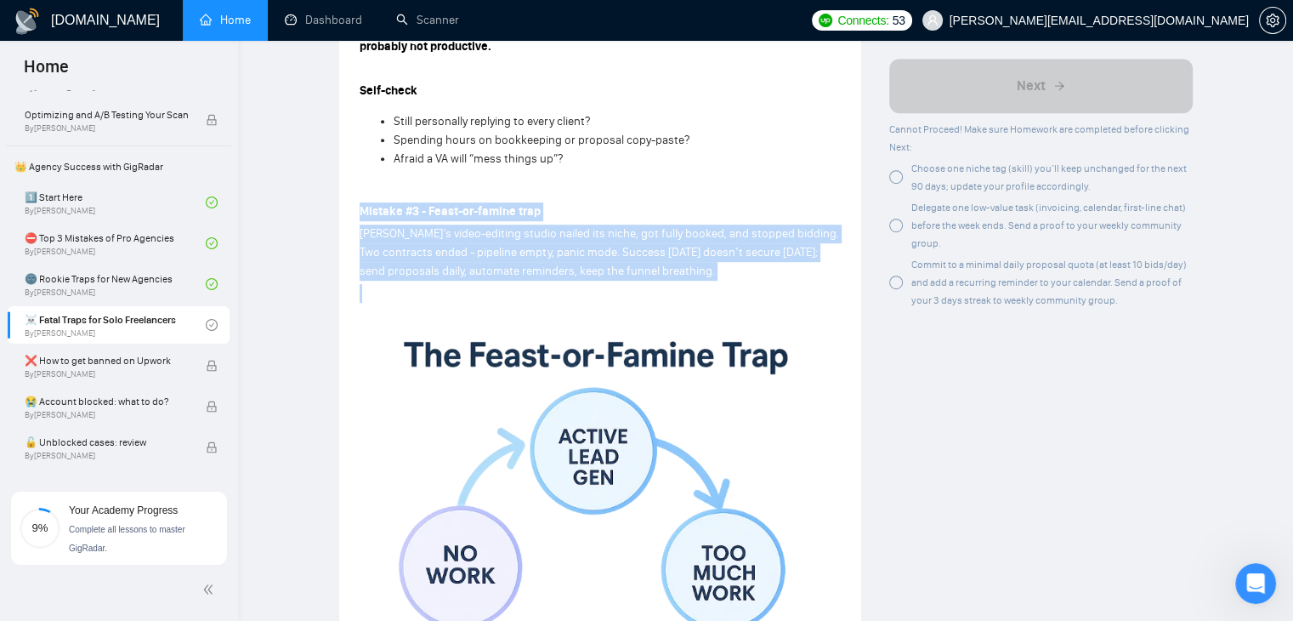
drag, startPoint x: 356, startPoint y: 206, endPoint x: 690, endPoint y: 281, distance: 342.3
click at [690, 281] on div "Lesson 4 ☠️ Fatal Traps for Solo Freelancers Fix these four rookie mistakes and…" at bounding box center [600, 31] width 522 height 1962
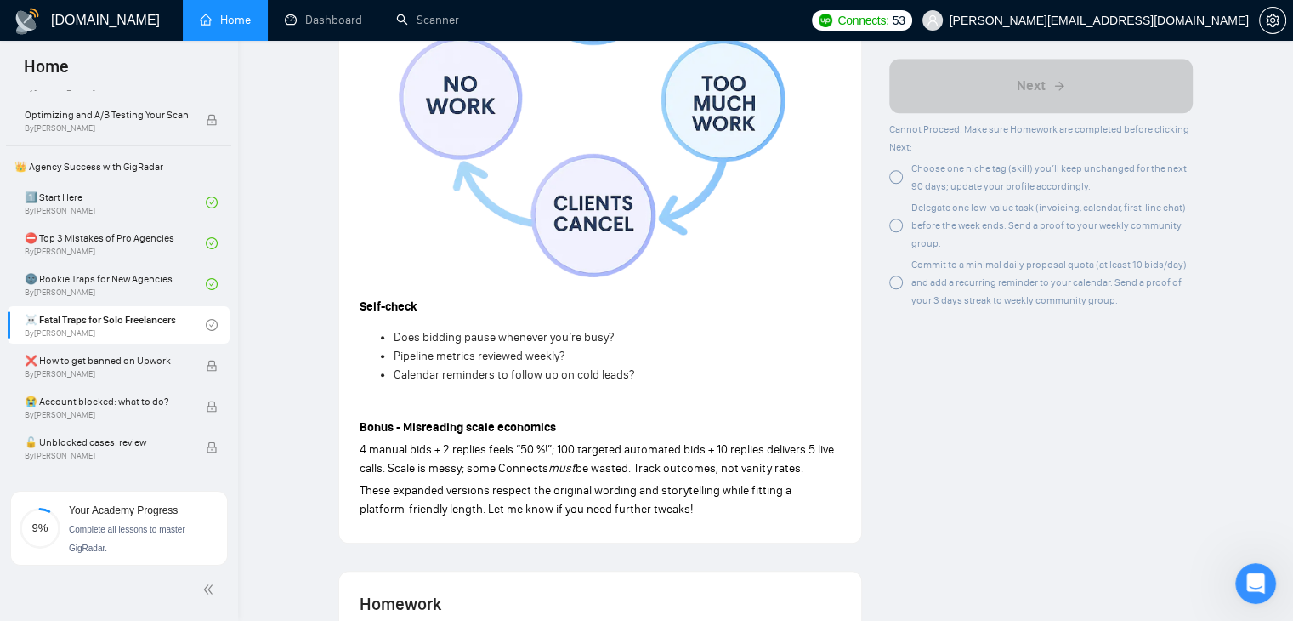
scroll to position [1530, 0]
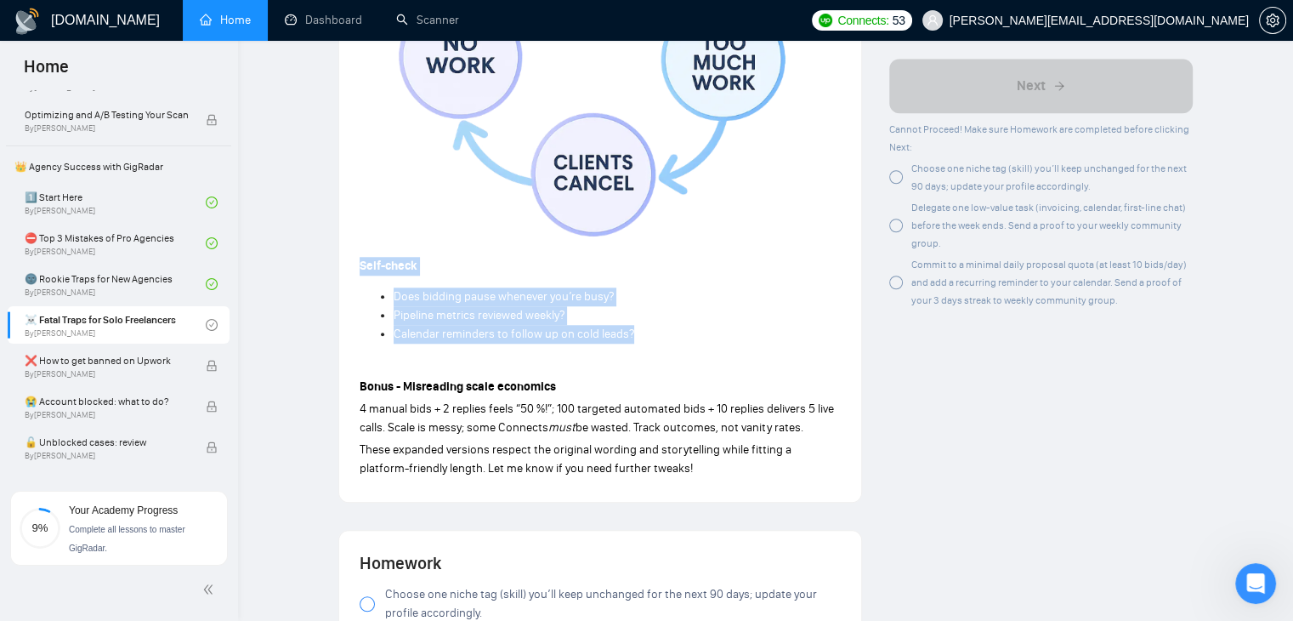
drag, startPoint x: 361, startPoint y: 264, endPoint x: 632, endPoint y: 335, distance: 280.4
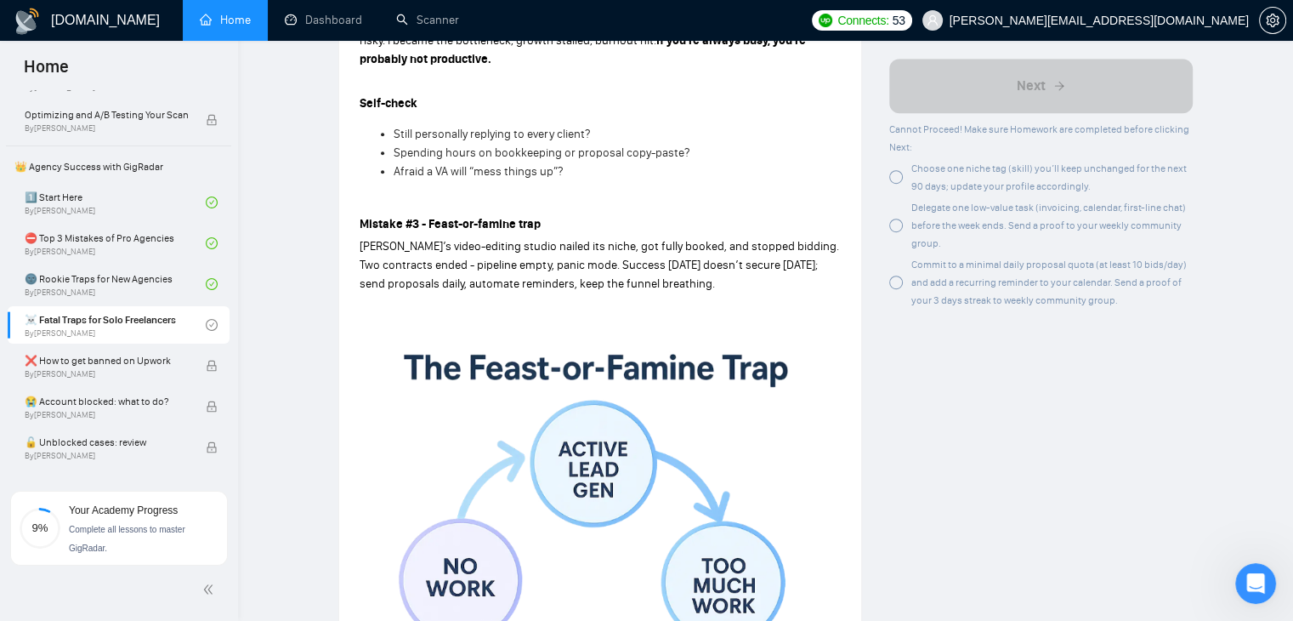
scroll to position [935, 0]
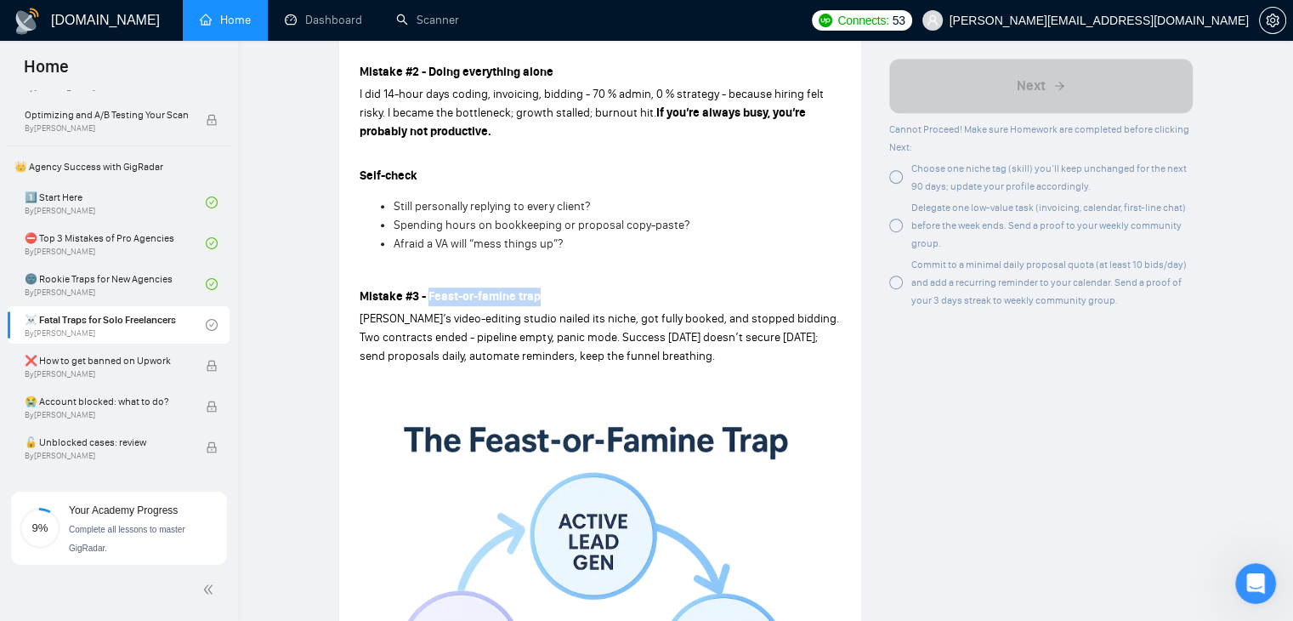
drag, startPoint x: 538, startPoint y: 294, endPoint x: 427, endPoint y: 296, distance: 111.4
click at [427, 296] on strong "Mistake #3 - Feast-or-famine trap" at bounding box center [450, 296] width 181 height 14
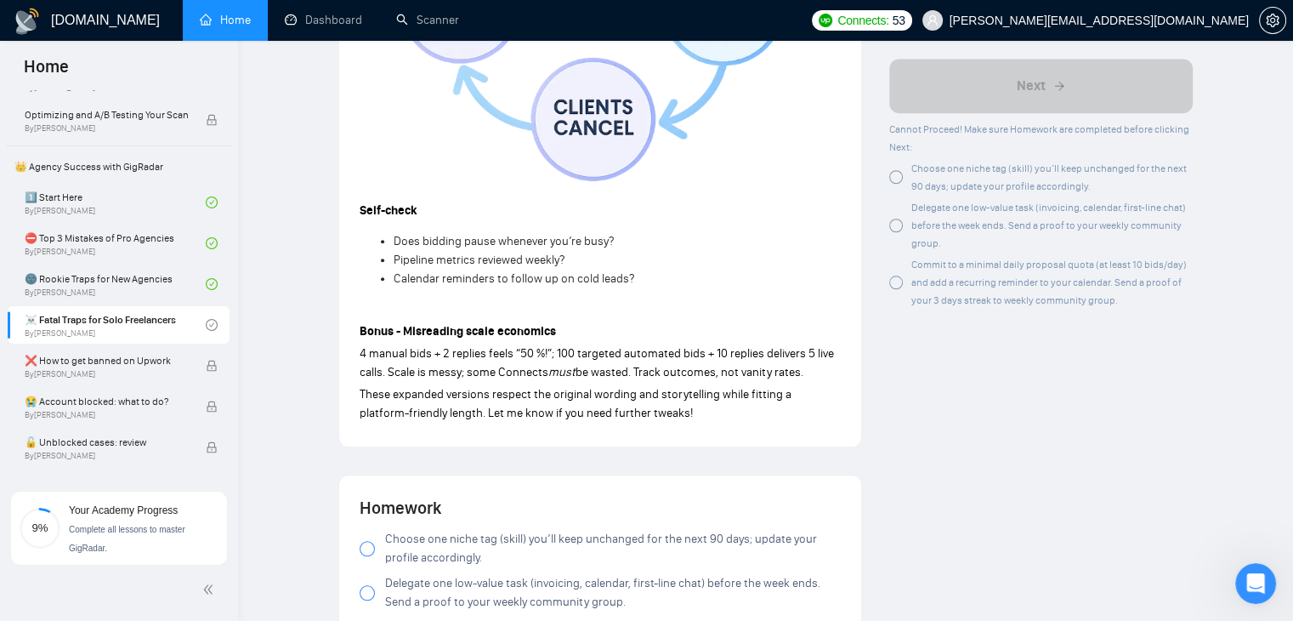
scroll to position [1615, 0]
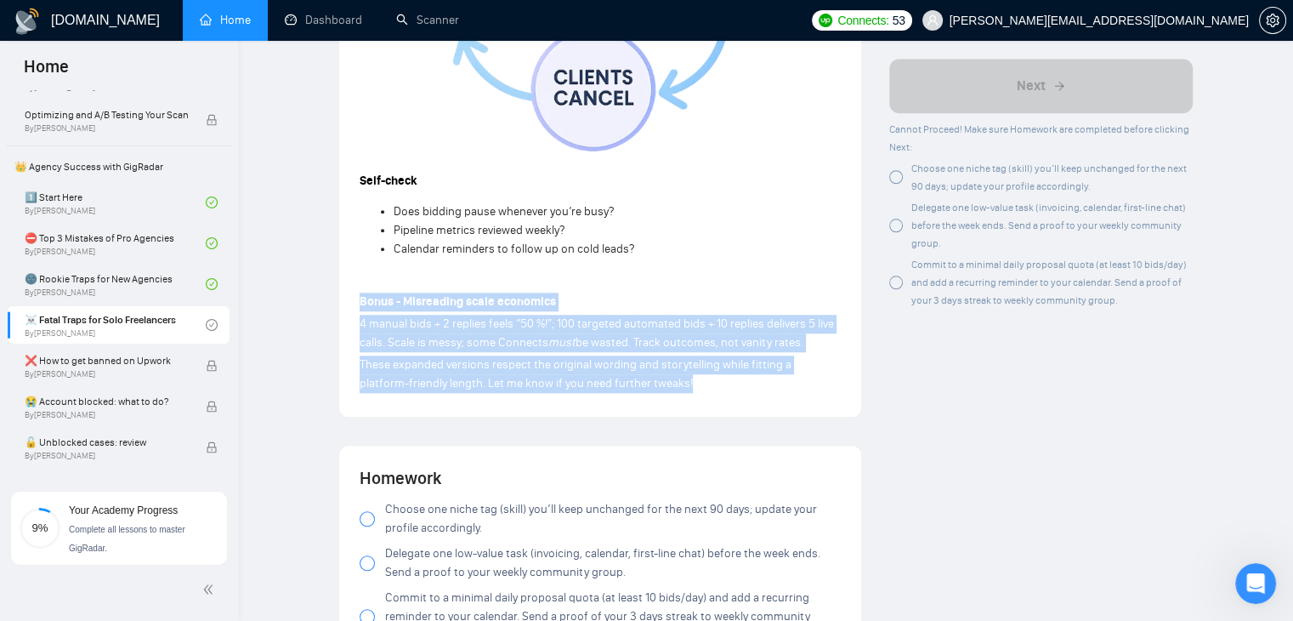
drag, startPoint x: 664, startPoint y: 382, endPoint x: 361, endPoint y: 307, distance: 311.7
click at [650, 385] on p "These expanded versions respect the original wording and storytelling while fit…" at bounding box center [600, 373] width 481 height 37
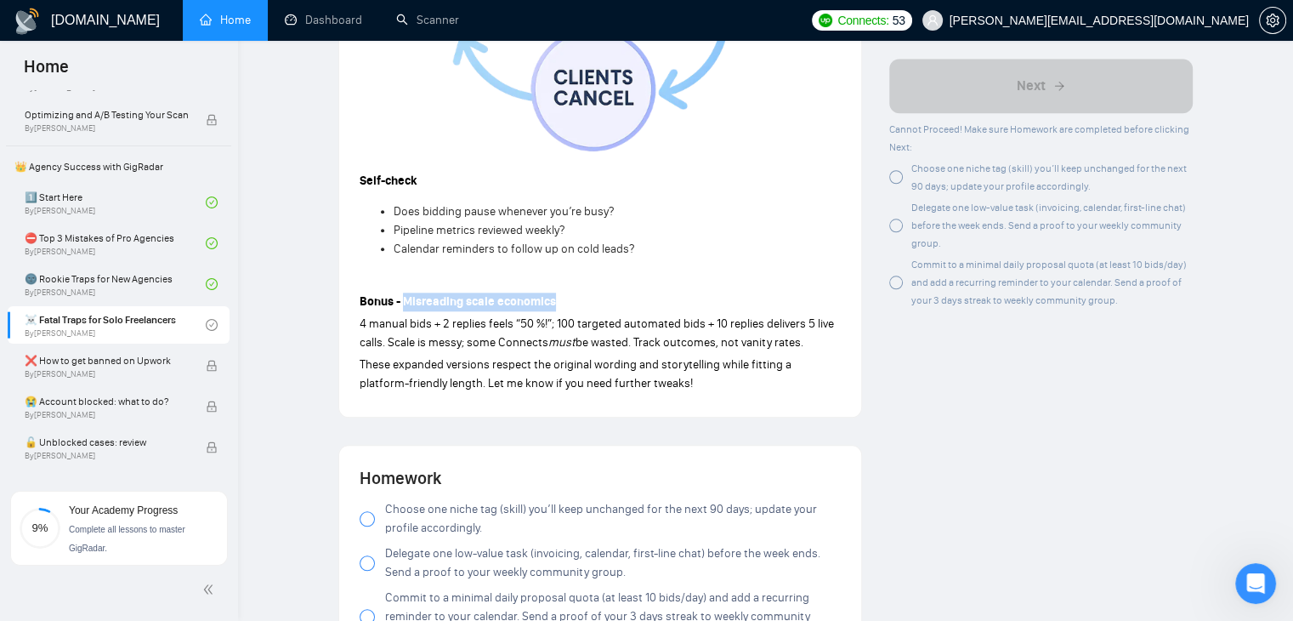
drag, startPoint x: 403, startPoint y: 299, endPoint x: 553, endPoint y: 298, distance: 150.5
click at [553, 298] on strong "Bonus - Misreading scale economics" at bounding box center [458, 301] width 196 height 14
click at [616, 224] on li "Pipeline metrics reviewed weekly?" at bounding box center [617, 230] width 447 height 19
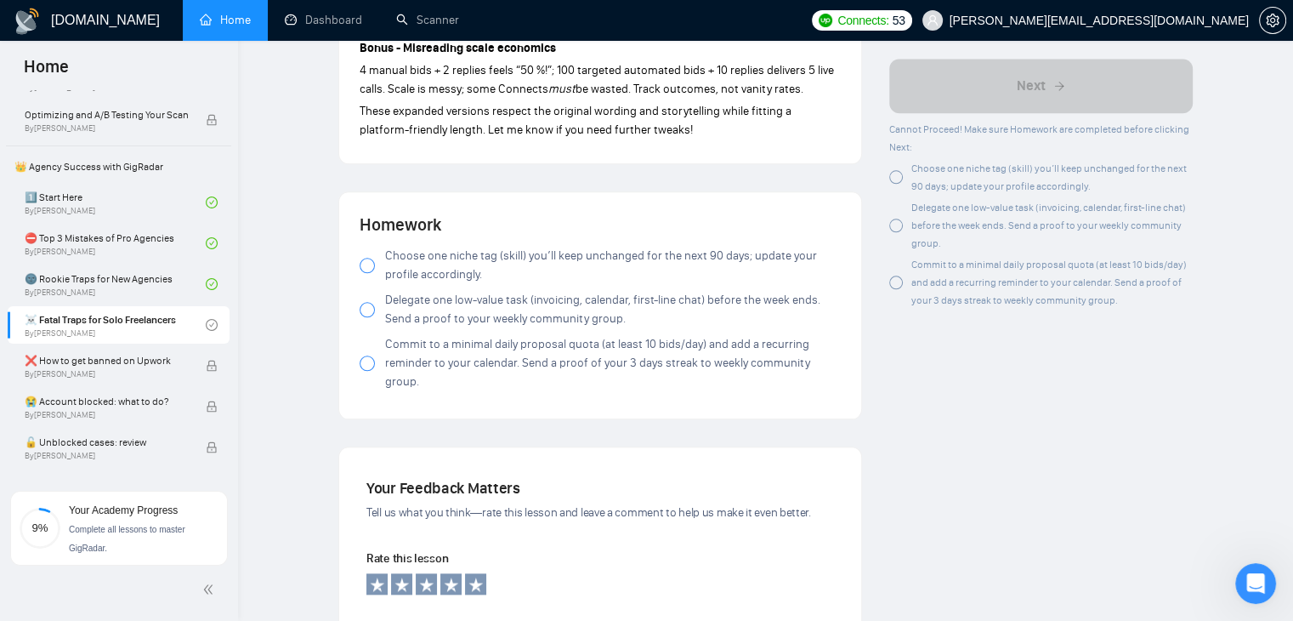
scroll to position [1870, 0]
click at [364, 266] on div at bounding box center [367, 263] width 15 height 15
click at [369, 310] on div at bounding box center [367, 307] width 15 height 15
click at [368, 354] on div at bounding box center [367, 361] width 15 height 15
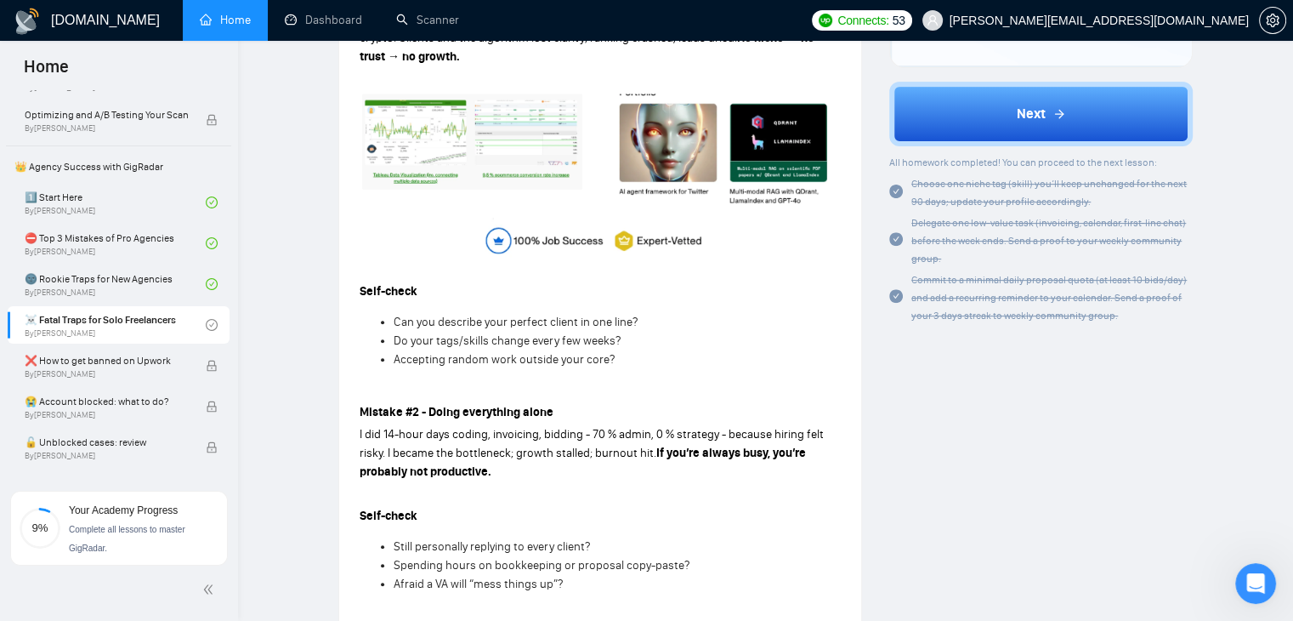
scroll to position [510, 0]
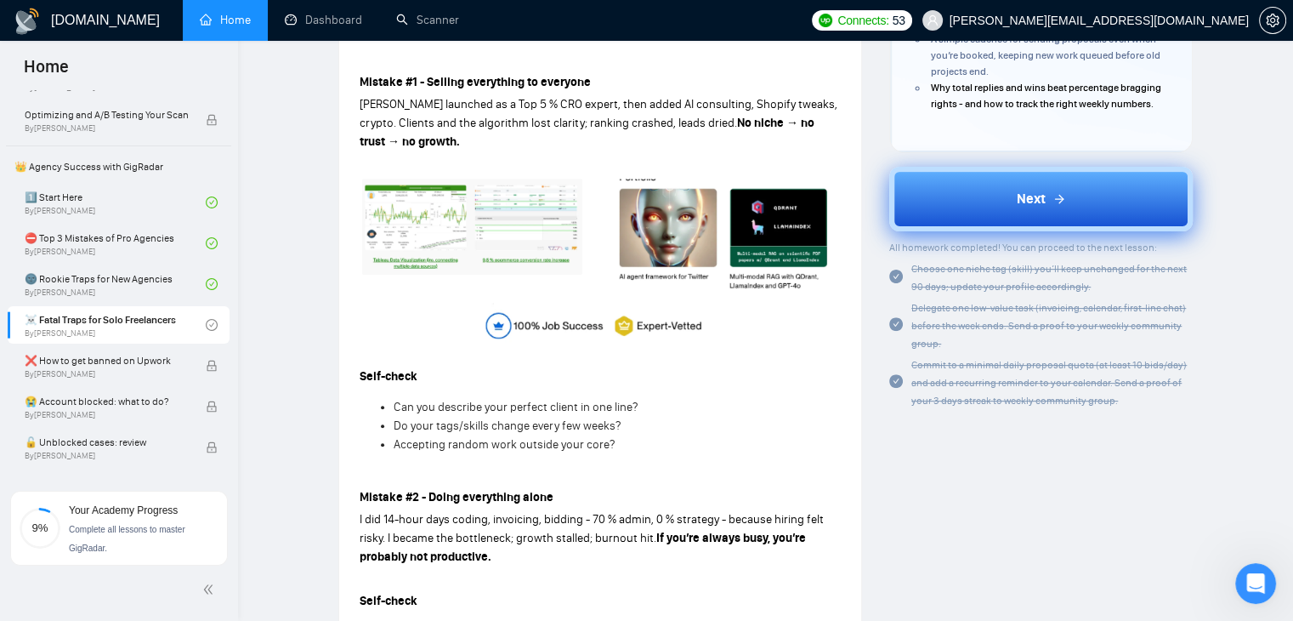
click at [1006, 220] on button "Next" at bounding box center [1040, 199] width 303 height 65
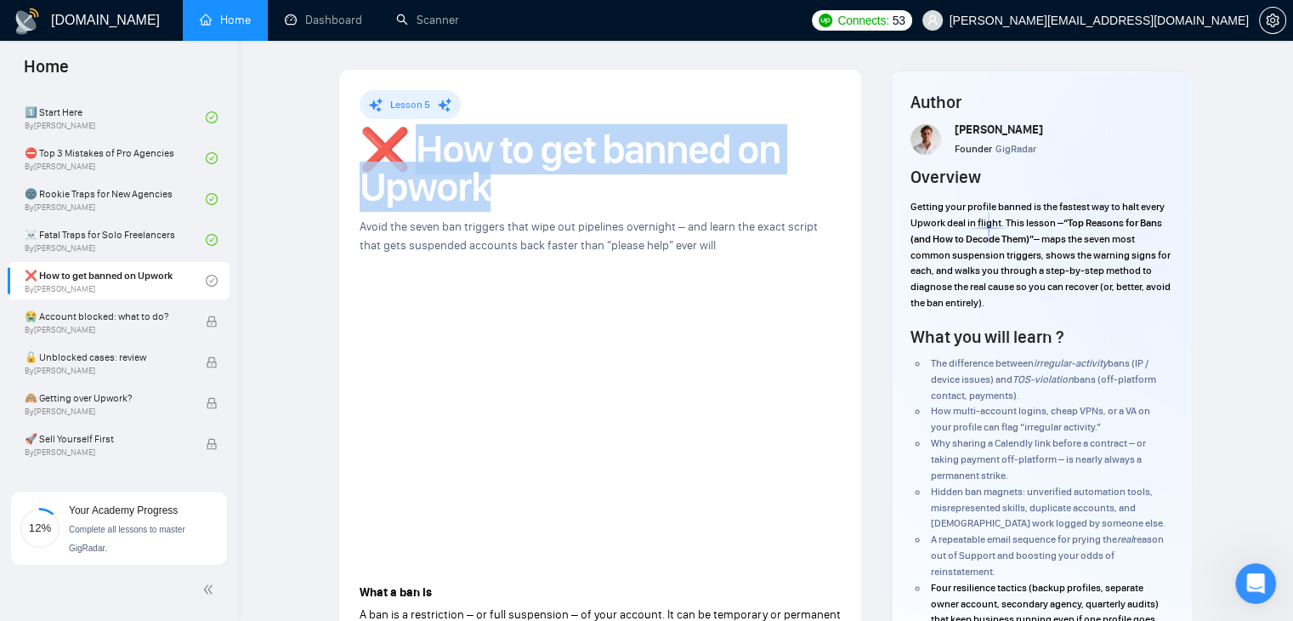
drag, startPoint x: 422, startPoint y: 150, endPoint x: 485, endPoint y: 184, distance: 71.9
click at [485, 184] on h1 "❌ How to get banned on Upwork" at bounding box center [600, 168] width 481 height 75
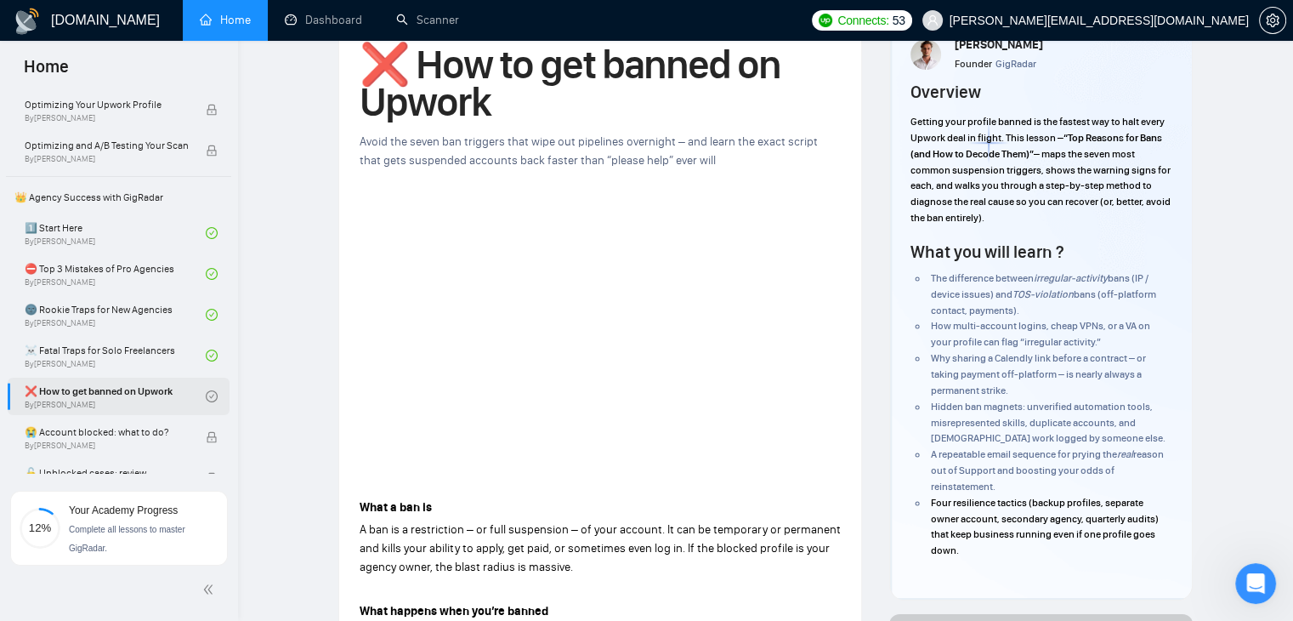
scroll to position [323, 0]
